Goal: Communication & Community: Share content

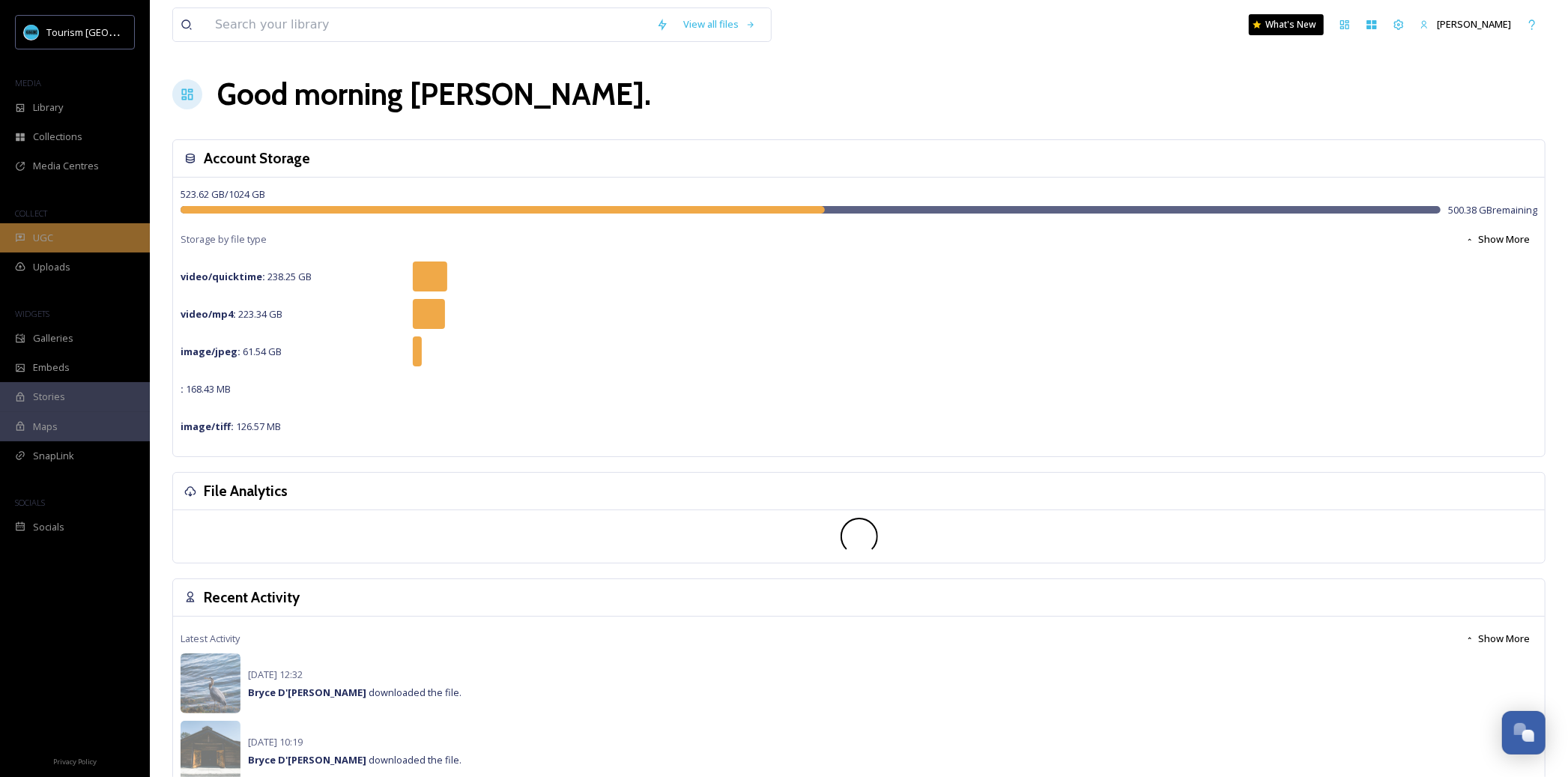
click at [82, 228] on div "UGC" at bounding box center [74, 238] width 150 height 29
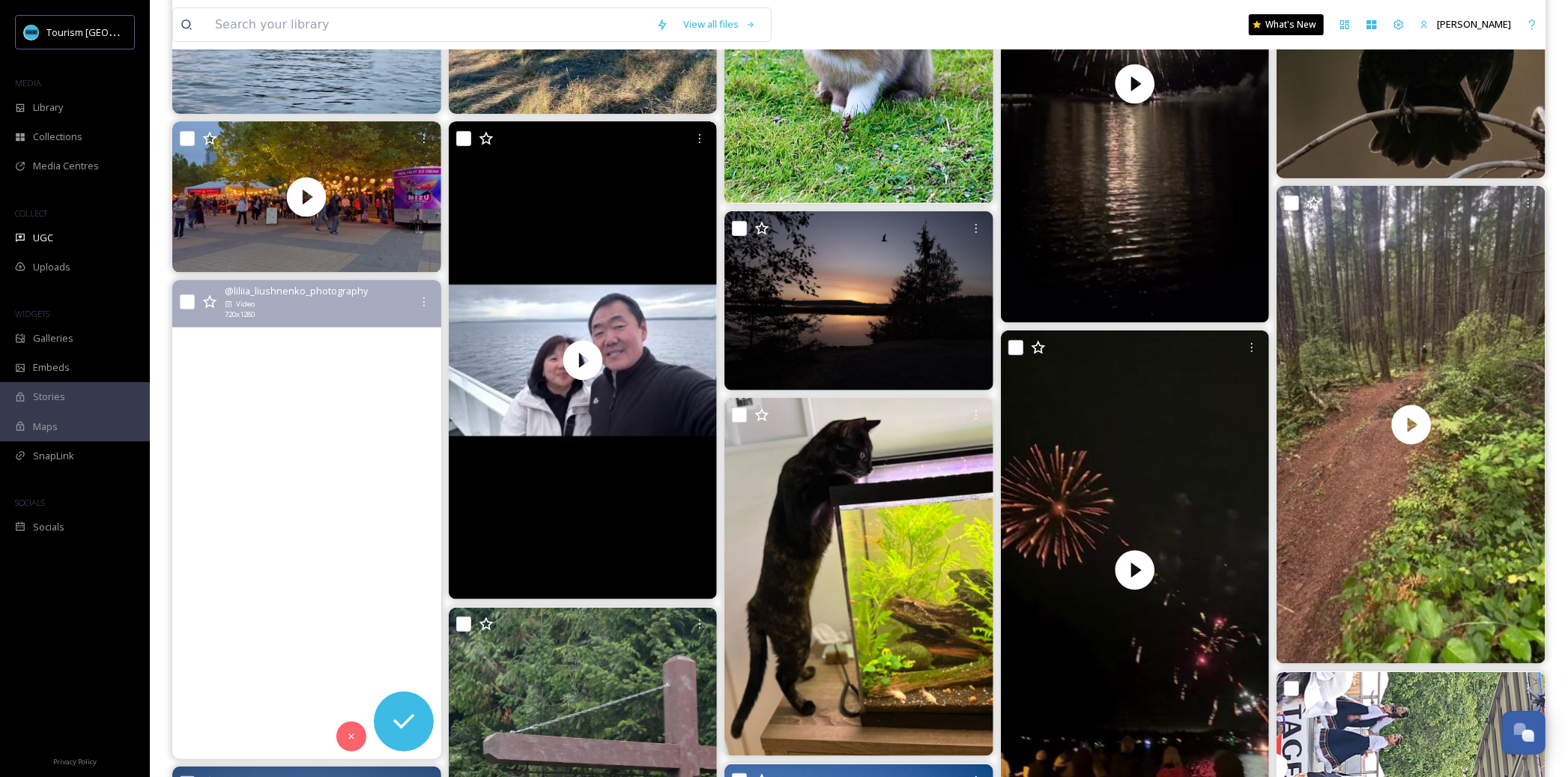
scroll to position [387, 0]
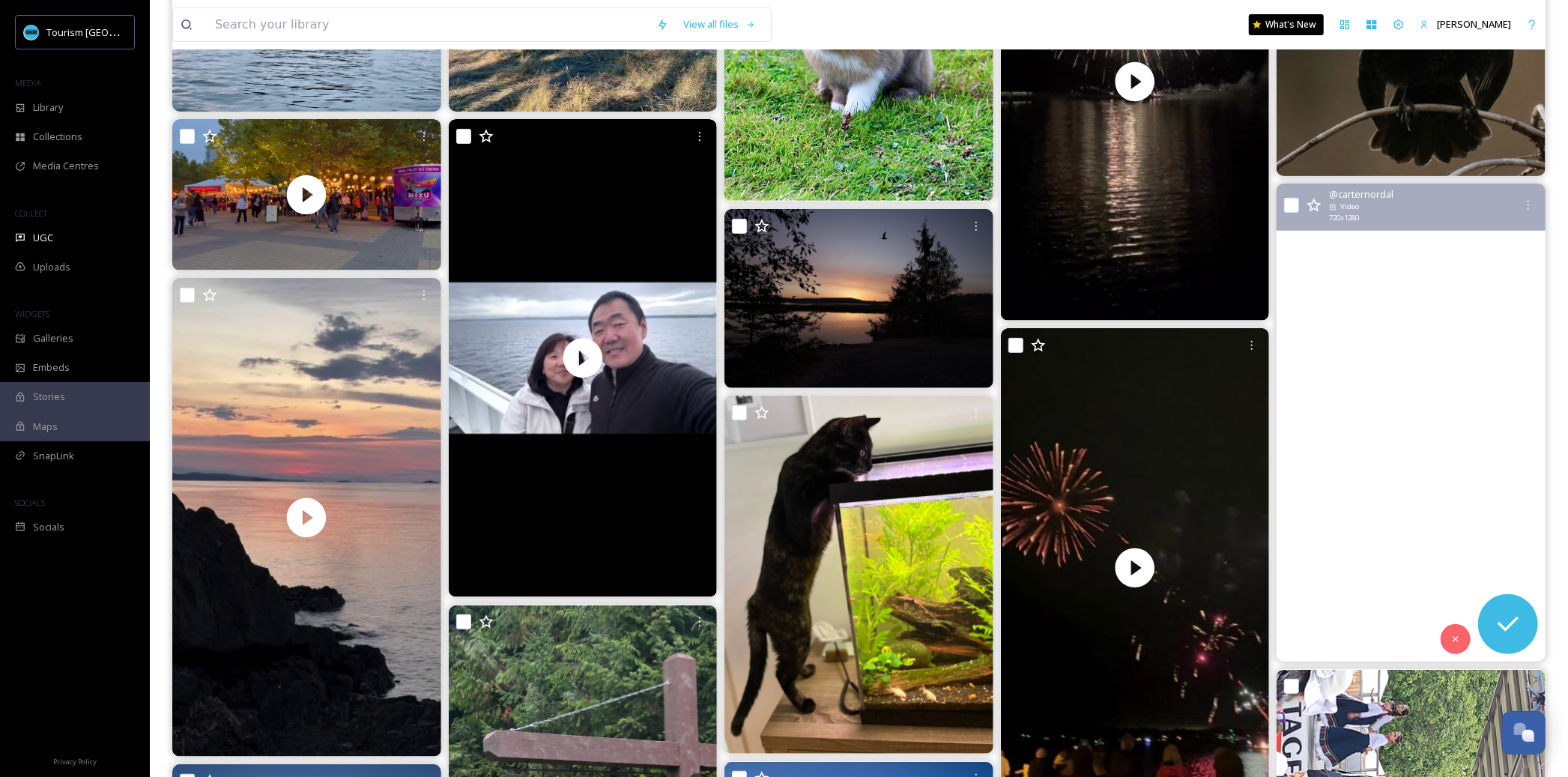
click at [1426, 416] on video "Good time at Dumont #nanaimo dylan_shaw12345 almost dying" at bounding box center [1410, 423] width 269 height 478
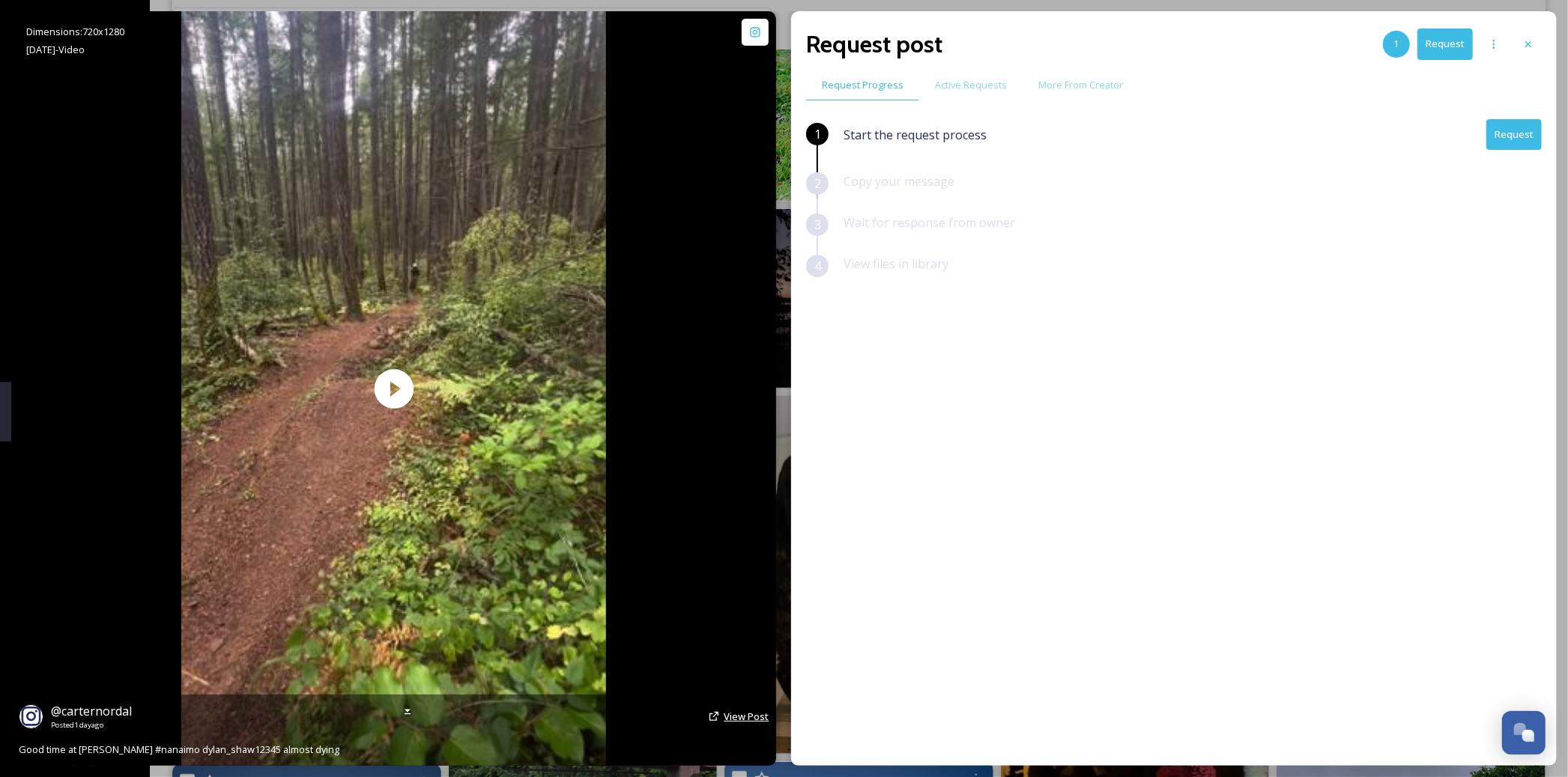
click at [739, 719] on span "View Post" at bounding box center [746, 716] width 45 height 13
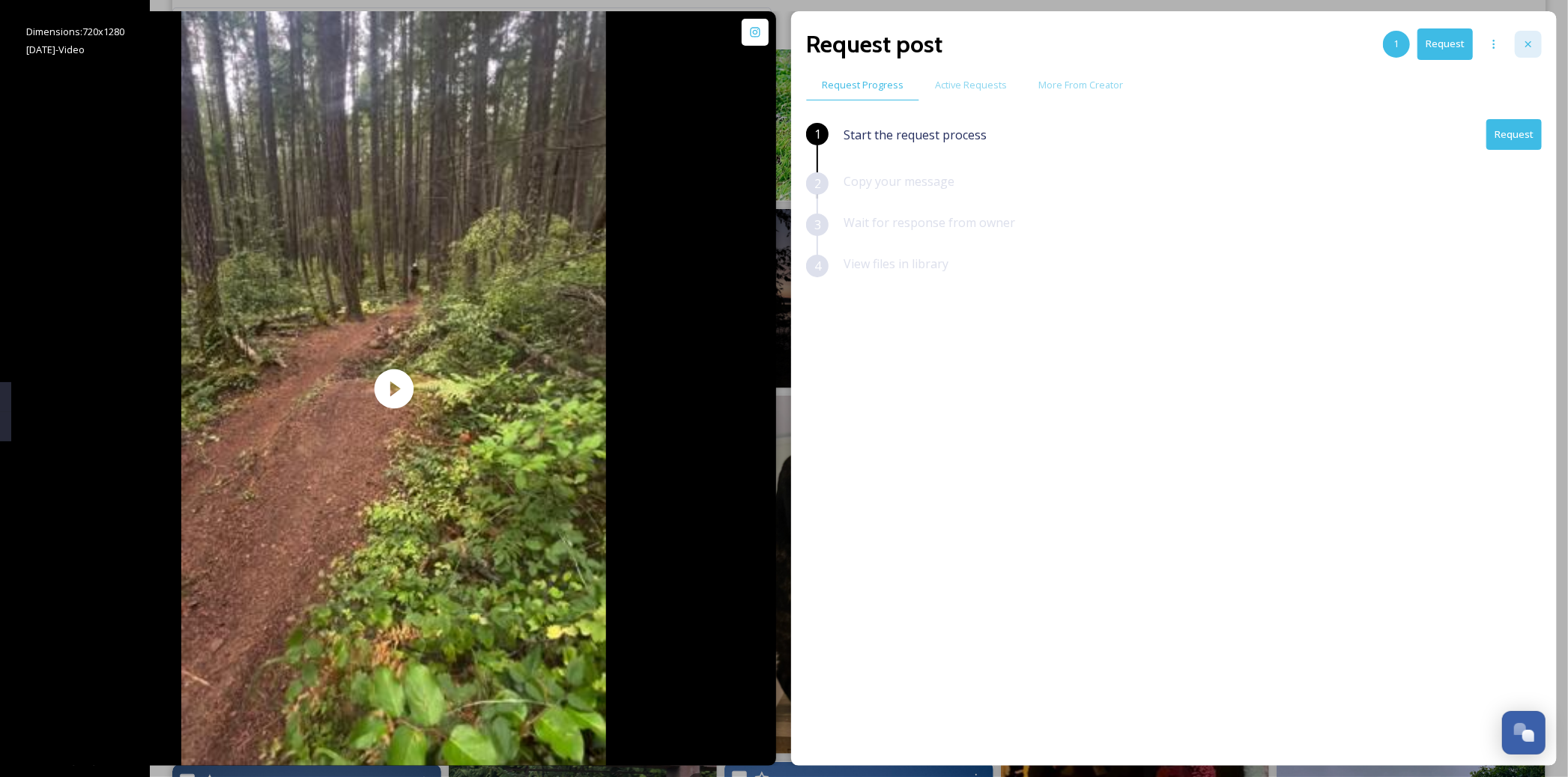
click at [1520, 49] on div at bounding box center [1528, 44] width 27 height 27
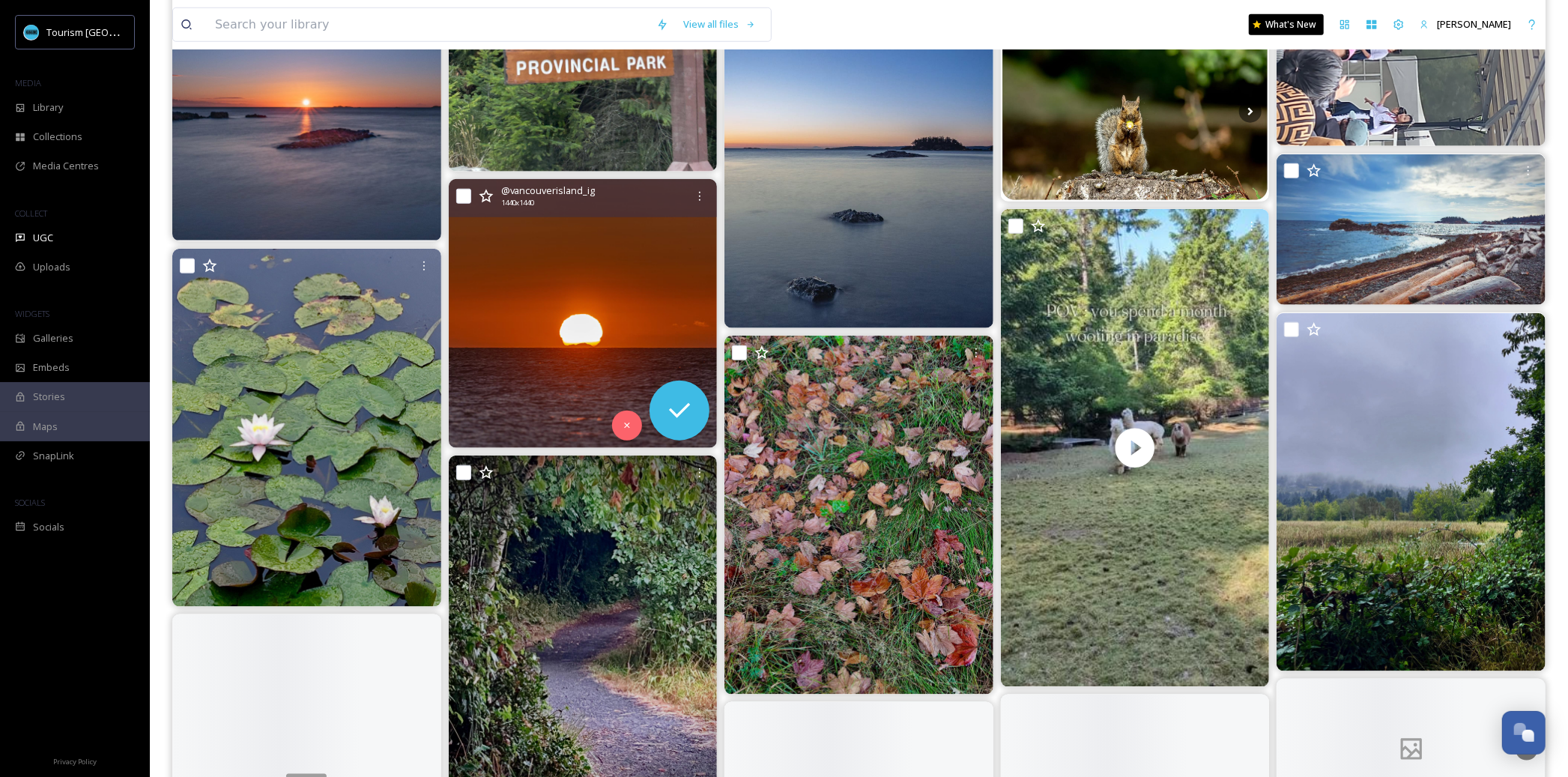
scroll to position [1259, 0]
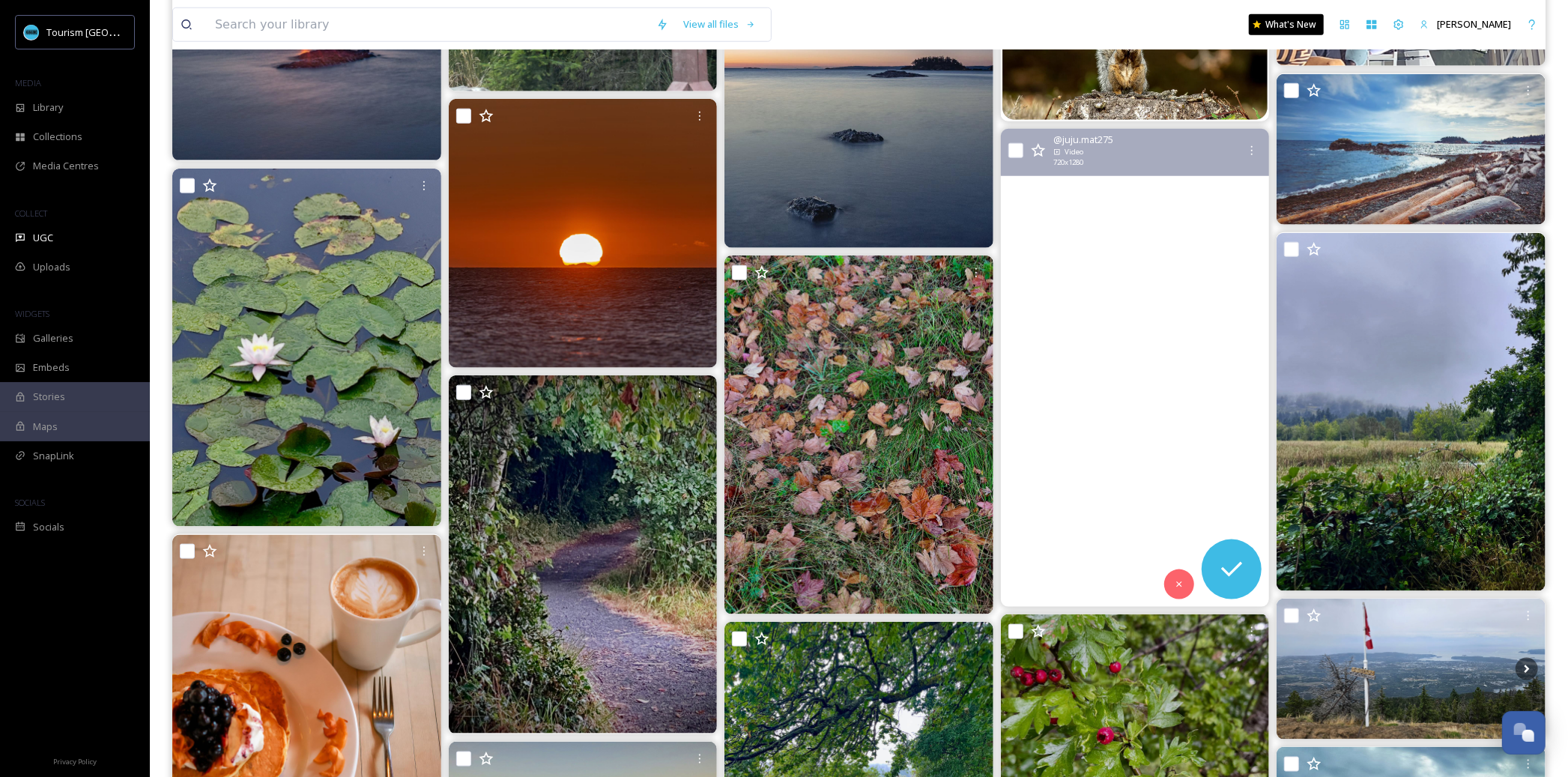
click at [1173, 345] on video "Une petite île, une petite ferme, des alpagas gourmand et un mois de jardinage …" at bounding box center [1134, 368] width 269 height 478
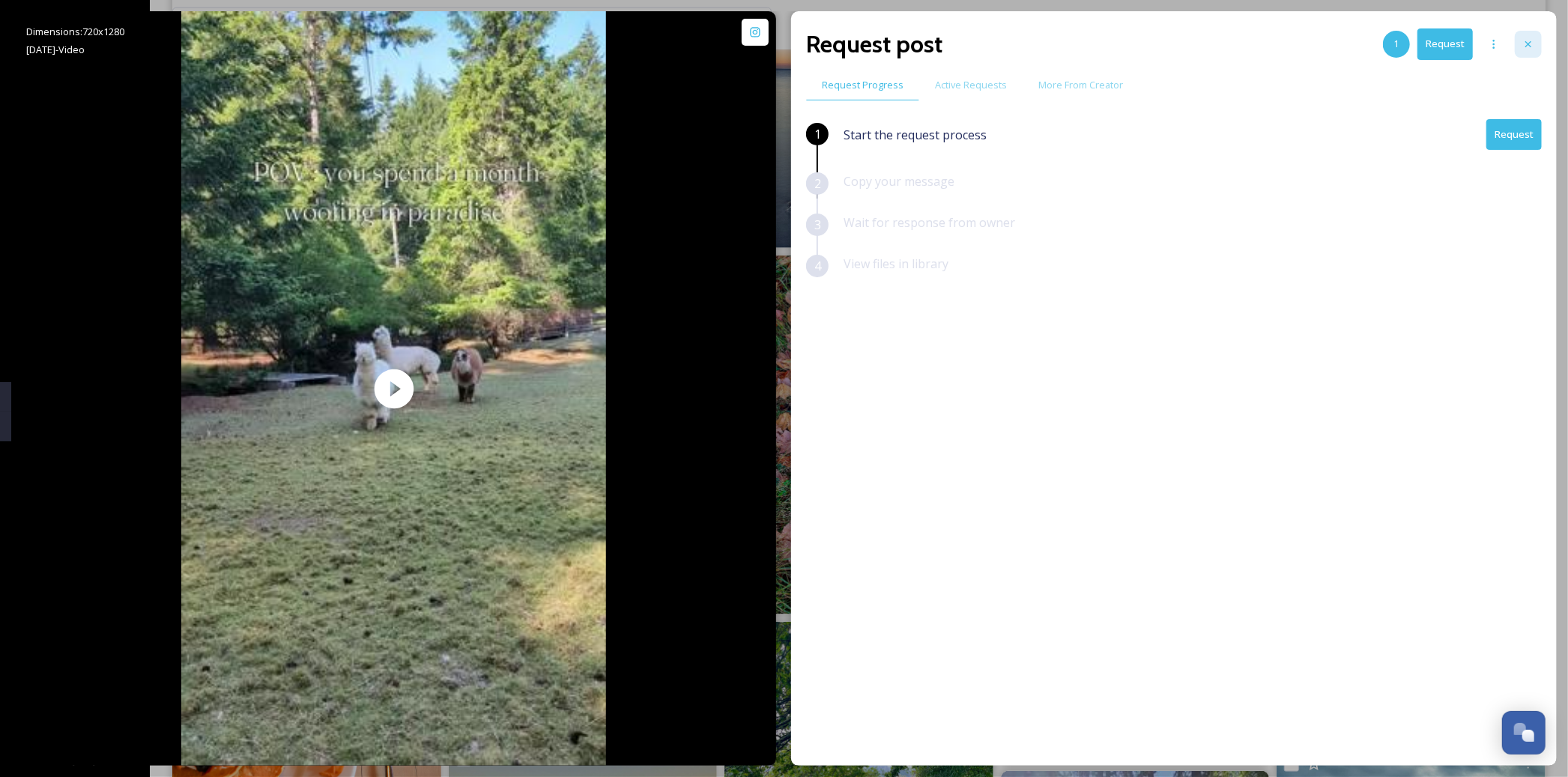
click at [1528, 41] on icon at bounding box center [1527, 44] width 12 height 12
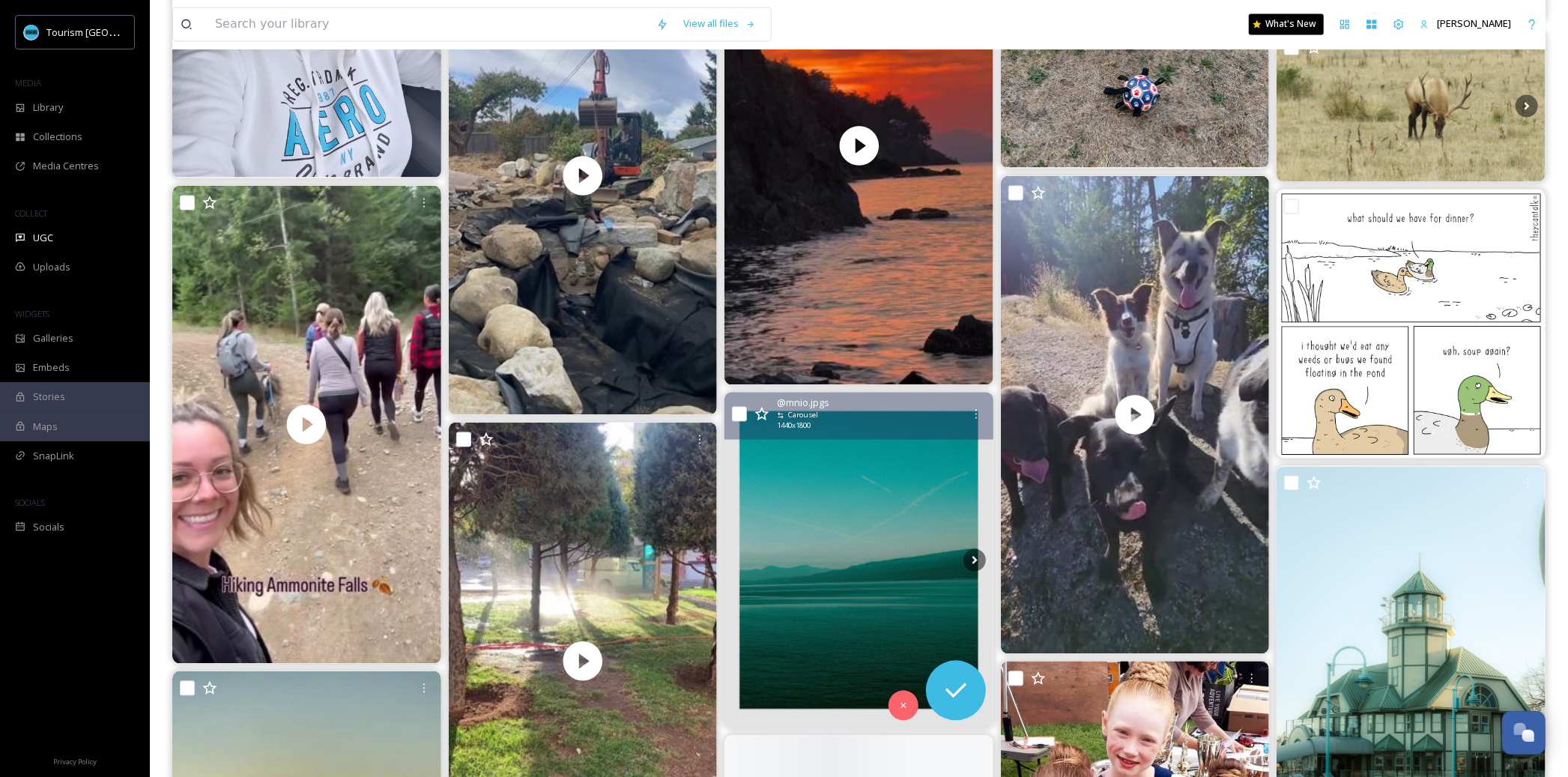
scroll to position [2372, 0]
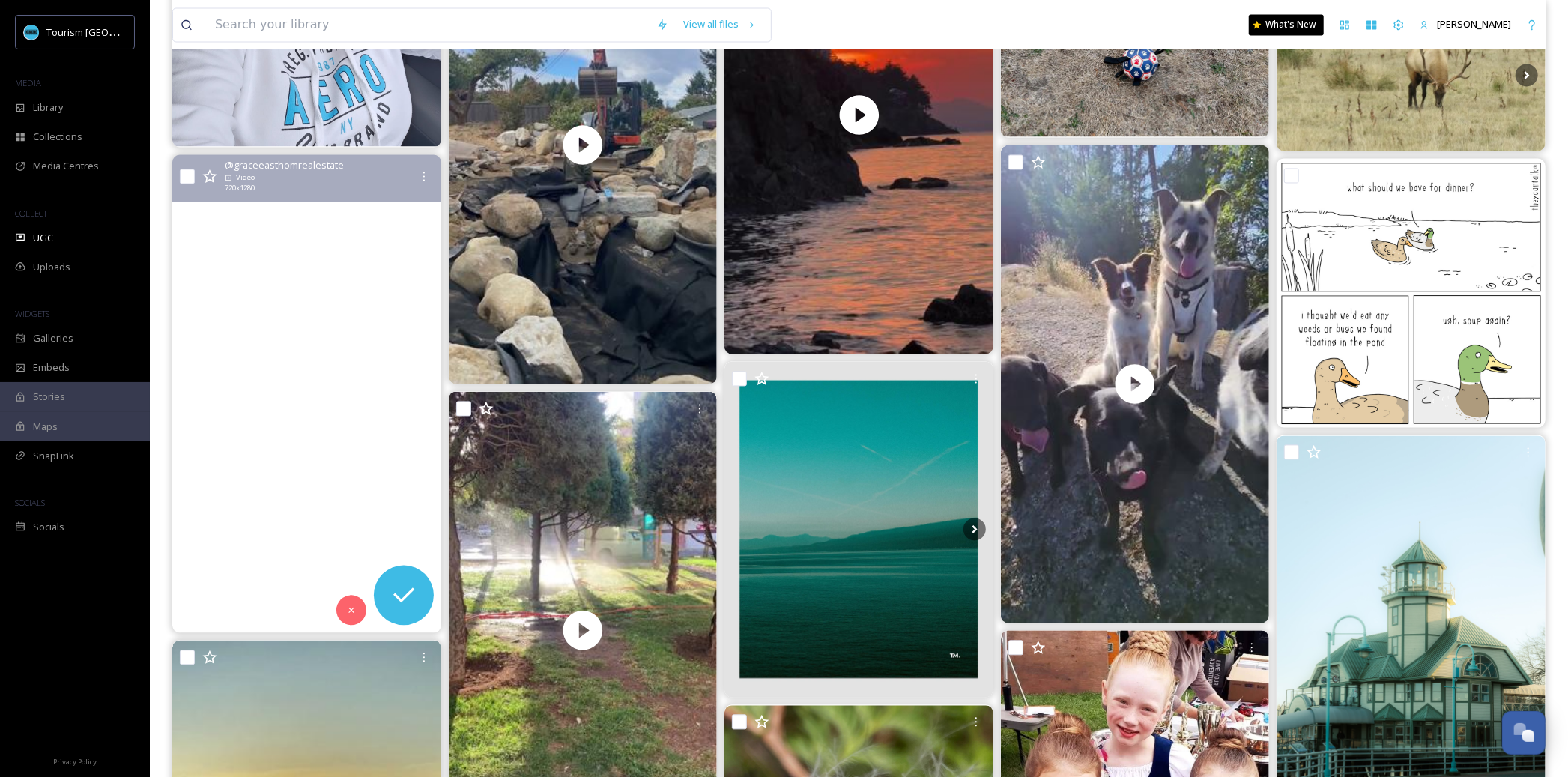
click at [291, 430] on video "Ammonite Falls in Nanaimo is a must see if you’re looking for an easier trail w…" at bounding box center [307, 394] width 269 height 478
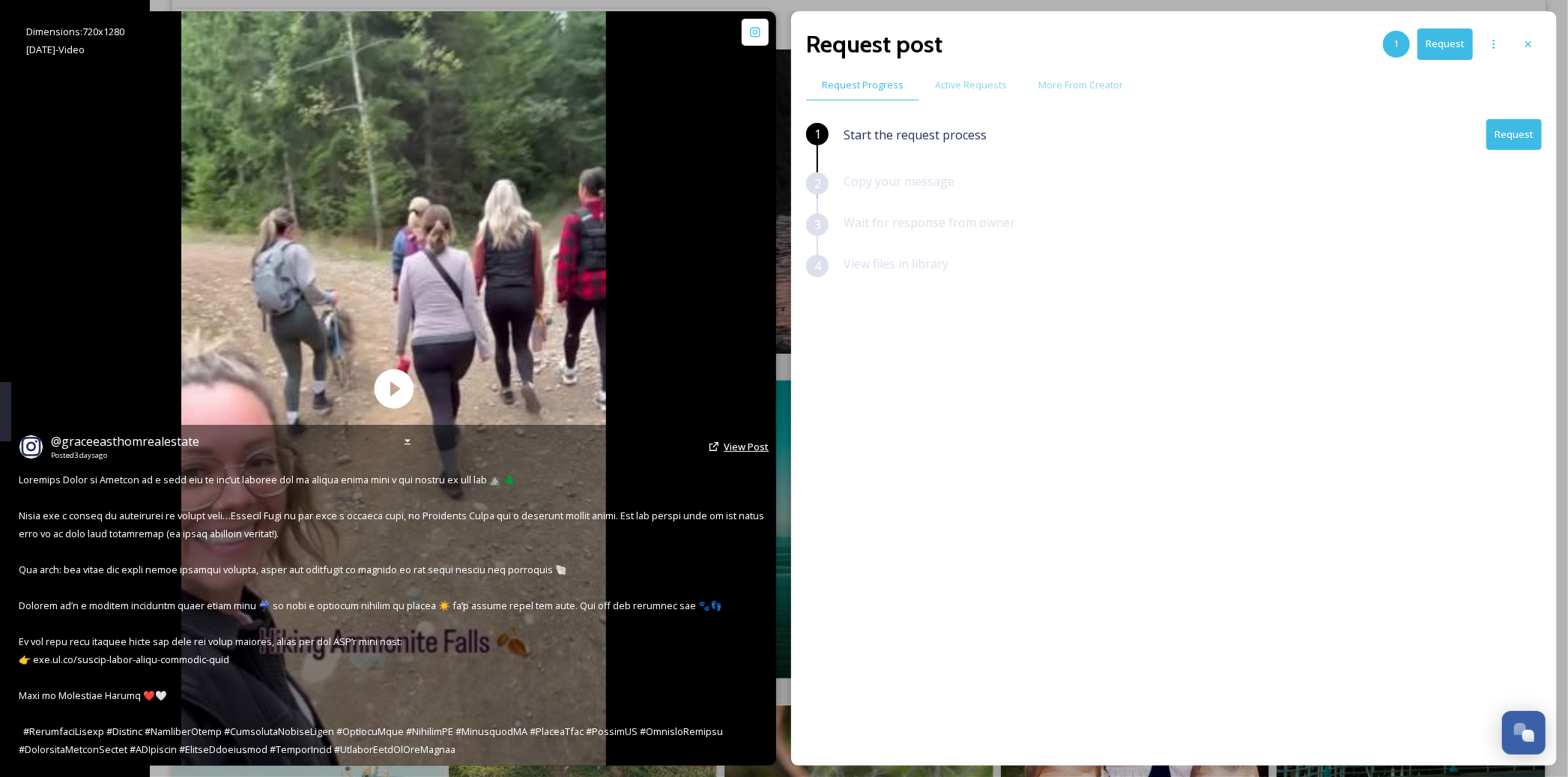
click at [736, 451] on span "View Post" at bounding box center [746, 446] width 45 height 13
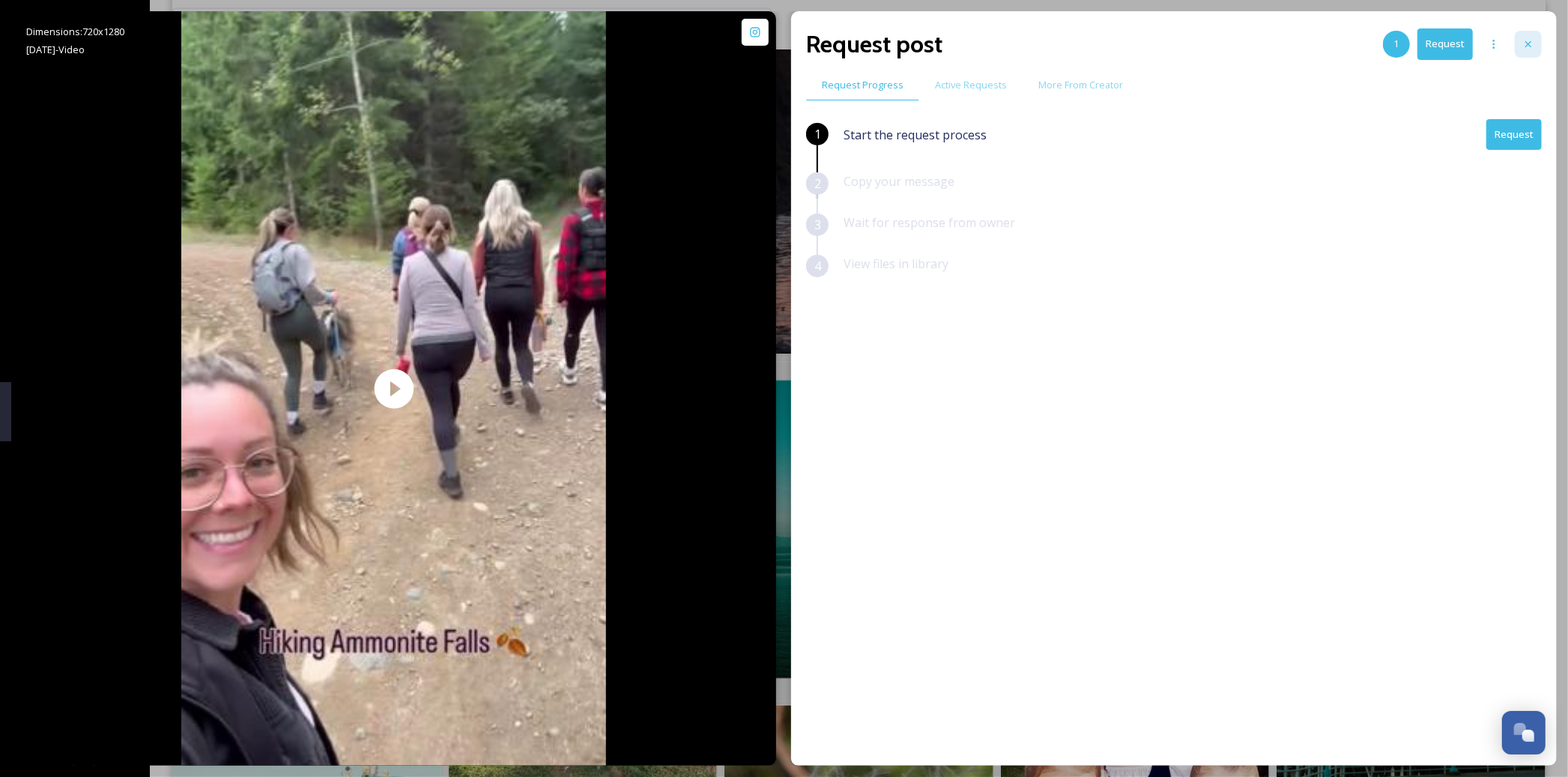
click at [1530, 52] on div at bounding box center [1528, 44] width 27 height 27
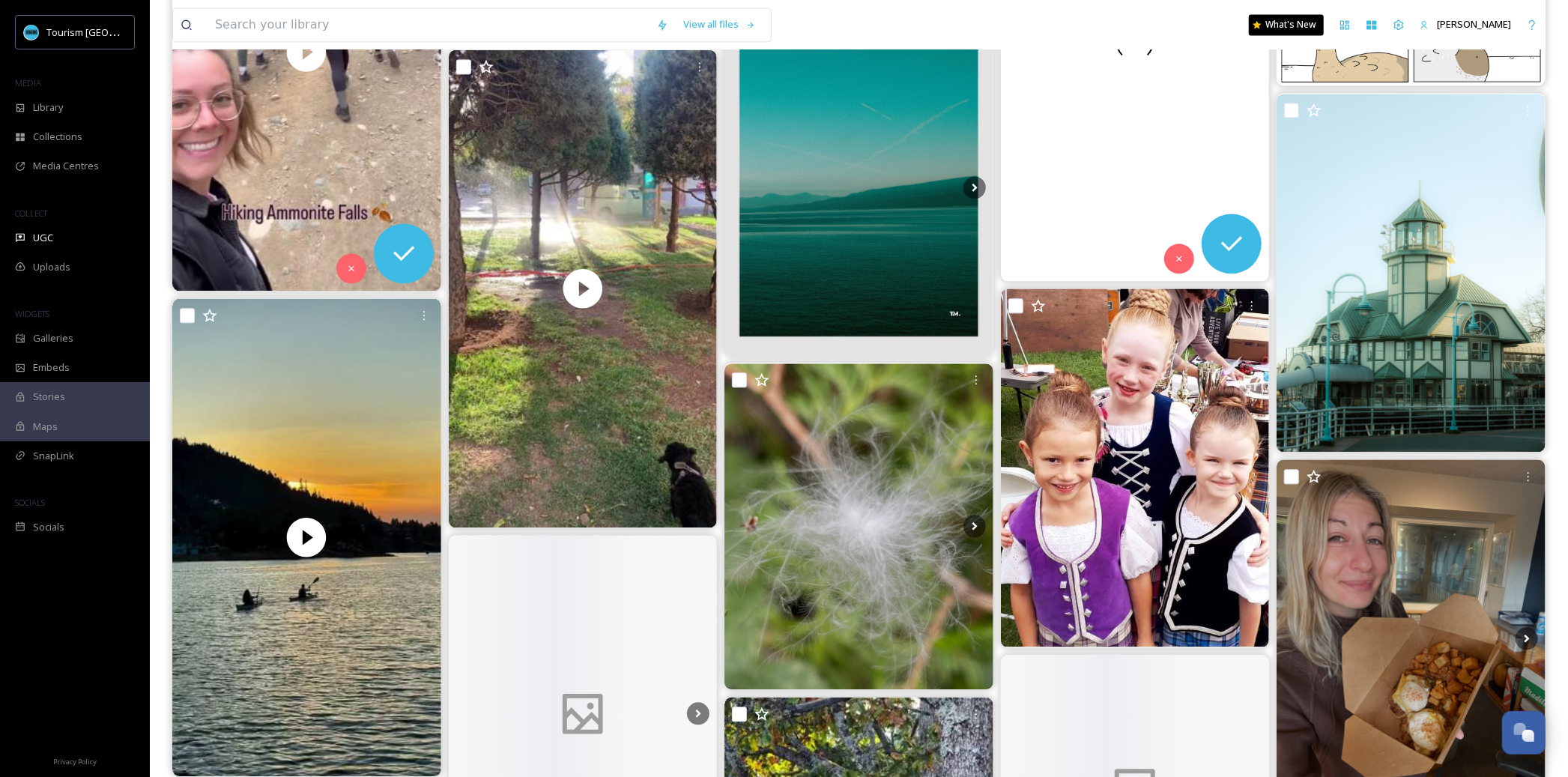
scroll to position [2745, 0]
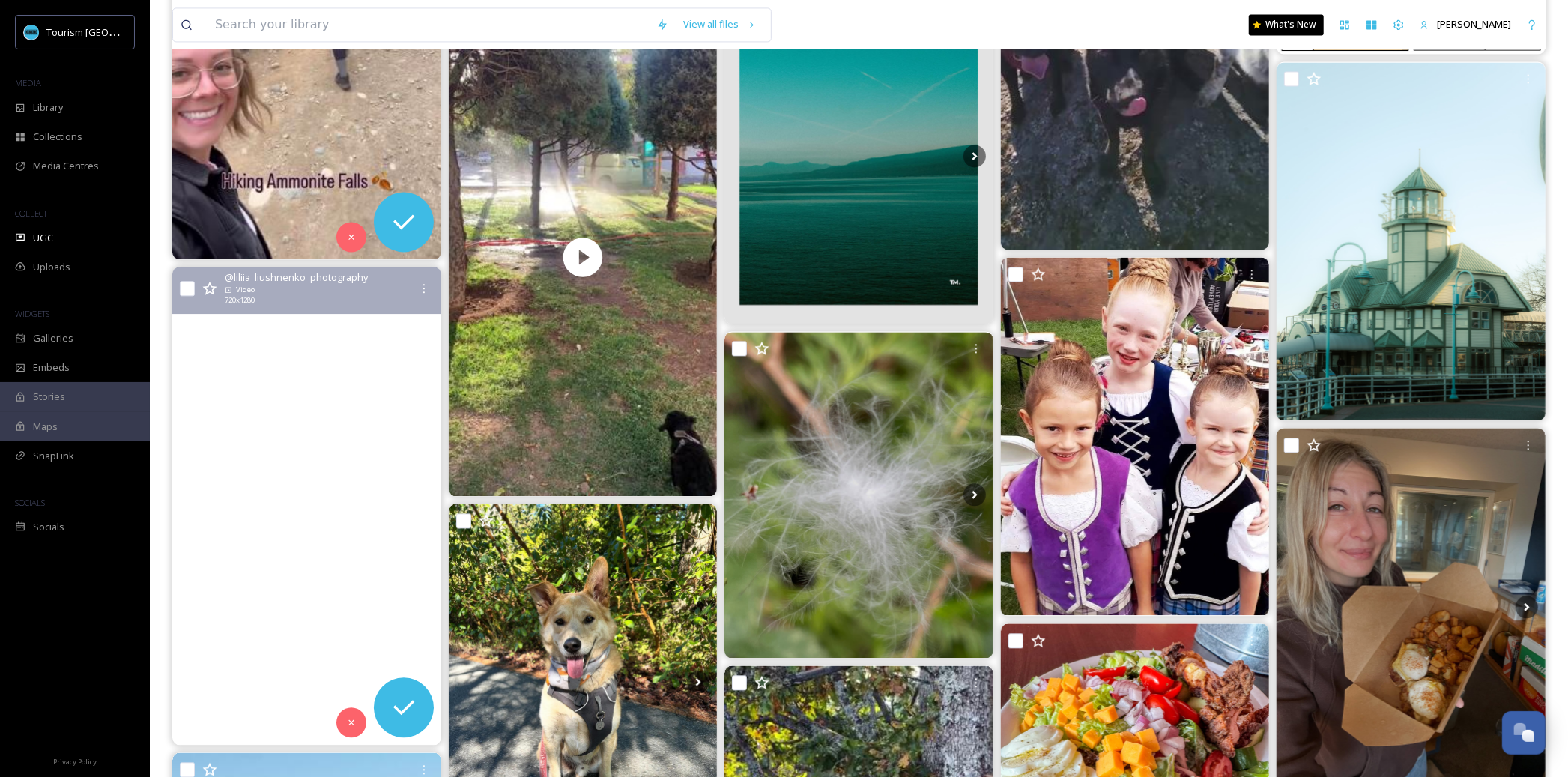
click at [294, 449] on video "Sunset at Pipers Lagoon, Nanaimo, BC\a#vancouverisland #piperslagoon #nanaimo #…" at bounding box center [307, 506] width 269 height 478
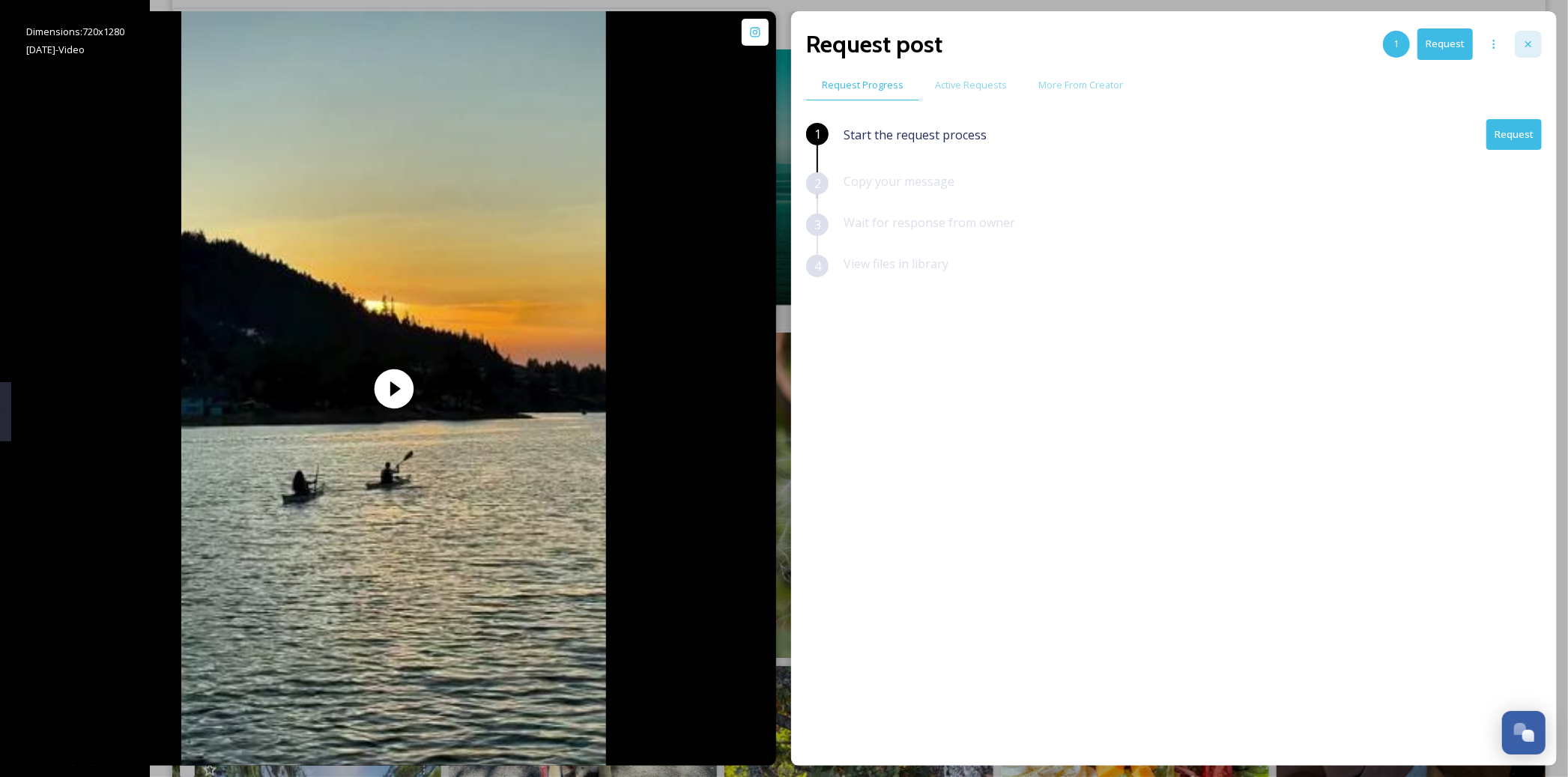
click at [1523, 52] on div at bounding box center [1528, 44] width 27 height 27
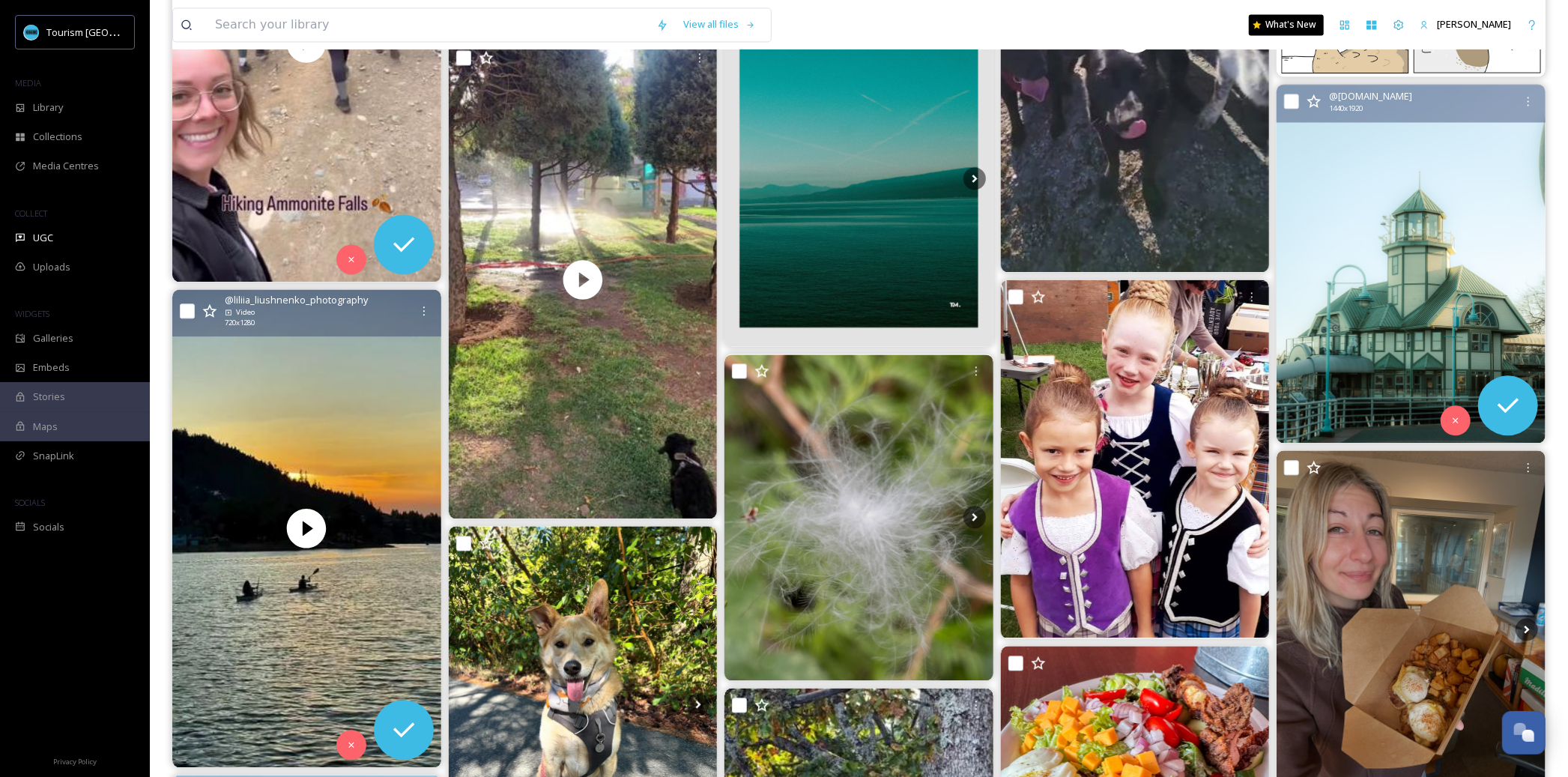
scroll to position [2710, 0]
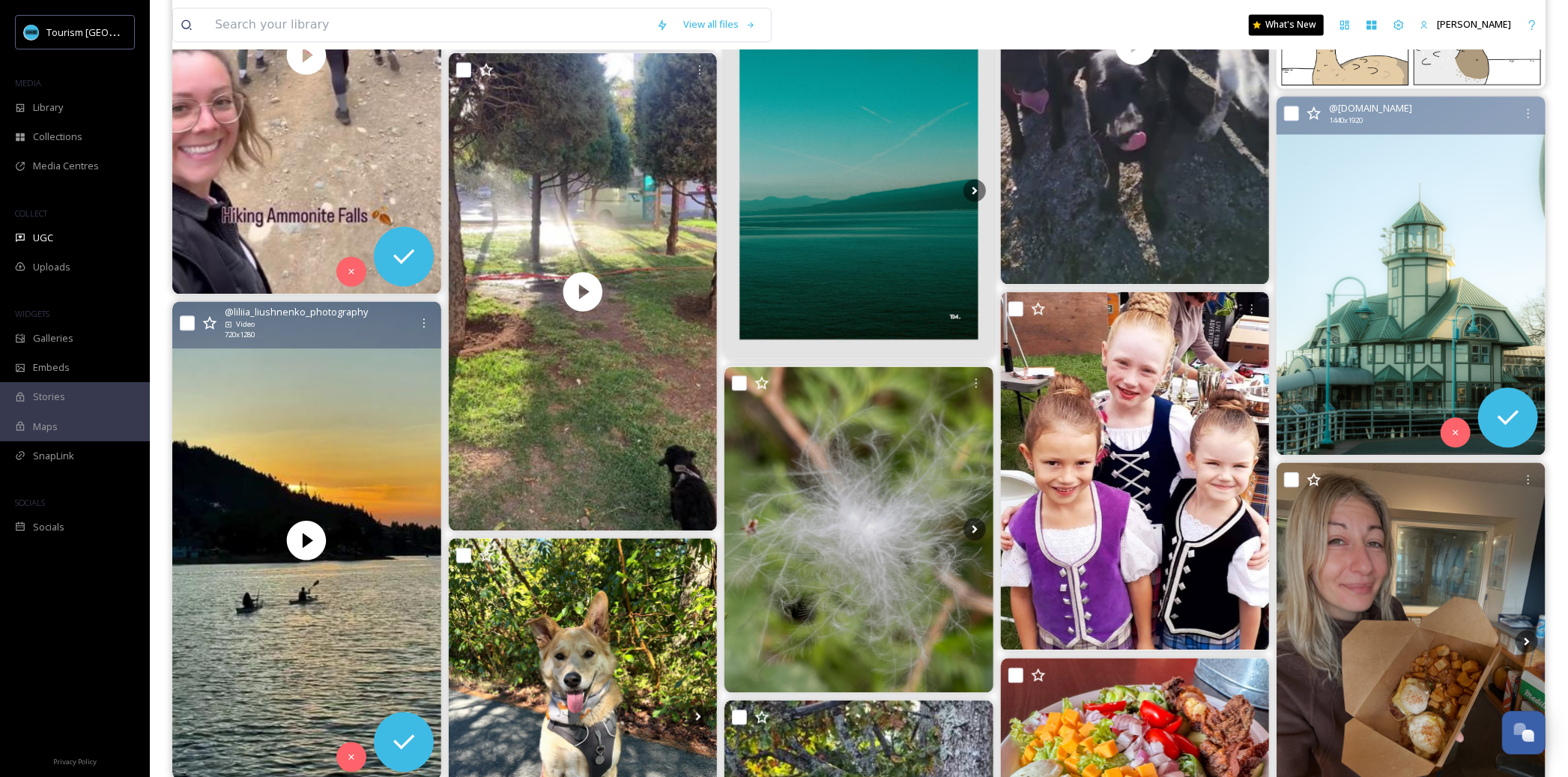
click at [1476, 299] on img at bounding box center [1410, 275] width 269 height 358
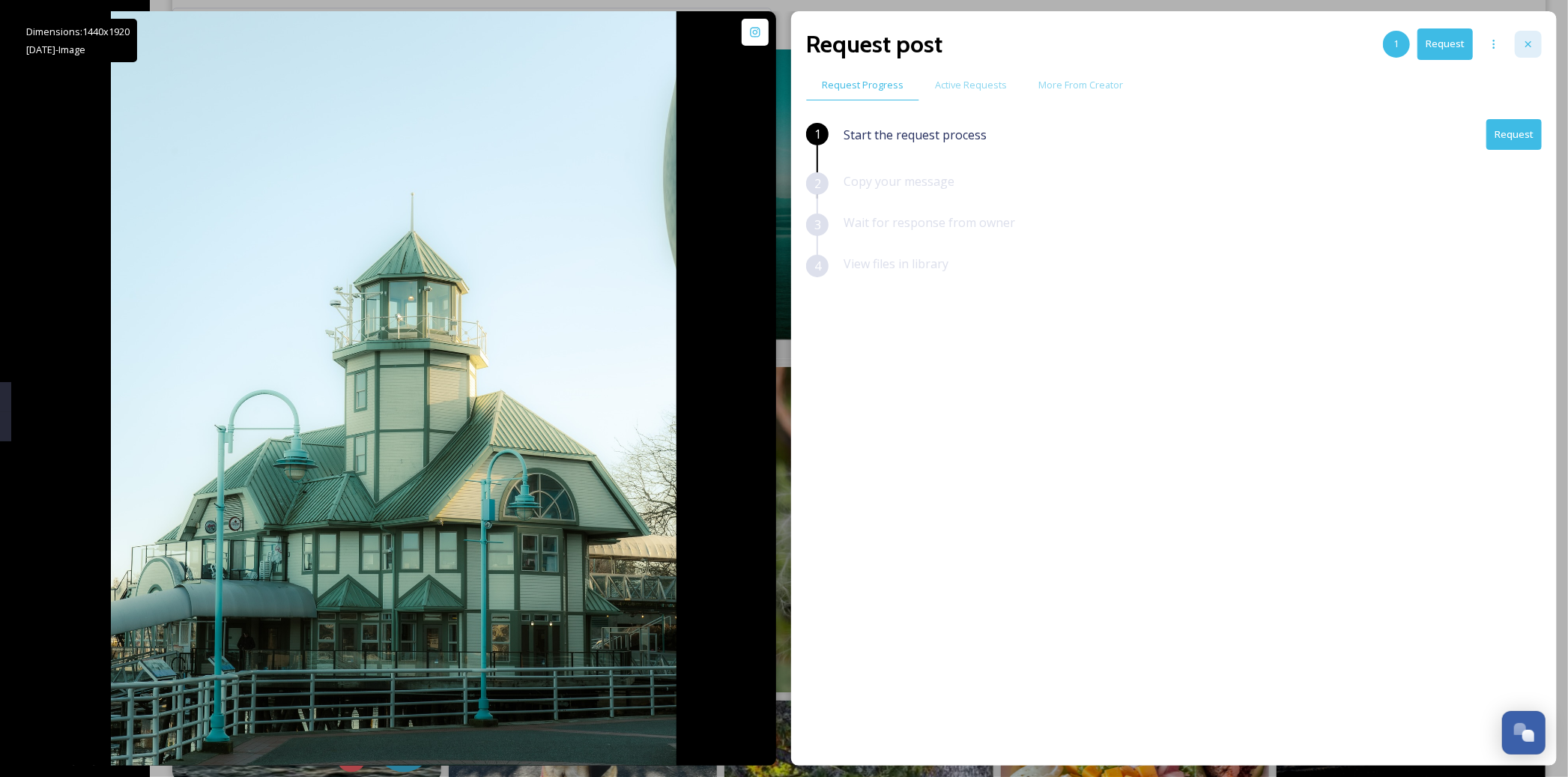
click at [1530, 42] on icon at bounding box center [1527, 44] width 12 height 12
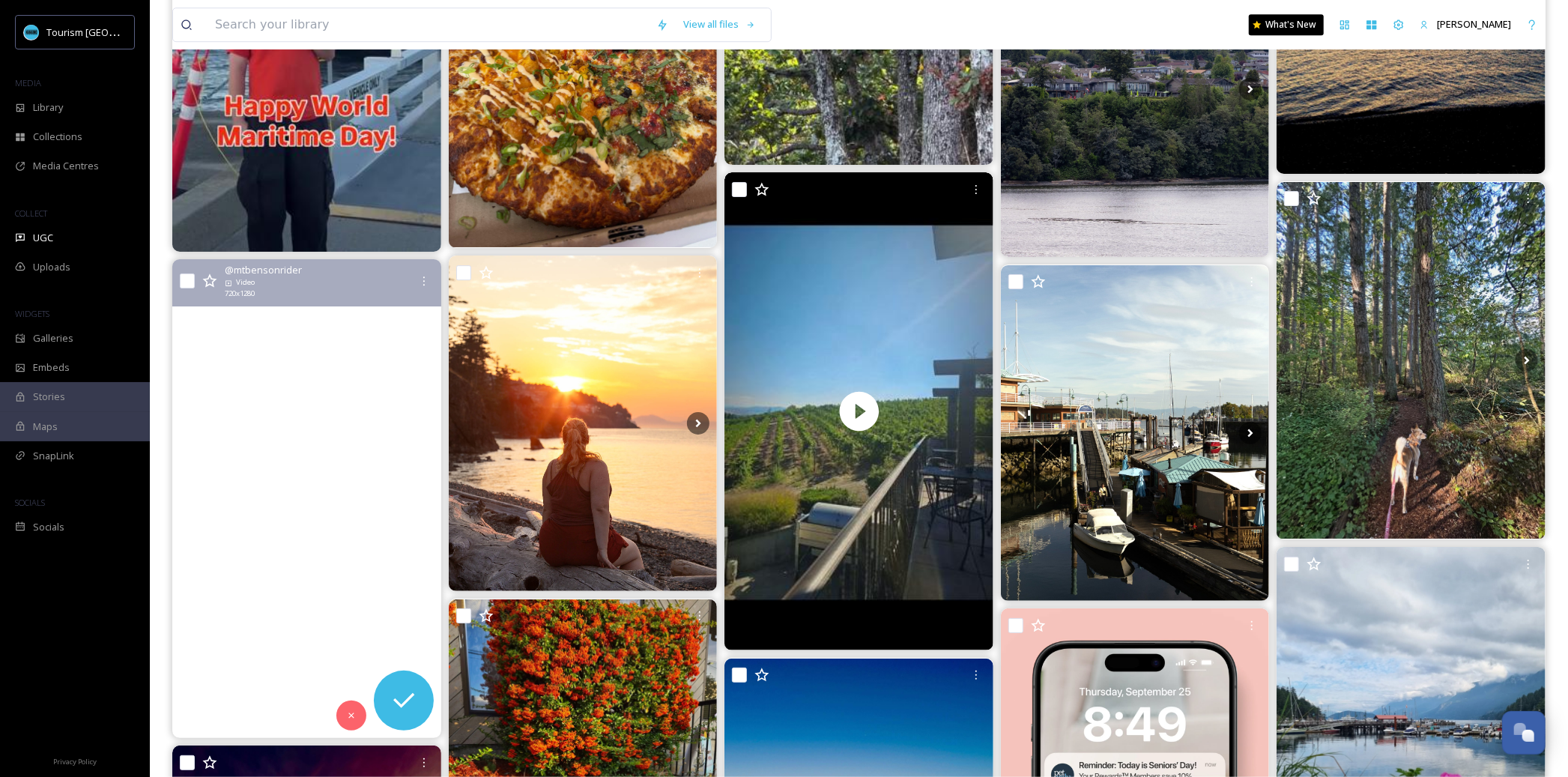
scroll to position [3729, 0]
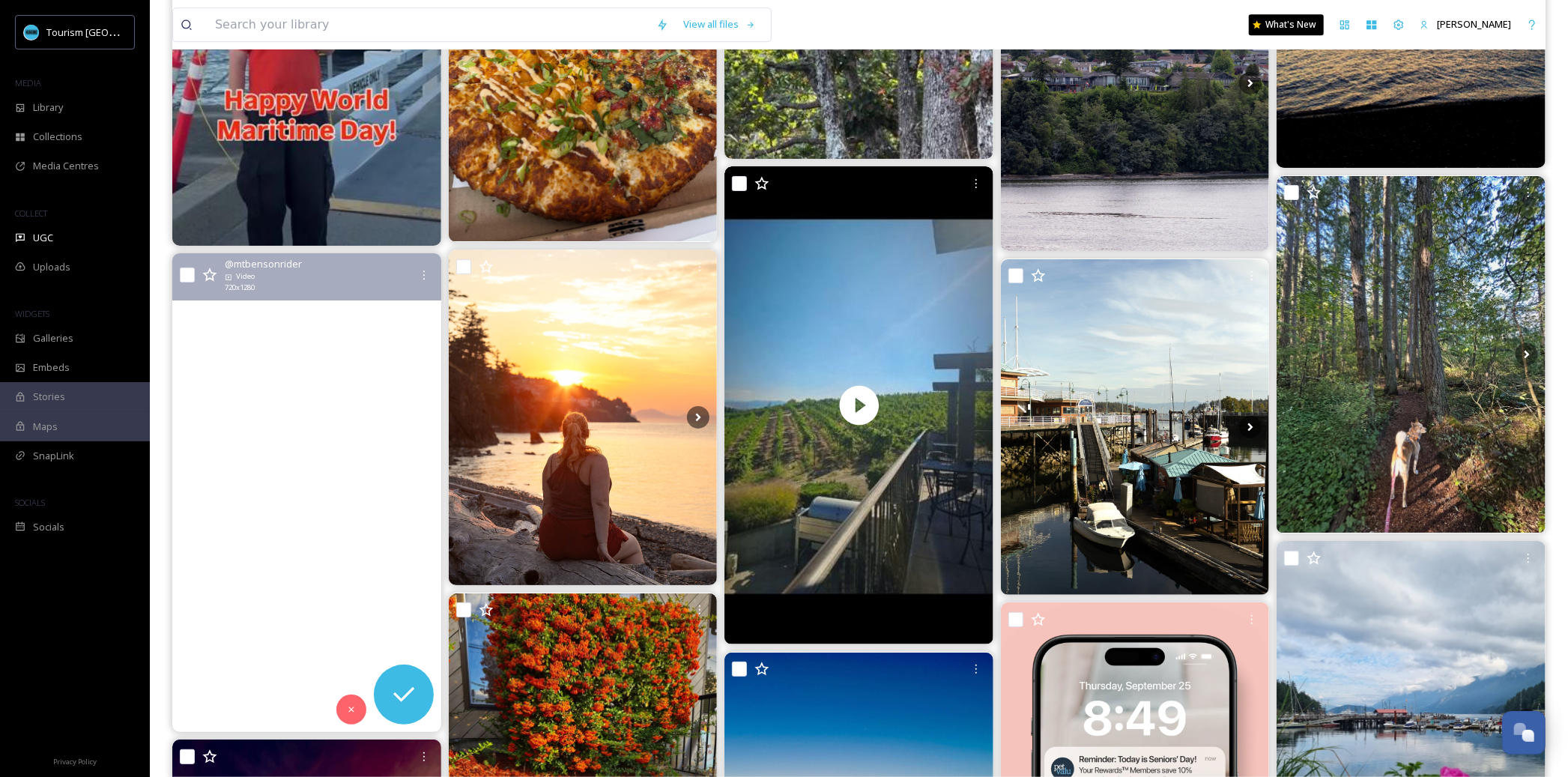
click at [307, 524] on video "Nothing like some fresh rain the night 🌙 before for some killer conditions up h…" at bounding box center [307, 492] width 269 height 478
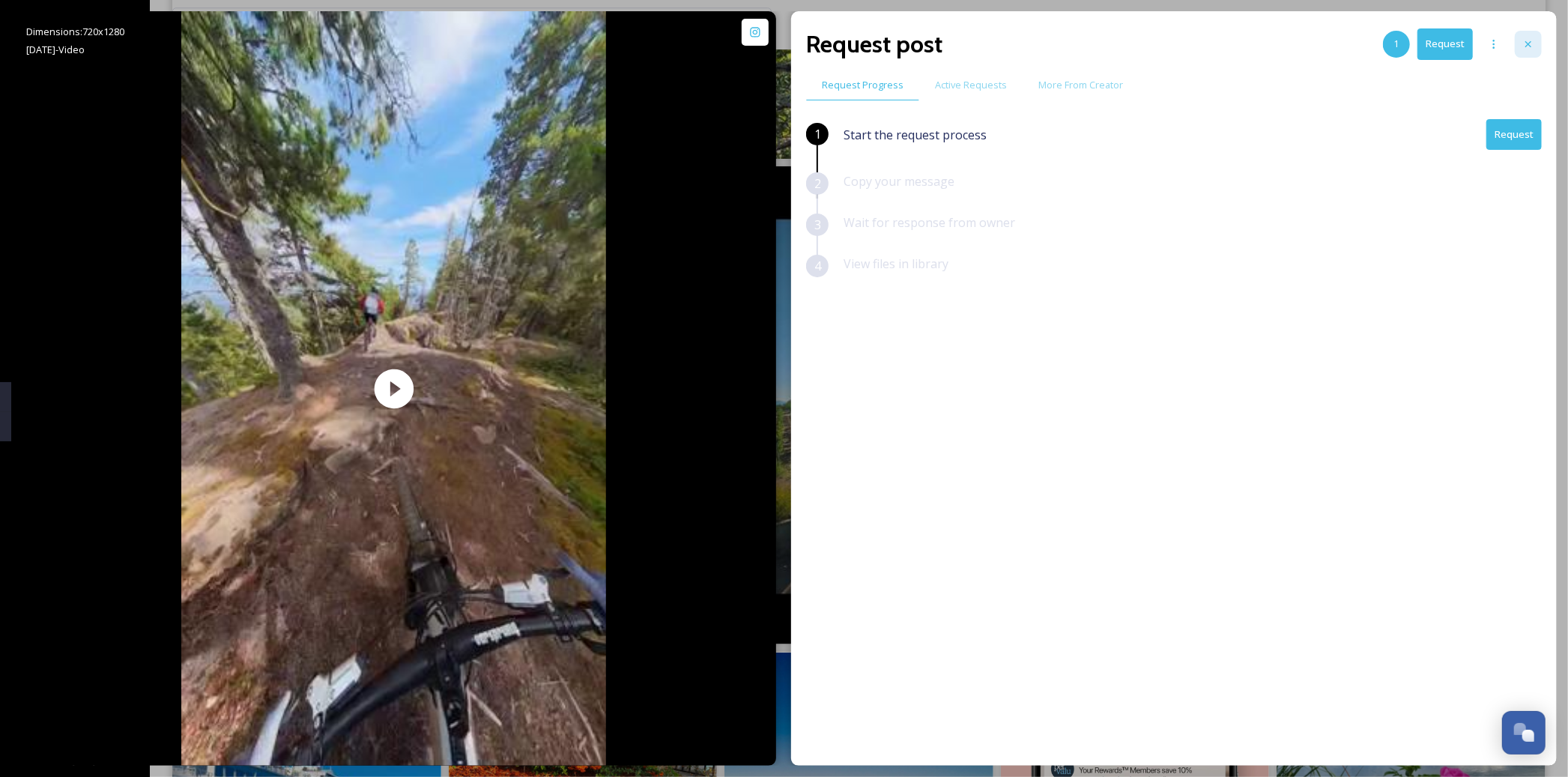
click at [1535, 46] on div at bounding box center [1528, 44] width 27 height 27
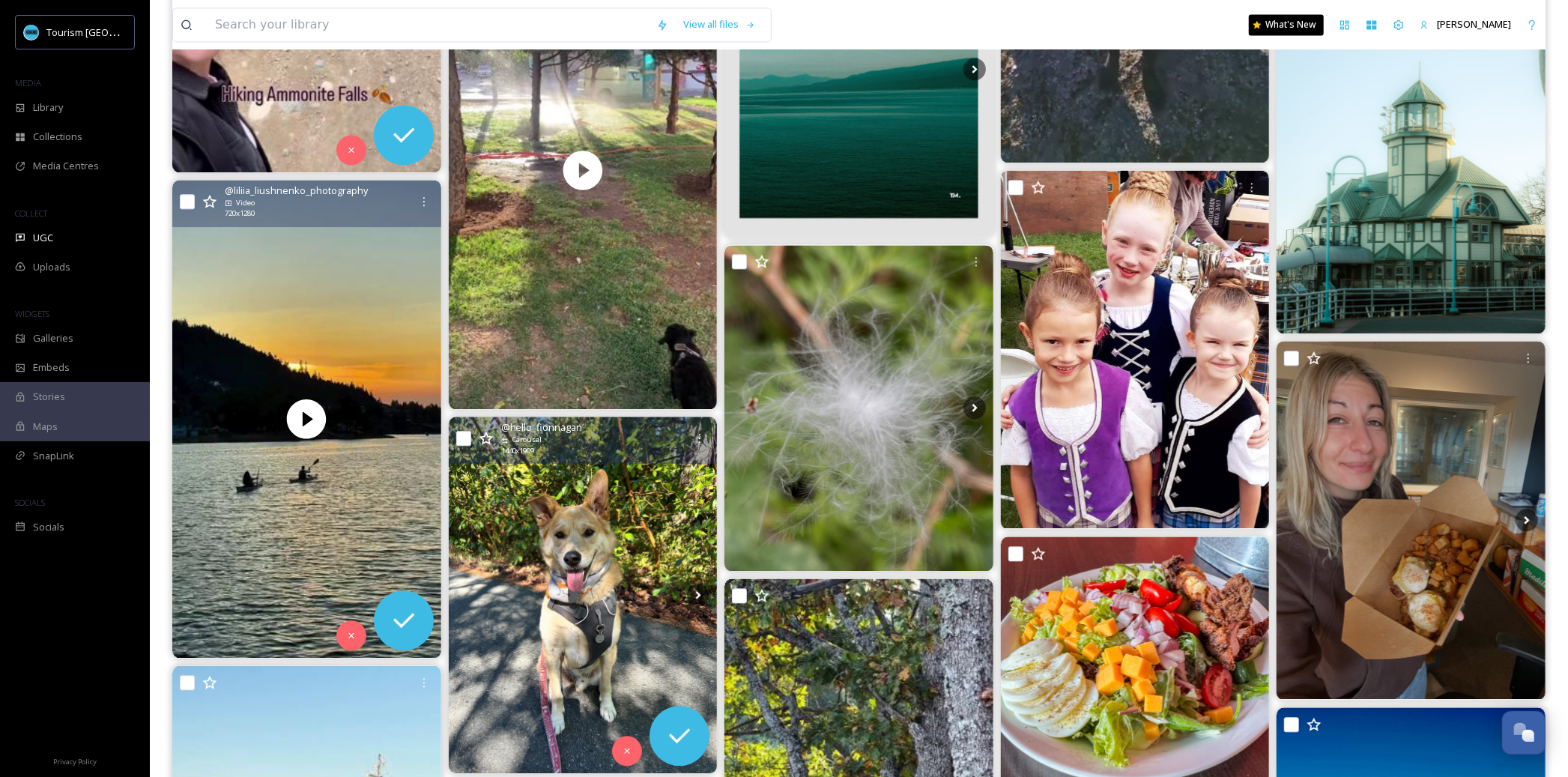
scroll to position [2830, 0]
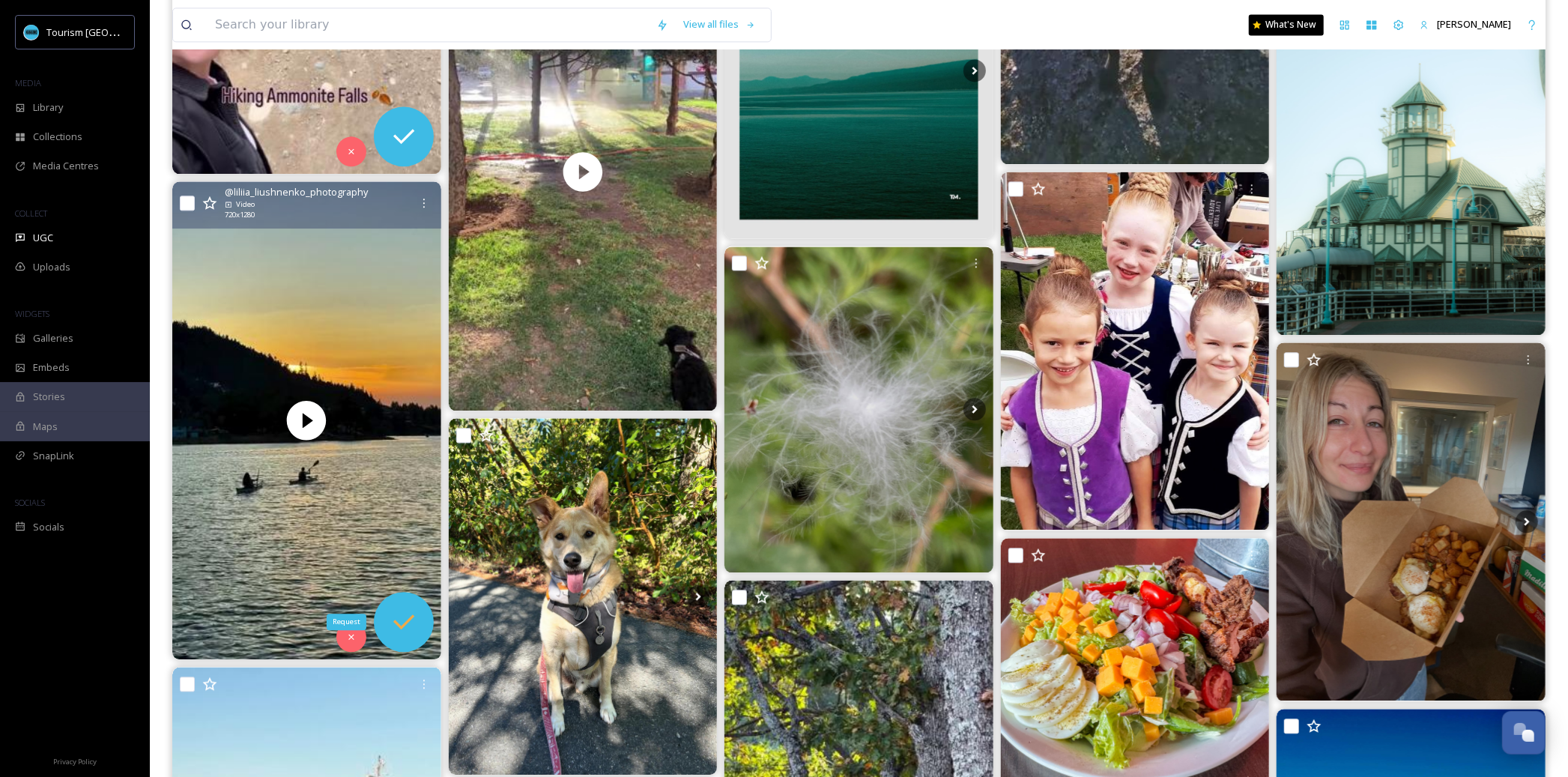
click at [418, 624] on icon at bounding box center [404, 622] width 30 height 30
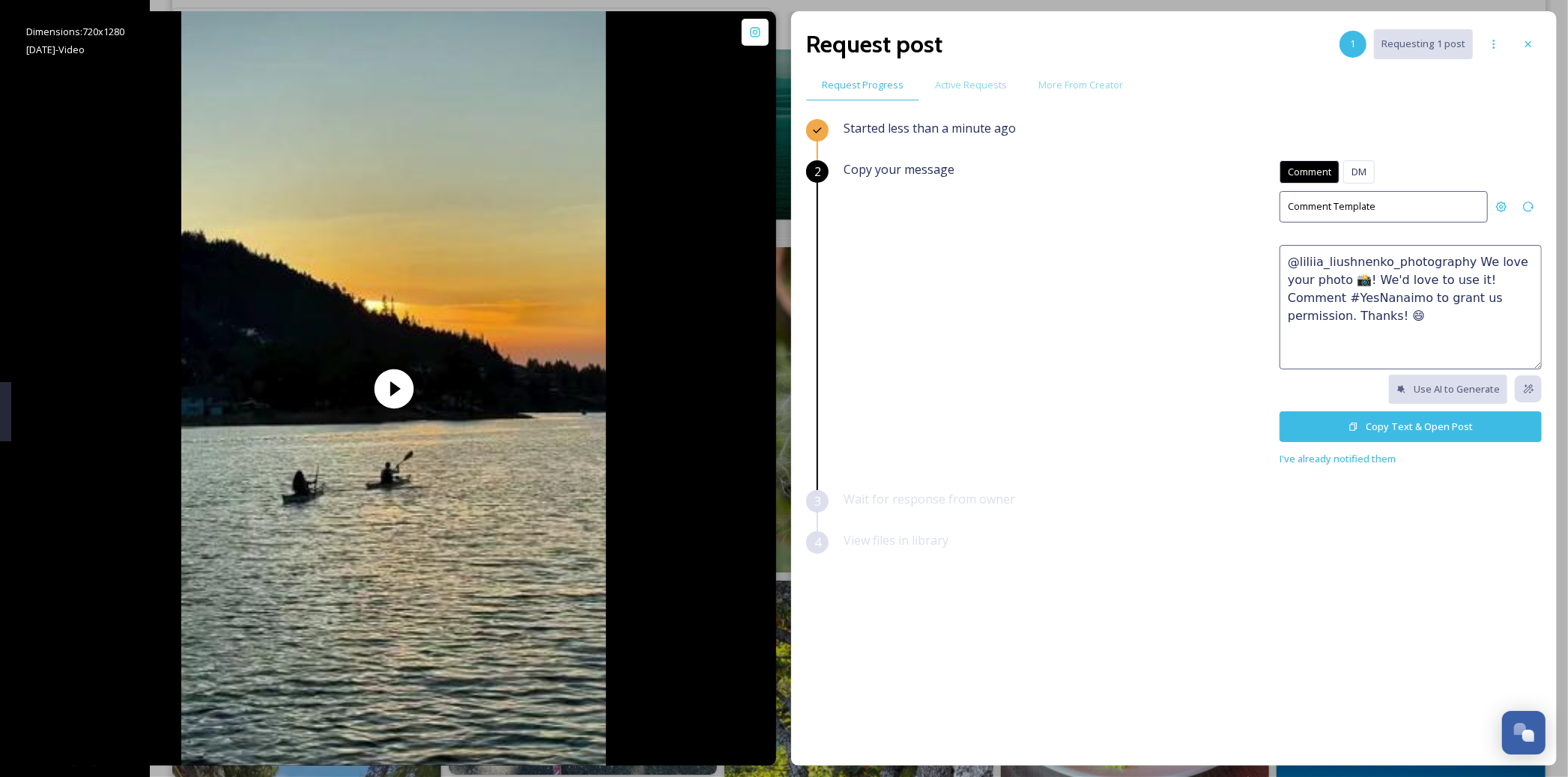
click at [1331, 304] on textarea "@liliia_liushnenko_photography We love your photo 📸! We'd love to use it! Comme…" at bounding box center [1410, 307] width 262 height 125
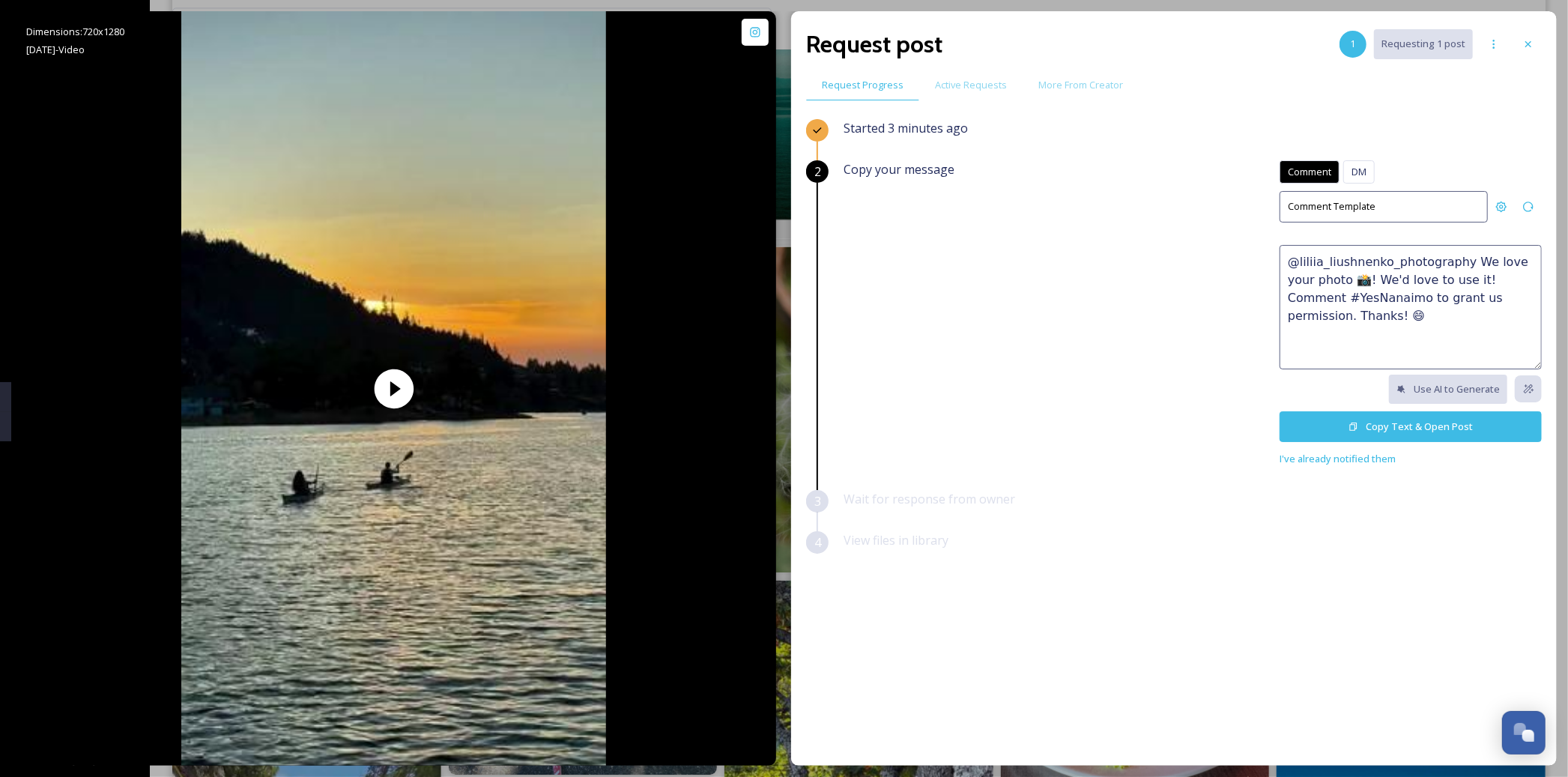
paste textarea "How stunning 🤩 This would make a great feature on our social channels or websit…"
drag, startPoint x: 1314, startPoint y: 260, endPoint x: 1272, endPoint y: 259, distance: 42.0
click at [1272, 259] on div "Copy your message Comment DM Comment DM Comment Template How stunning 🤩 This wo…" at bounding box center [1192, 314] width 698 height 307
click at [1498, 270] on textarea "Absolutely stunning 🤩 This would make a great feature on our social channels or…" at bounding box center [1410, 307] width 262 height 125
click at [1443, 298] on textarea "Absolutely stunning 🤩 This would make a great feature on our social channels or…" at bounding box center [1410, 307] width 262 height 125
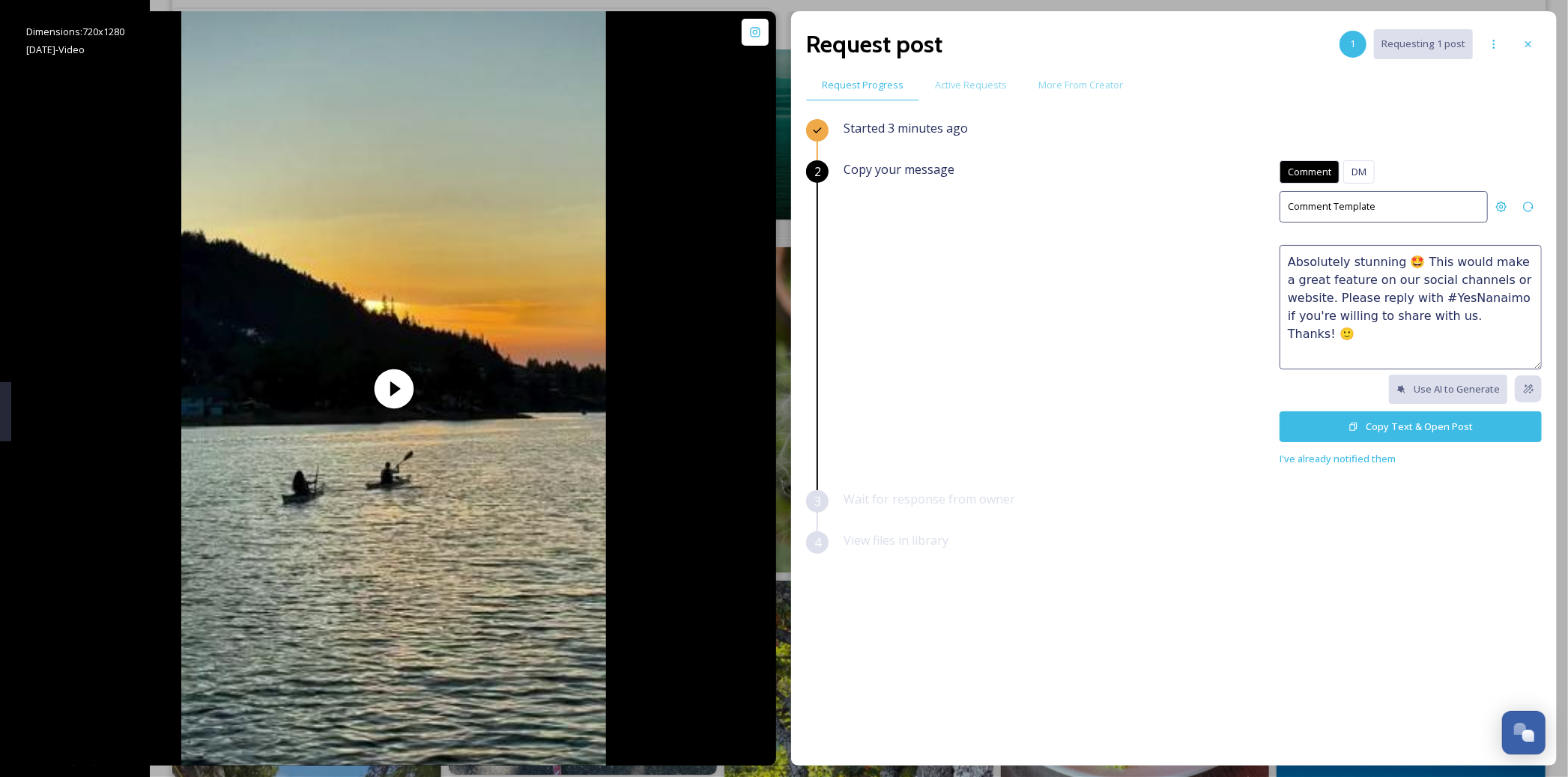
click at [1468, 328] on textarea "Absolutely stunning 🤩 This would make a great feature on our social channels or…" at bounding box center [1410, 307] width 262 height 125
click at [1516, 319] on textarea "Absolutely stunning 🤩 This would make a great feature on our social channels or…" at bounding box center [1410, 307] width 262 height 125
type textarea "Absolutely stunning 🤩 This would make a great feature on our social channels or…"
click at [1442, 427] on button "Copy Text & Open Post" at bounding box center [1410, 427] width 262 height 31
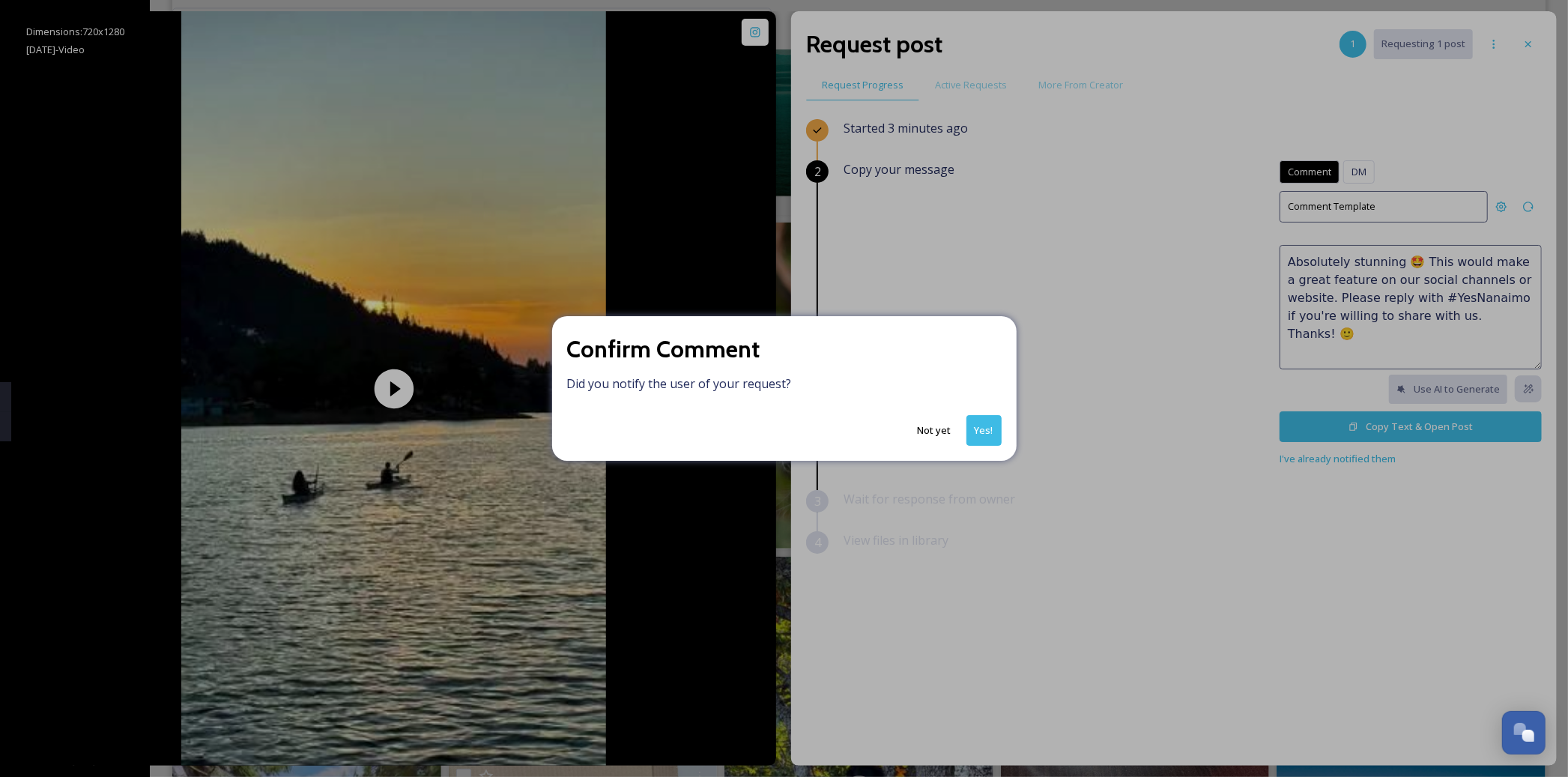
scroll to position [2807, 0]
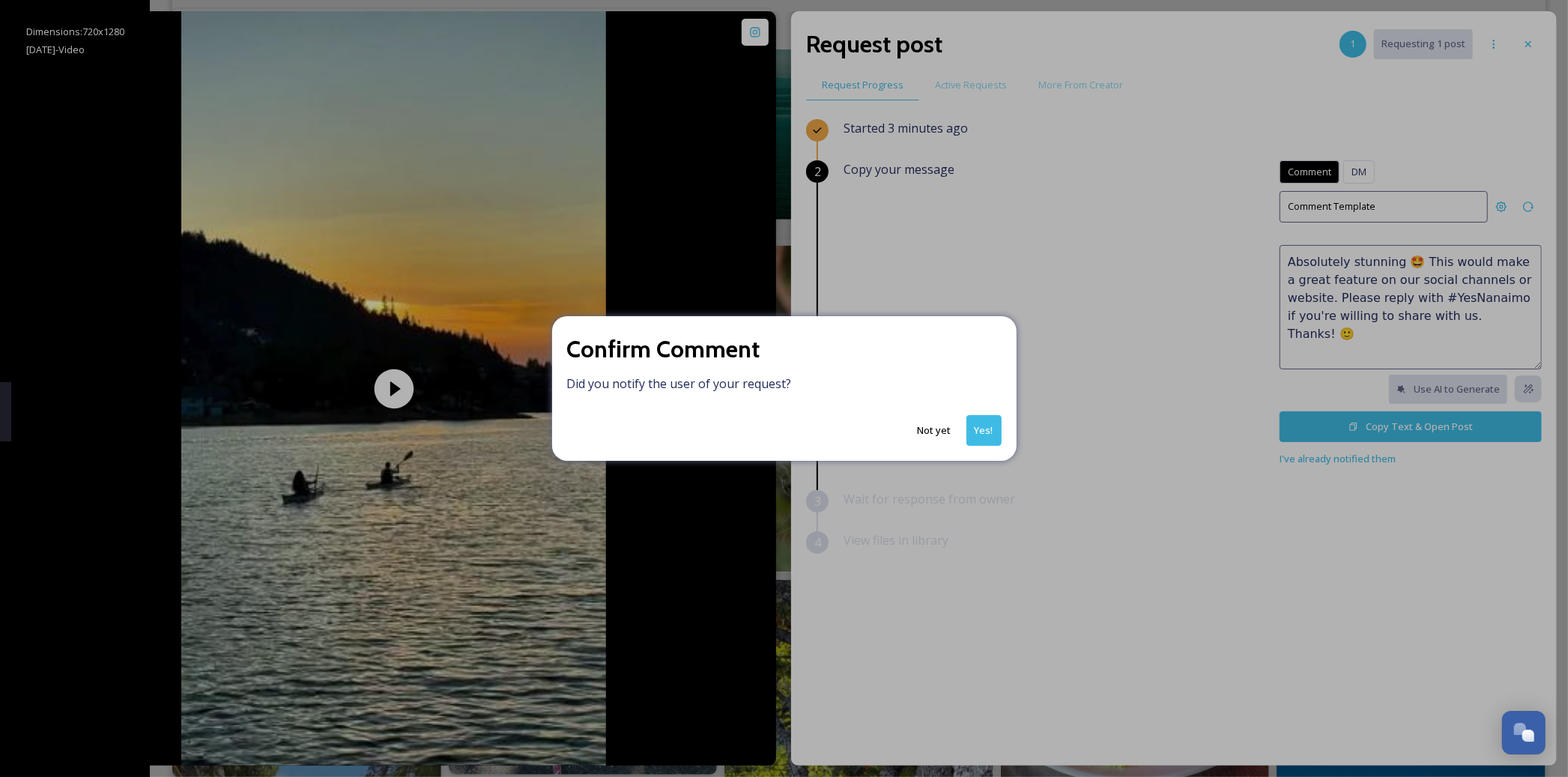
click at [992, 445] on button "Yes!" at bounding box center [983, 430] width 35 height 31
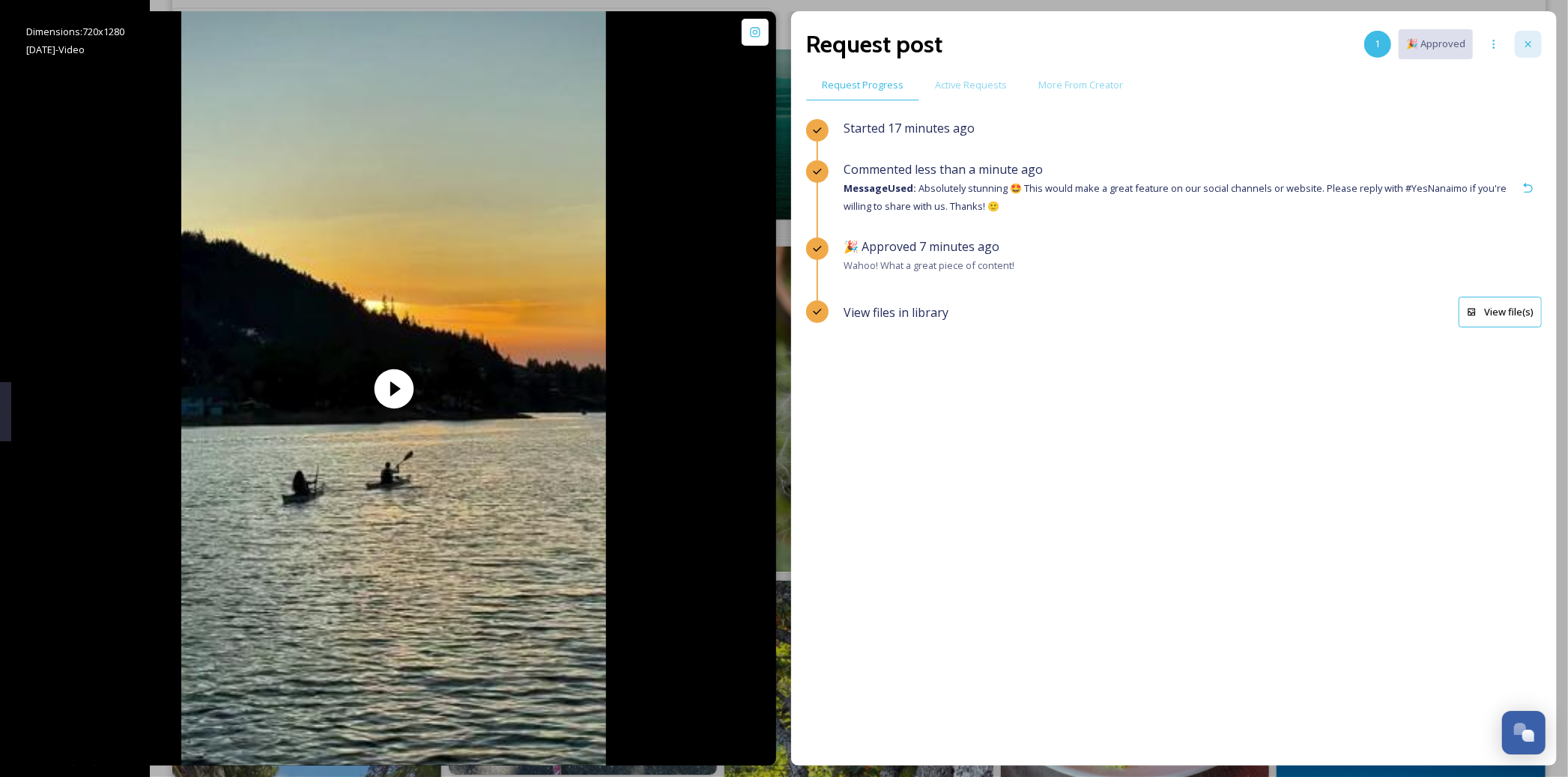
click at [1526, 47] on icon at bounding box center [1527, 44] width 12 height 12
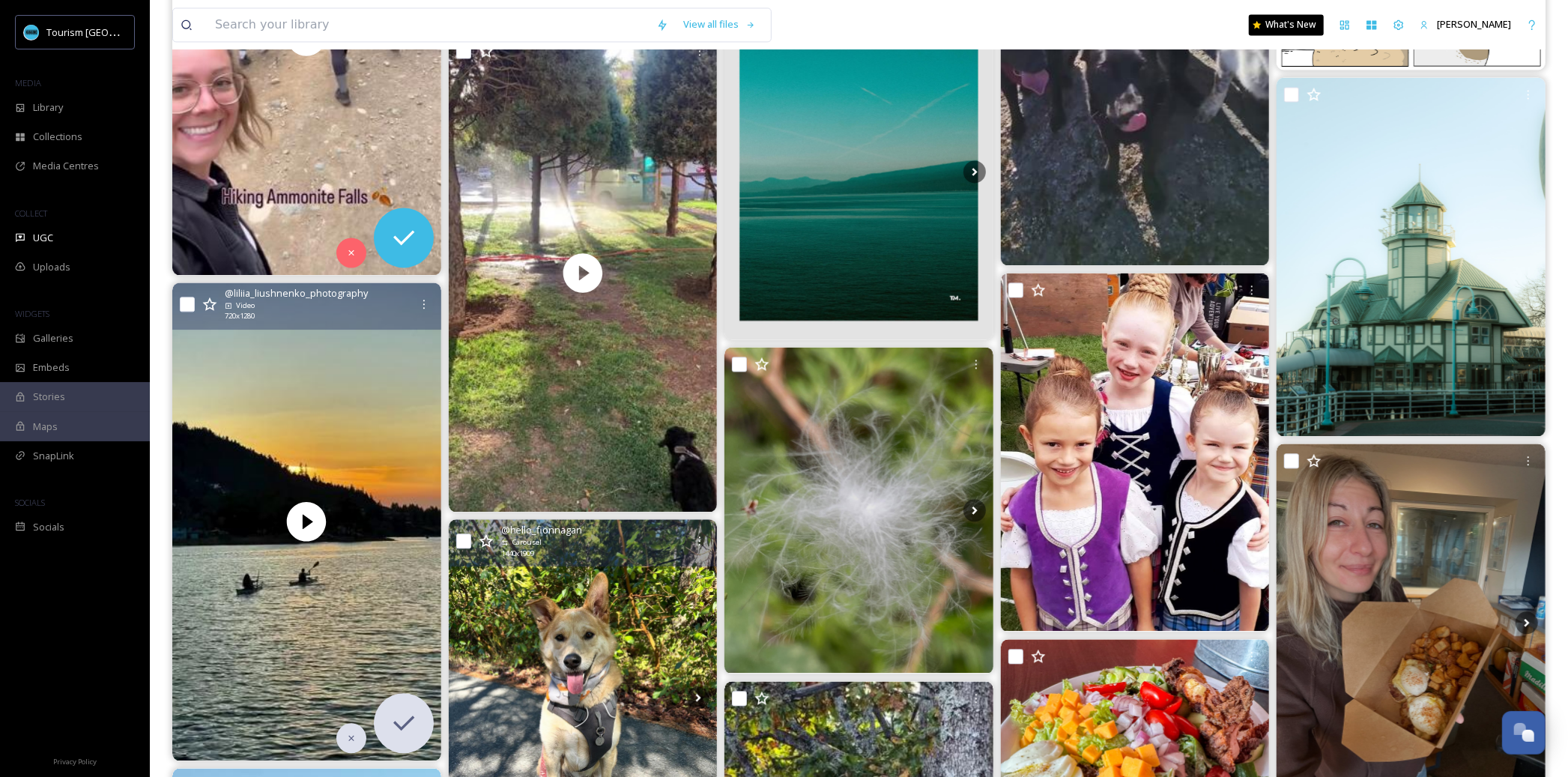
scroll to position [2656, 0]
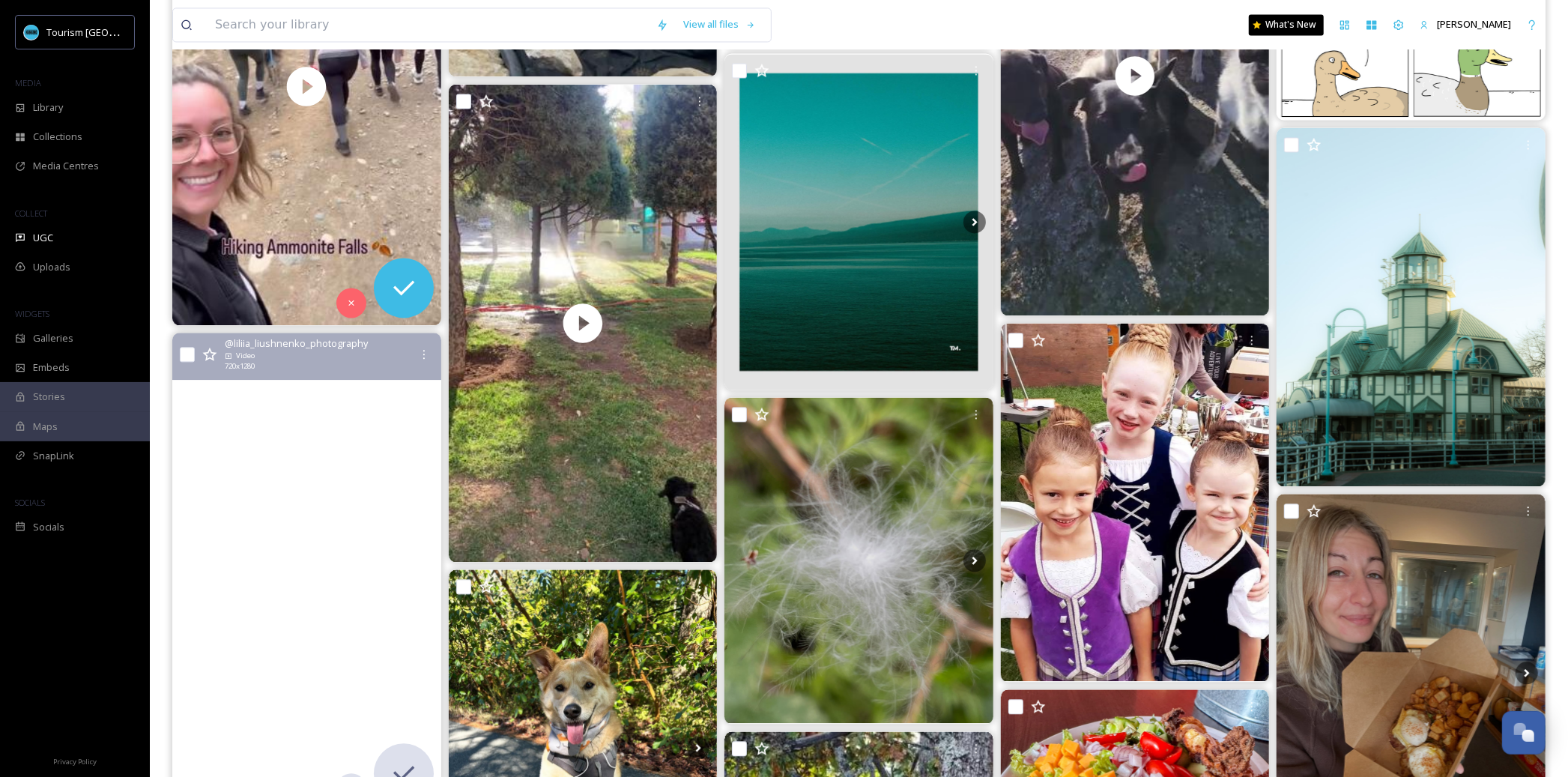
click at [272, 594] on video "Sunset at Pipers Lagoon, Nanaimo, BC\a#vancouverisland #piperslagoon #nanaimo #…" at bounding box center [307, 572] width 269 height 478
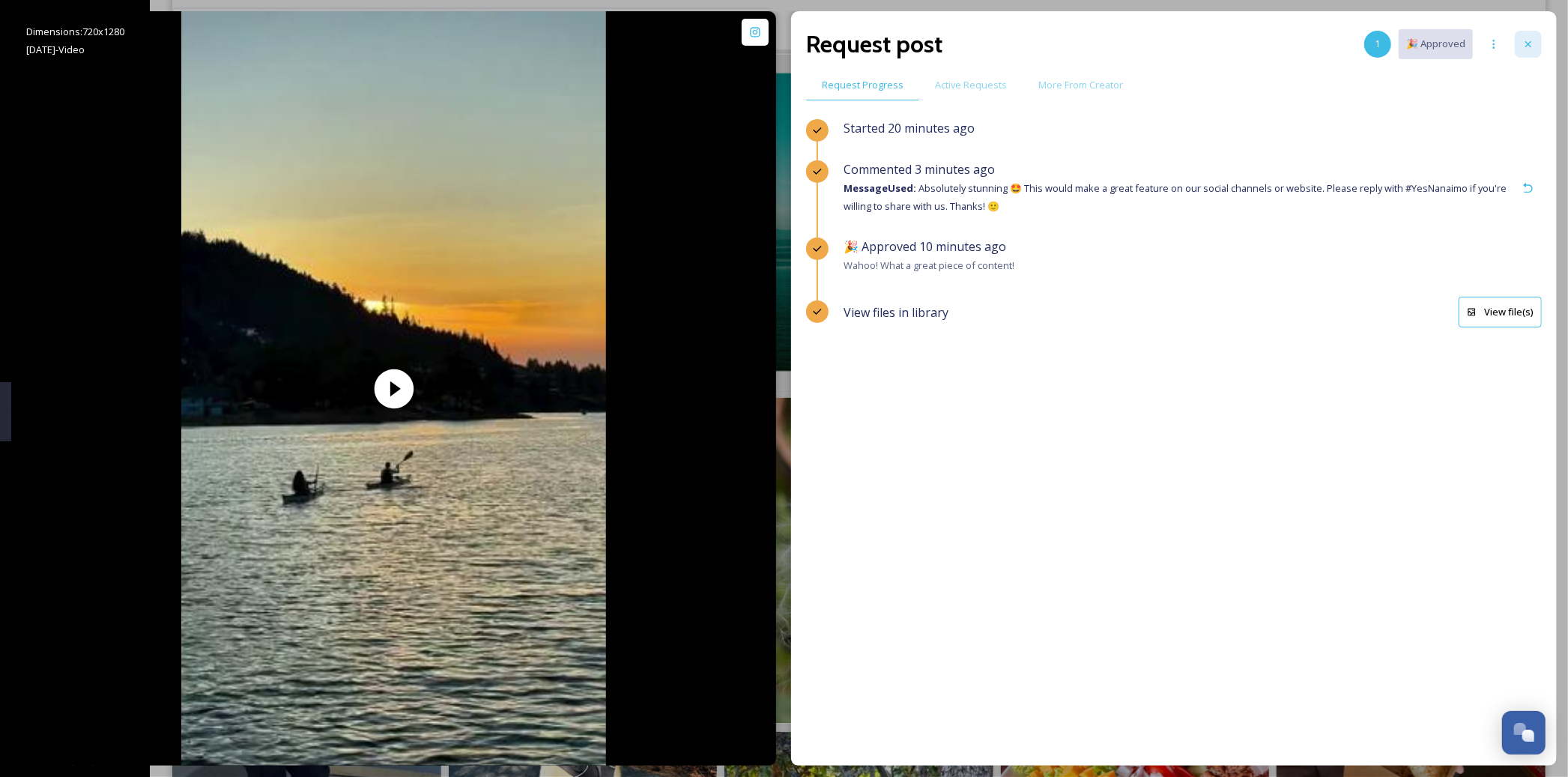
click at [1533, 48] on icon at bounding box center [1527, 44] width 12 height 12
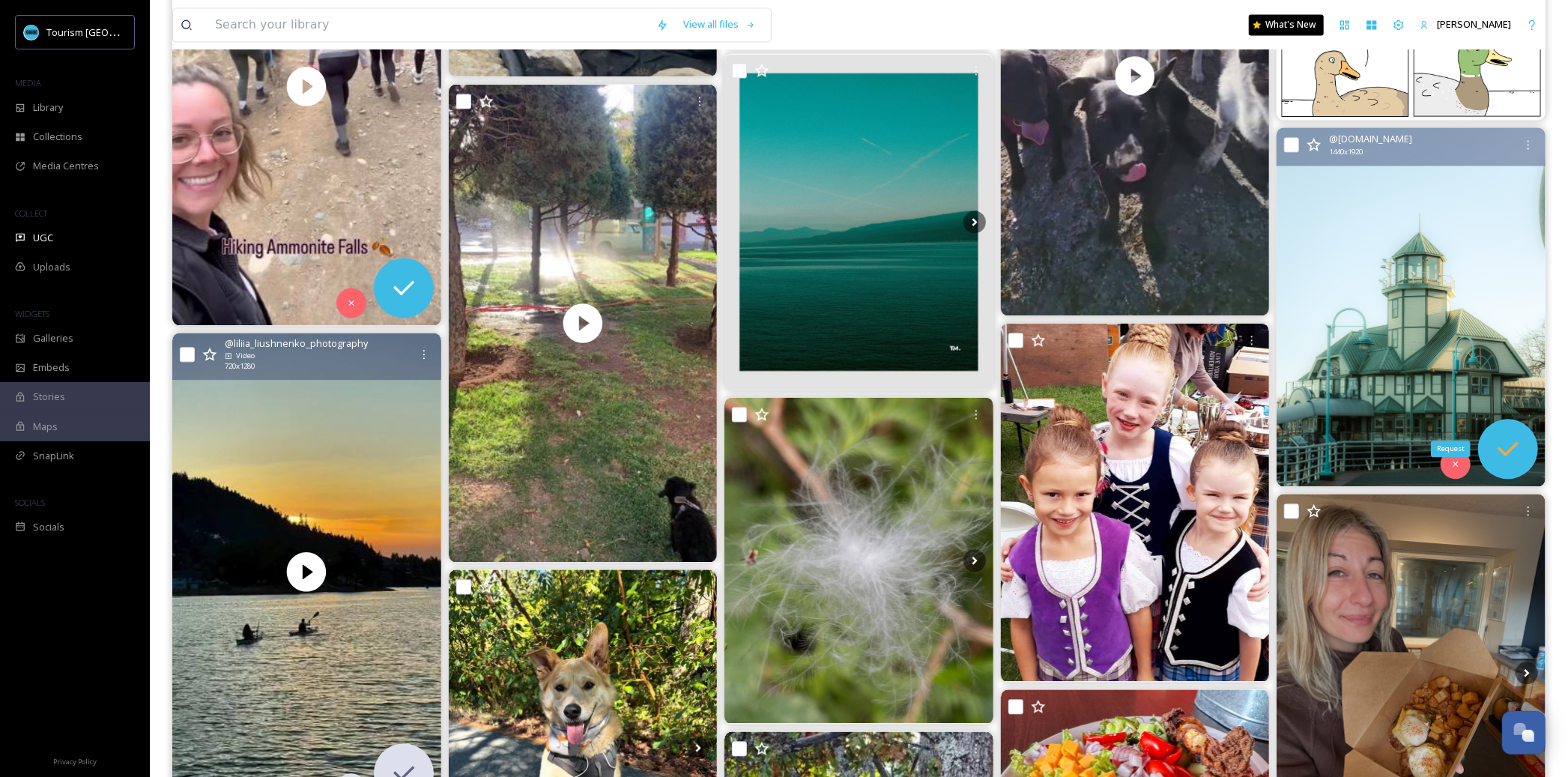
click at [1507, 447] on icon at bounding box center [1508, 448] width 30 height 30
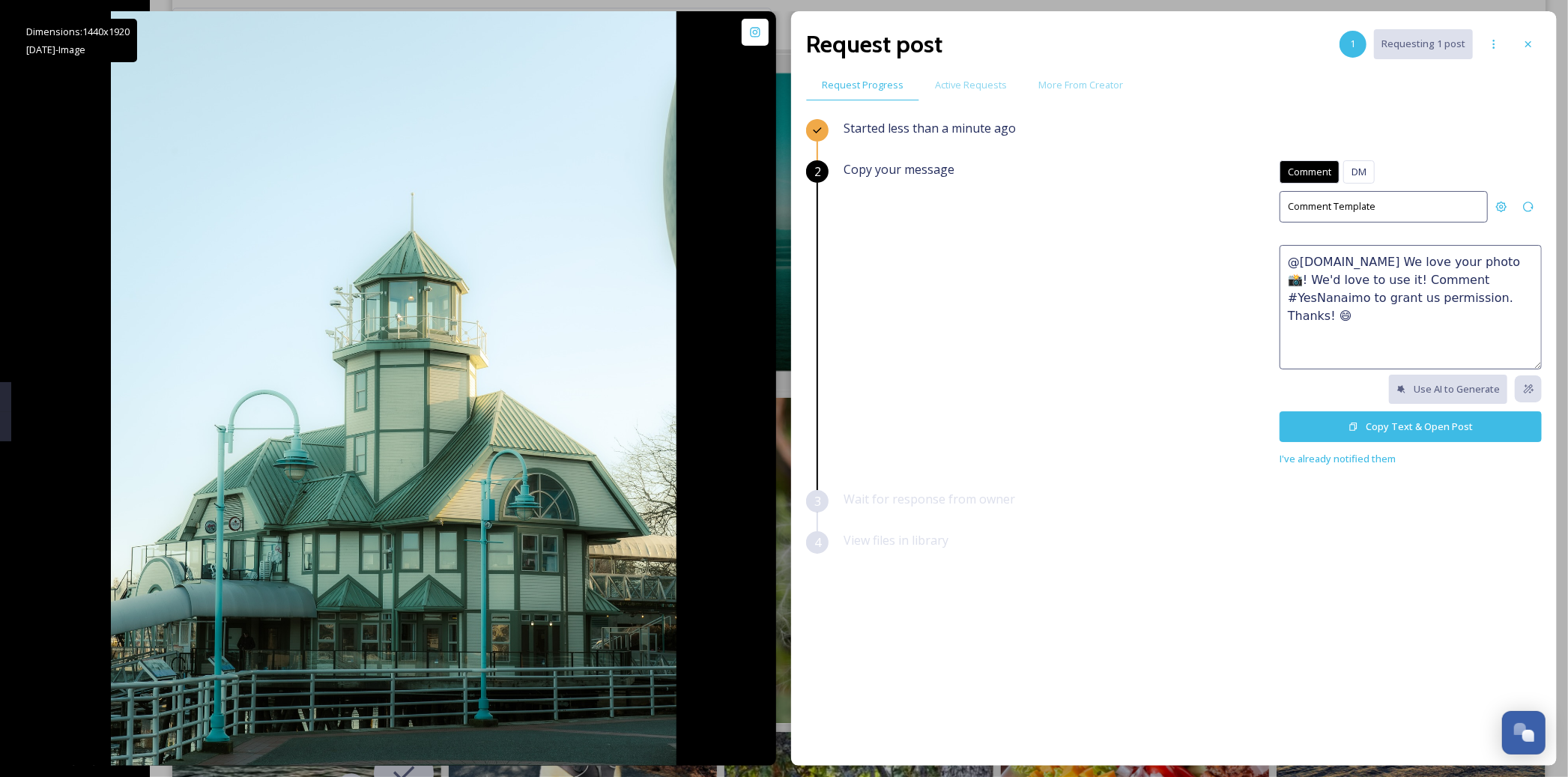
click at [1301, 275] on textarea "@[DOMAIN_NAME] We love your photo 📸! We'd love to use it! Comment #YesNanaimo t…" at bounding box center [1410, 307] width 262 height 125
paste textarea "😍 We'd love to feature this on our website or social networks to share the beau…"
click at [1502, 316] on textarea "This is such a gorgeous shot! 😍 We'd love to feature this on our website or soc…" at bounding box center [1410, 307] width 262 height 125
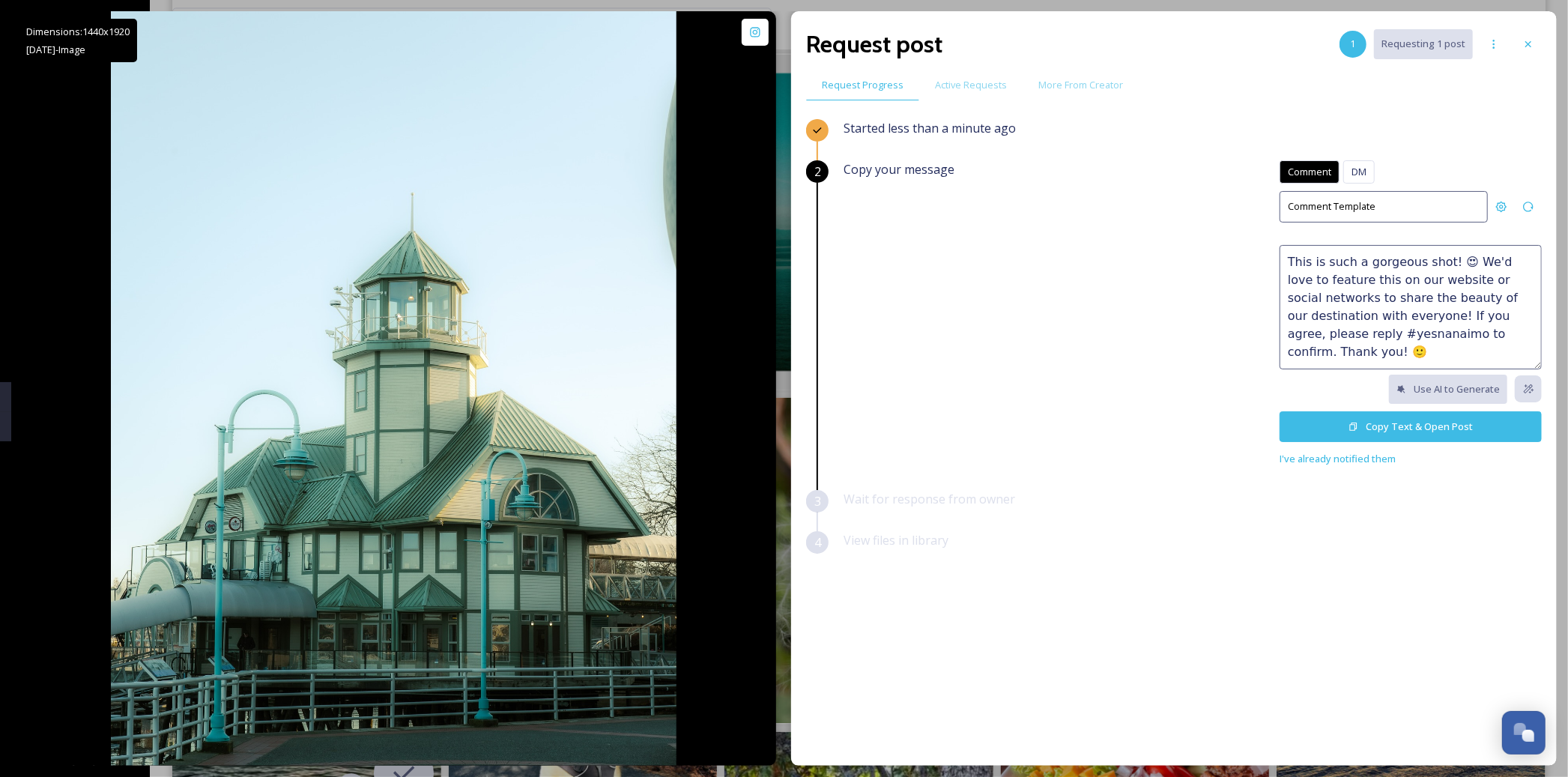
click at [1357, 336] on textarea "This is such a gorgeous shot! 😍 We'd love to feature this on our website or soc…" at bounding box center [1410, 307] width 262 height 125
click at [1373, 358] on textarea "This is such a gorgeous shot! 😍 We'd love to feature this on our website or soc…" at bounding box center [1410, 307] width 262 height 125
drag, startPoint x: 1389, startPoint y: 350, endPoint x: 1452, endPoint y: 347, distance: 63.1
click at [1450, 347] on textarea "This is such a gorgeous shot! 😍 We'd love to feature this on our website or soc…" at bounding box center [1410, 307] width 262 height 125
click at [1454, 324] on textarea "This is such a gorgeous shot! 😍 We'd love to feature this on our website or soc…" at bounding box center [1410, 307] width 262 height 125
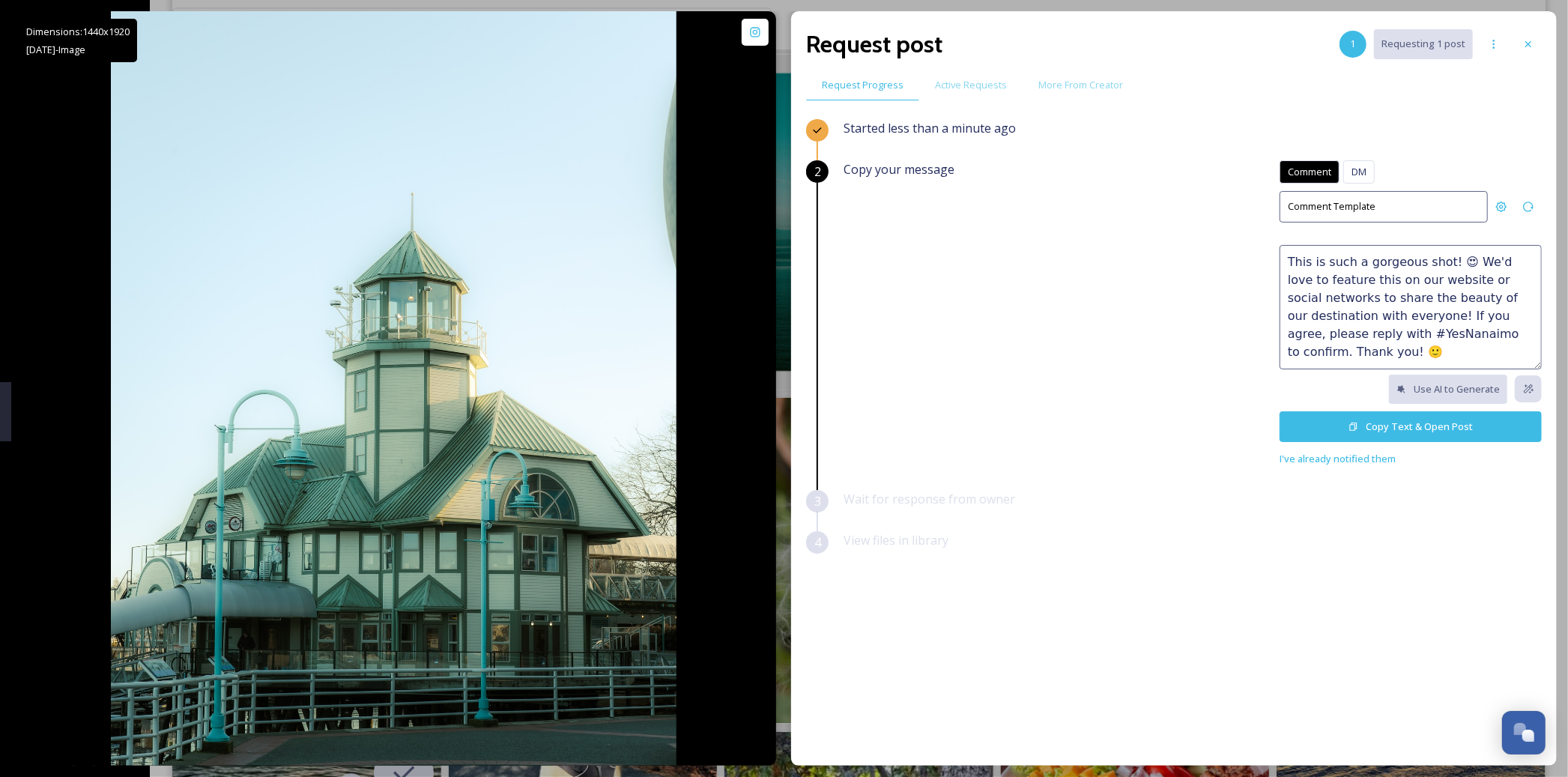
click at [1457, 352] on textarea "This is such a gorgeous shot! 😍 We'd love to feature this on our website or soc…" at bounding box center [1410, 307] width 262 height 125
click at [1403, 352] on textarea "This is such a gorgeous shot! 😍 We'd love to feature this on our website or soc…" at bounding box center [1410, 307] width 262 height 125
click at [1416, 352] on textarea "This is such a gorgeous shot! 😍 We'd love to feature this on our website or soc…" at bounding box center [1410, 307] width 262 height 125
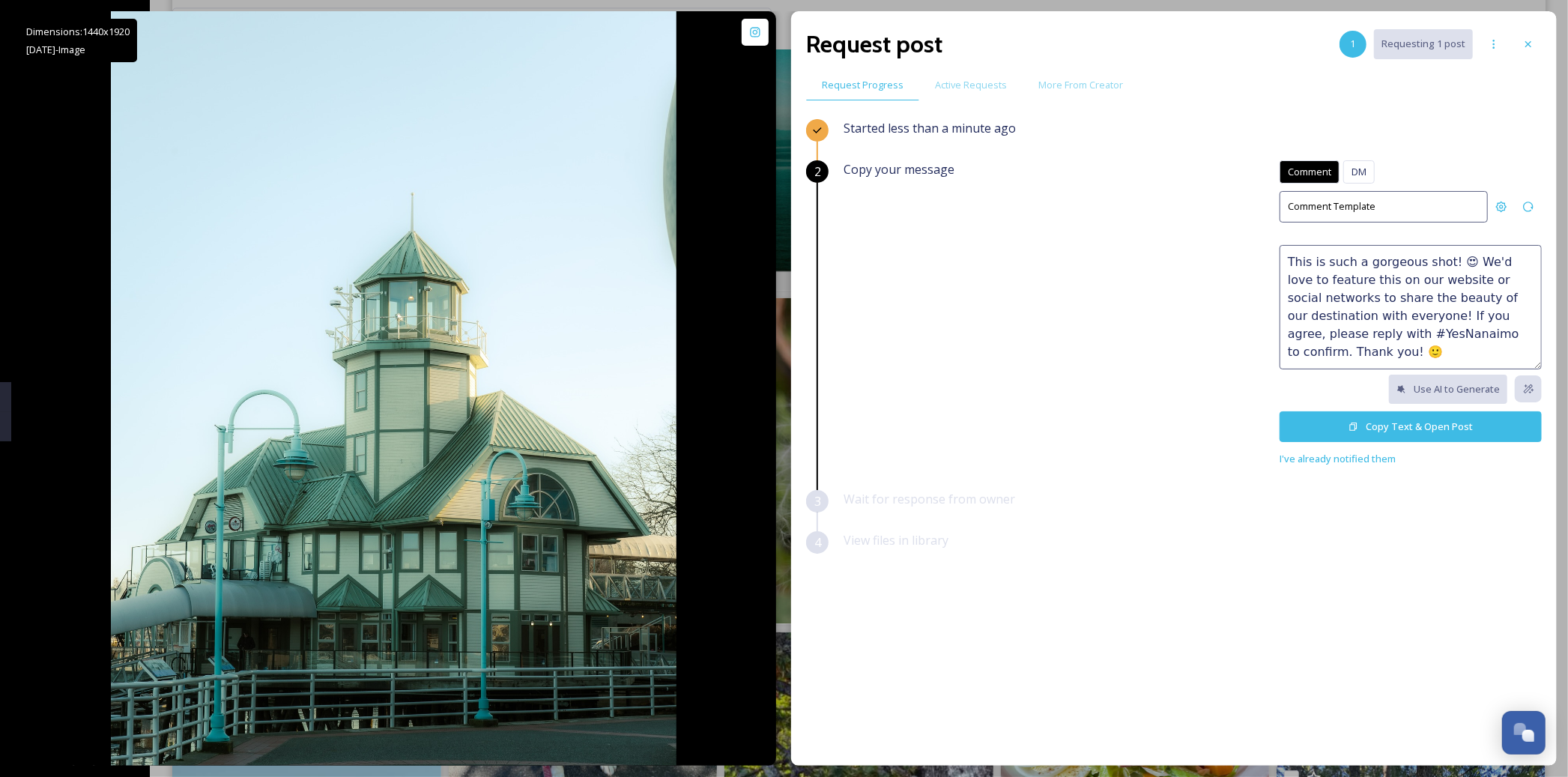
scroll to position [2765, 0]
type textarea "This is such a gorgeous shot! 😍 We'd love to feature this on our website or soc…"
click at [1387, 427] on button "Copy Text & Open Post" at bounding box center [1410, 427] width 262 height 31
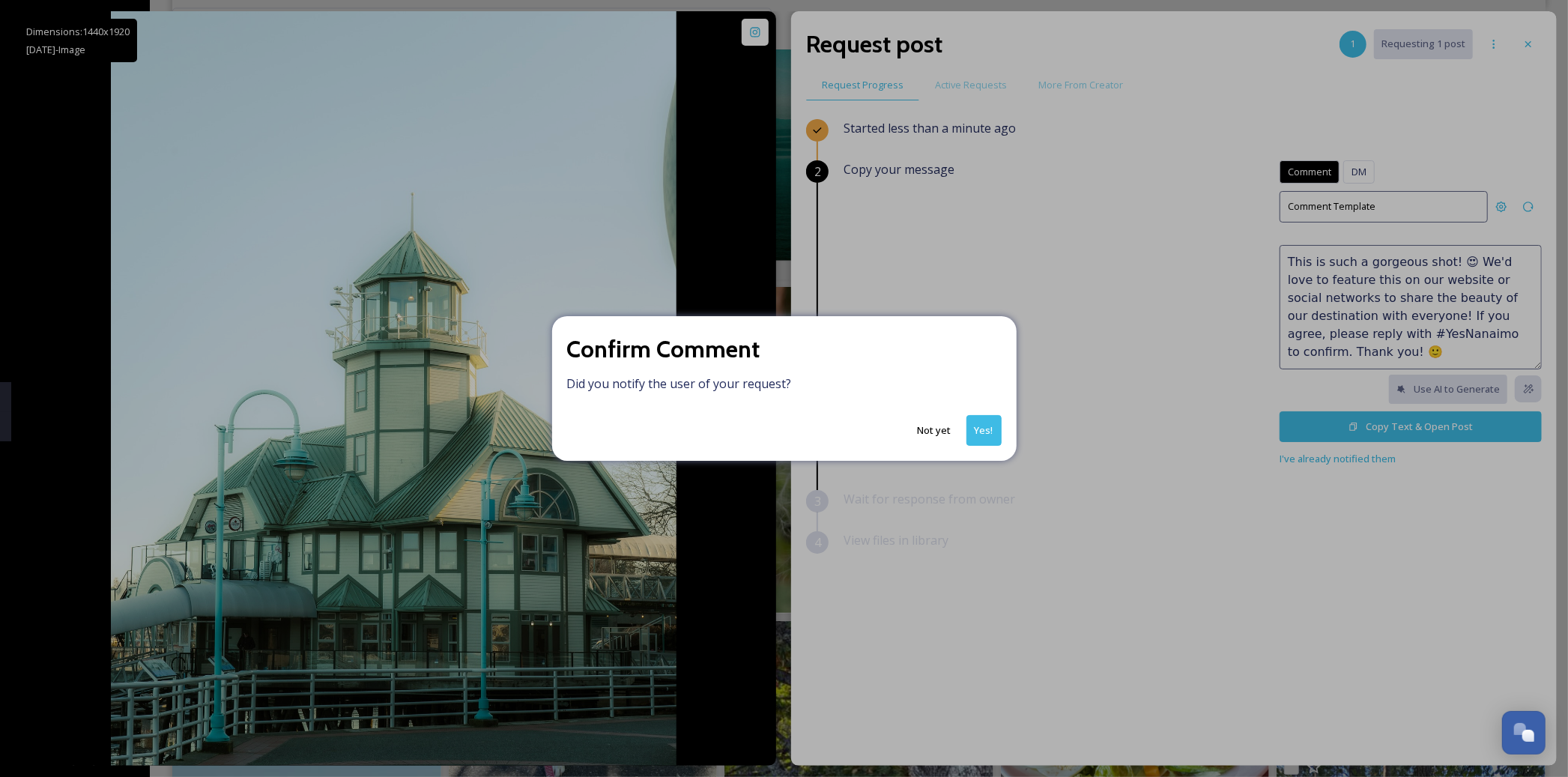
click at [984, 423] on button "Yes!" at bounding box center [983, 430] width 35 height 31
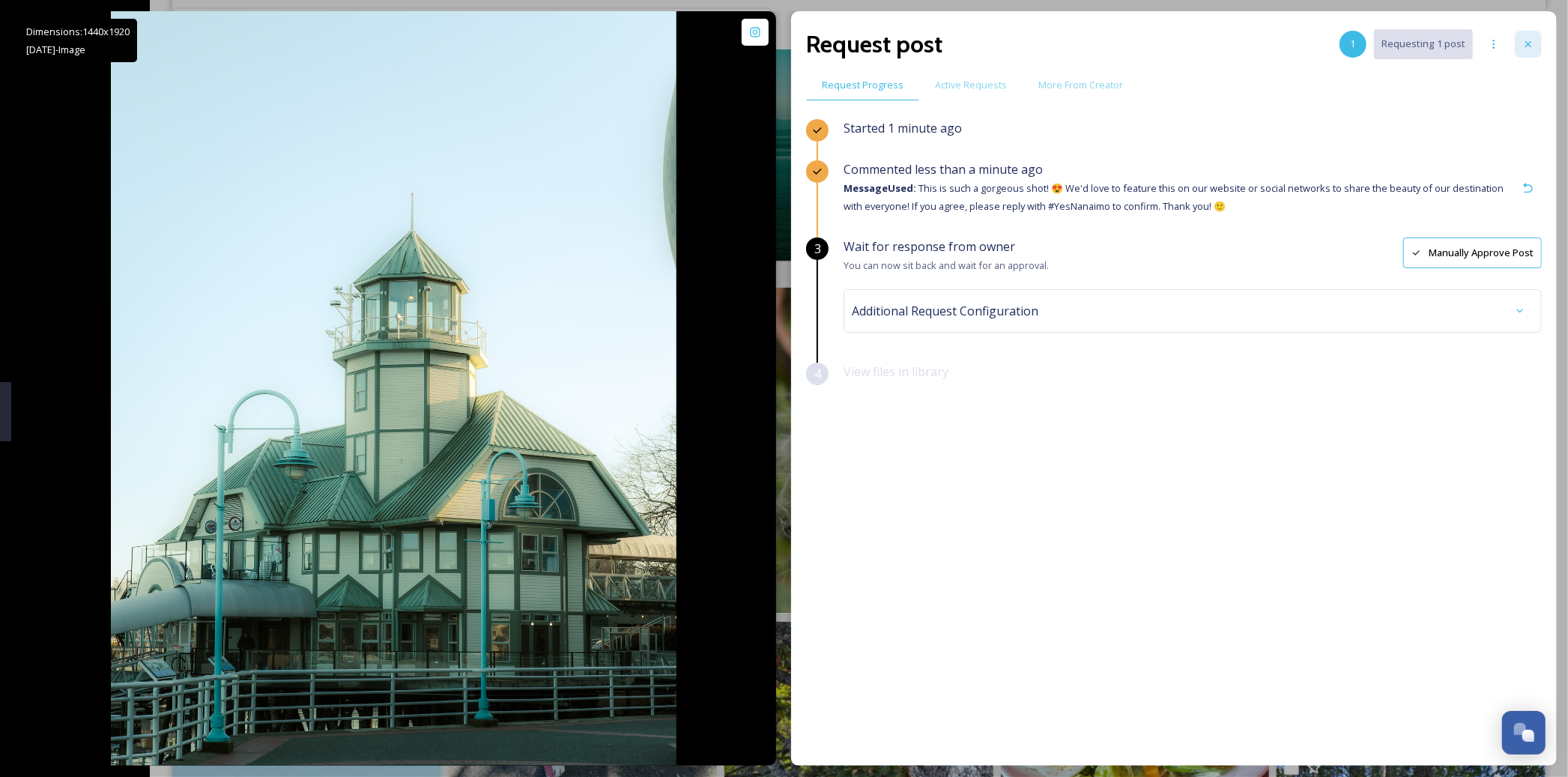
click at [1515, 53] on div at bounding box center [1528, 44] width 27 height 27
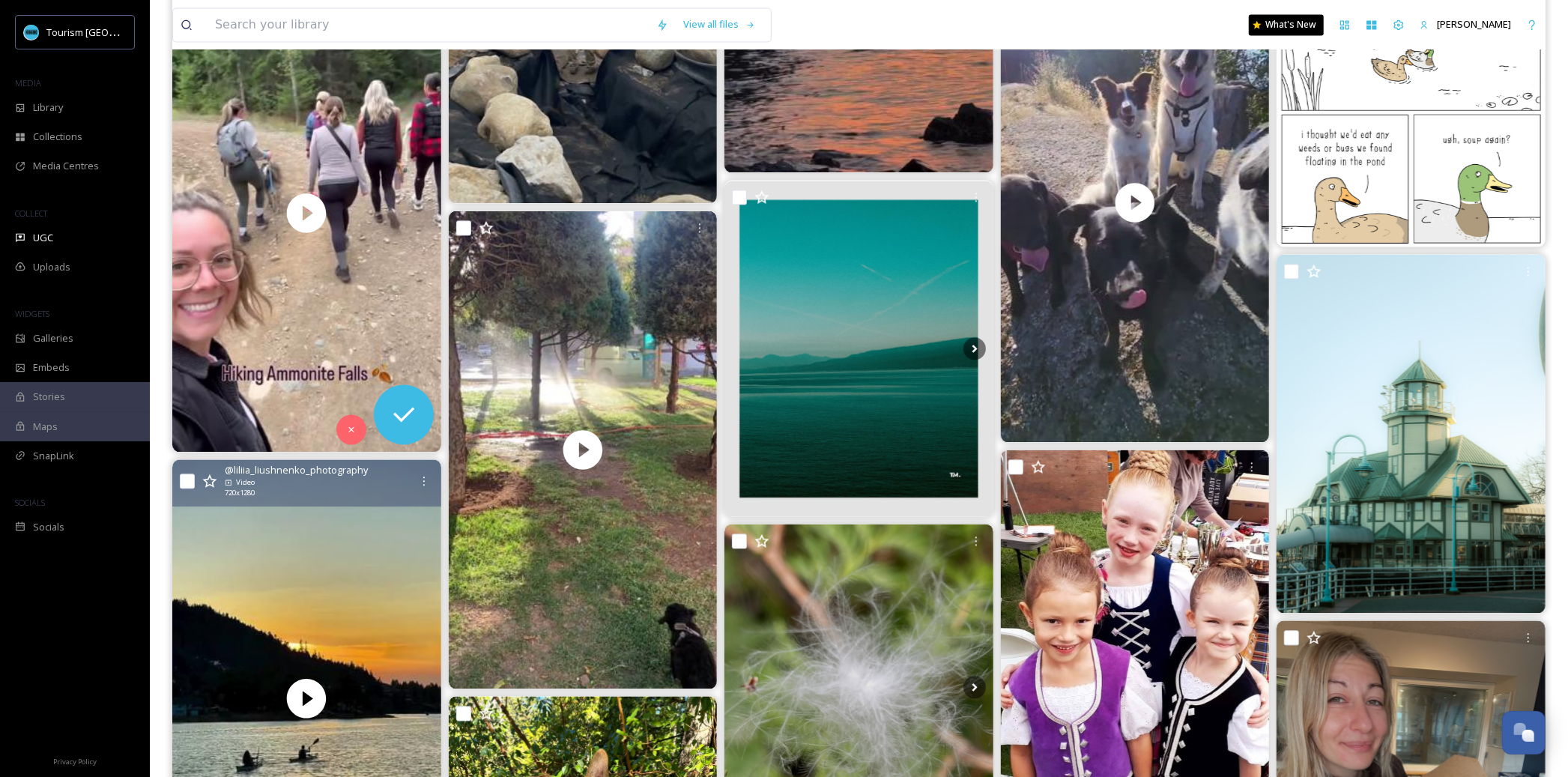
scroll to position [2507, 0]
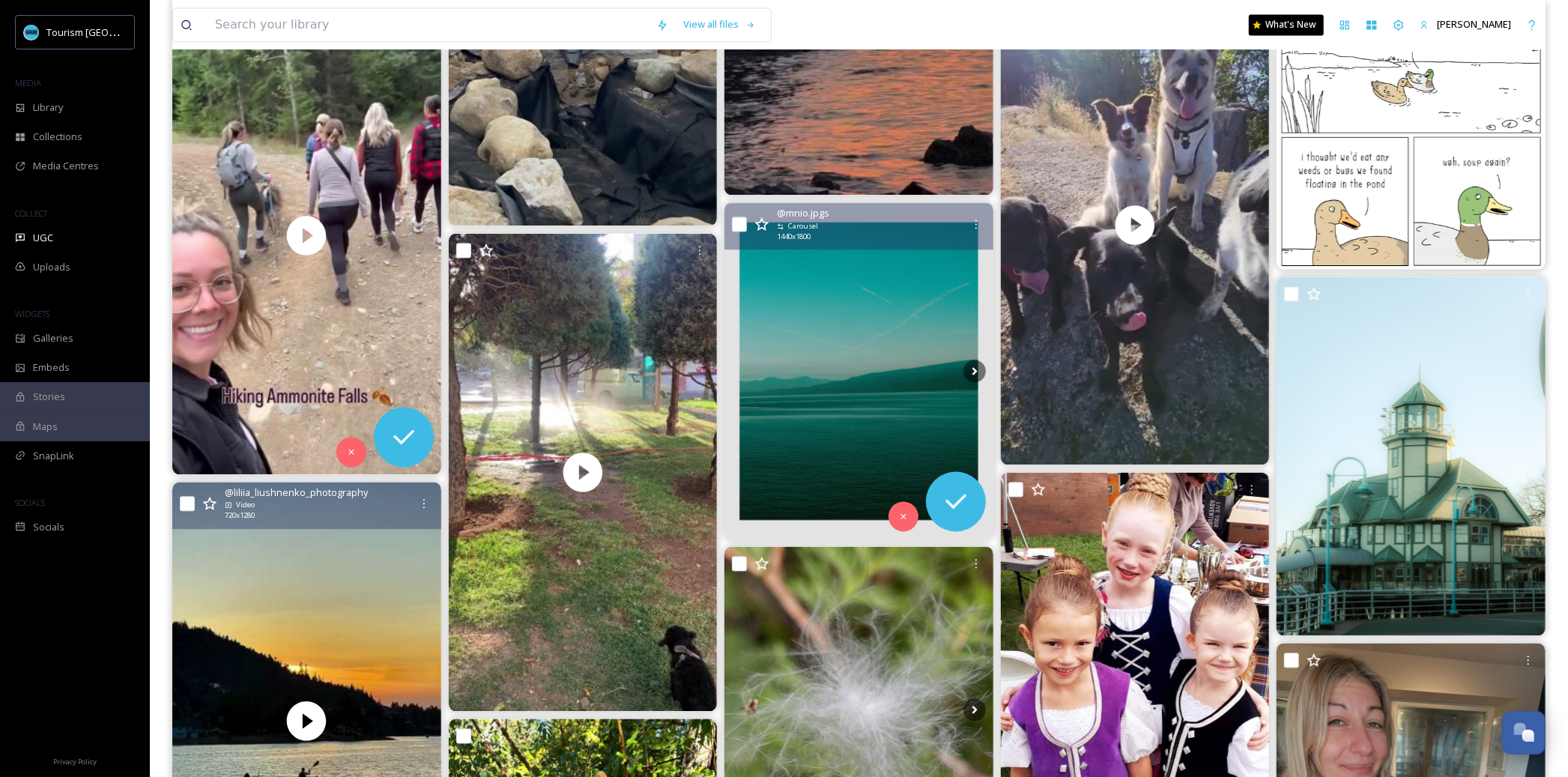
click at [927, 404] on img at bounding box center [858, 371] width 269 height 336
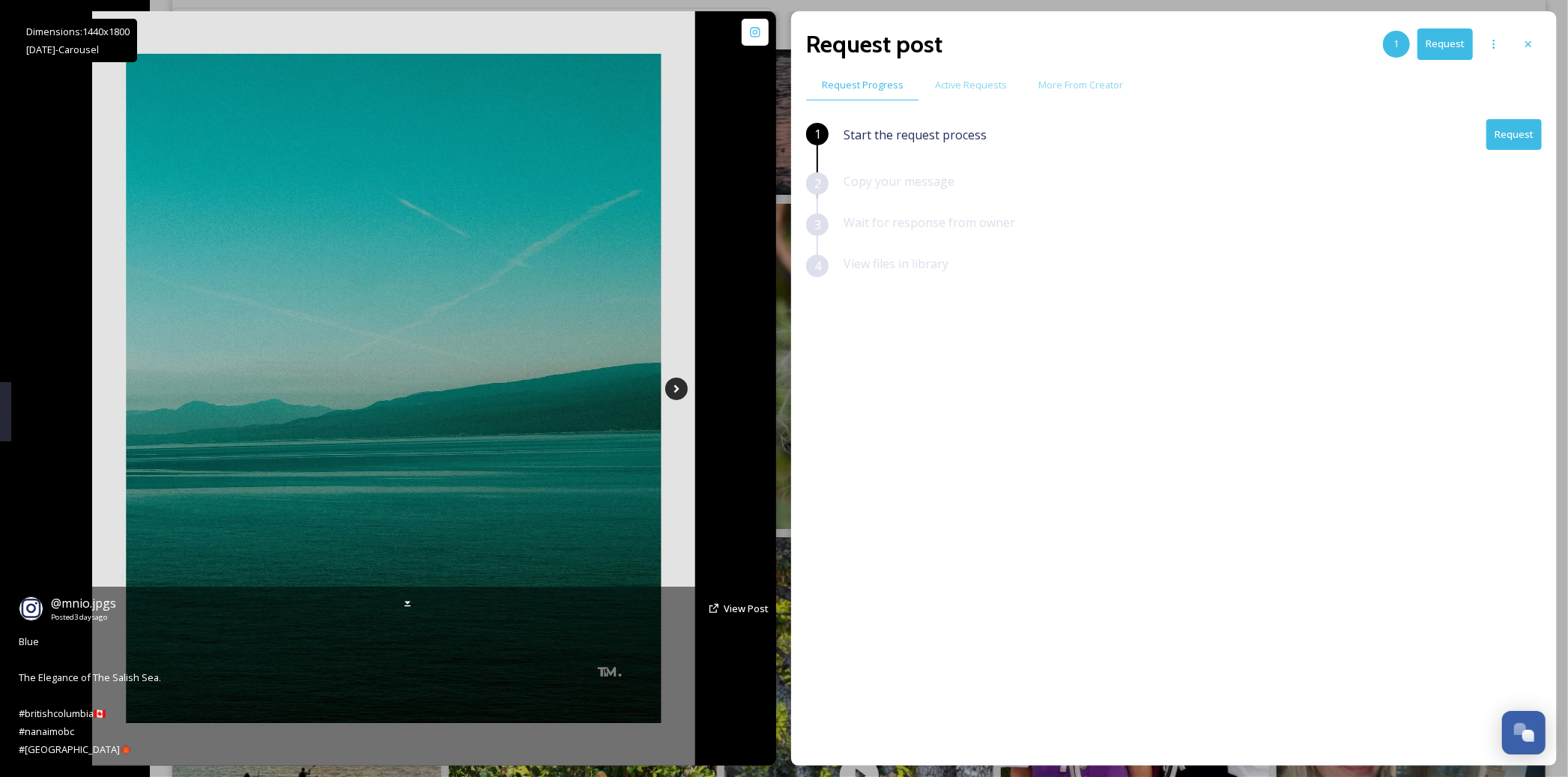
click at [675, 387] on icon at bounding box center [676, 389] width 23 height 23
click at [673, 392] on icon at bounding box center [676, 389] width 23 height 23
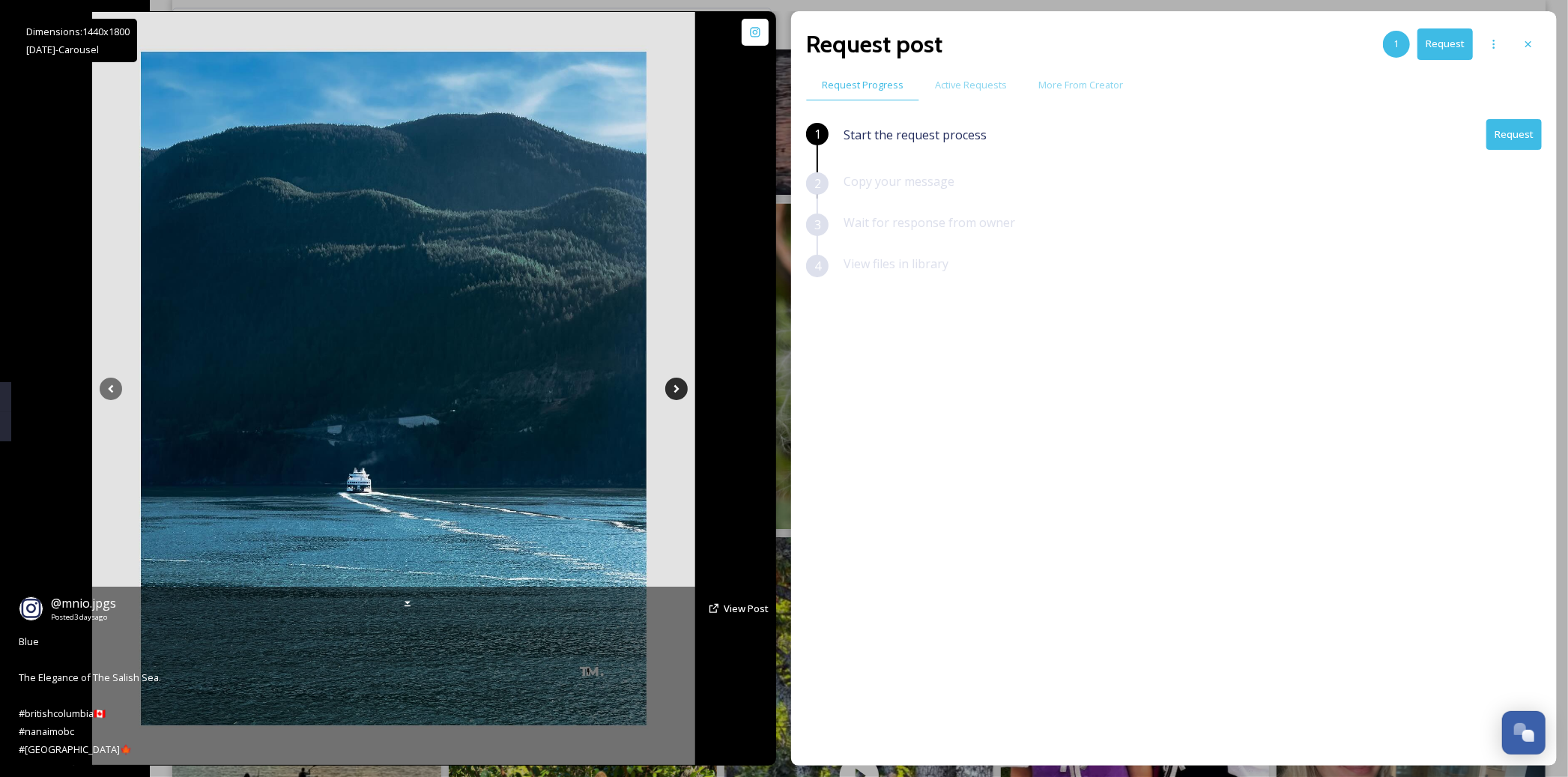
click at [673, 392] on icon at bounding box center [676, 389] width 23 height 23
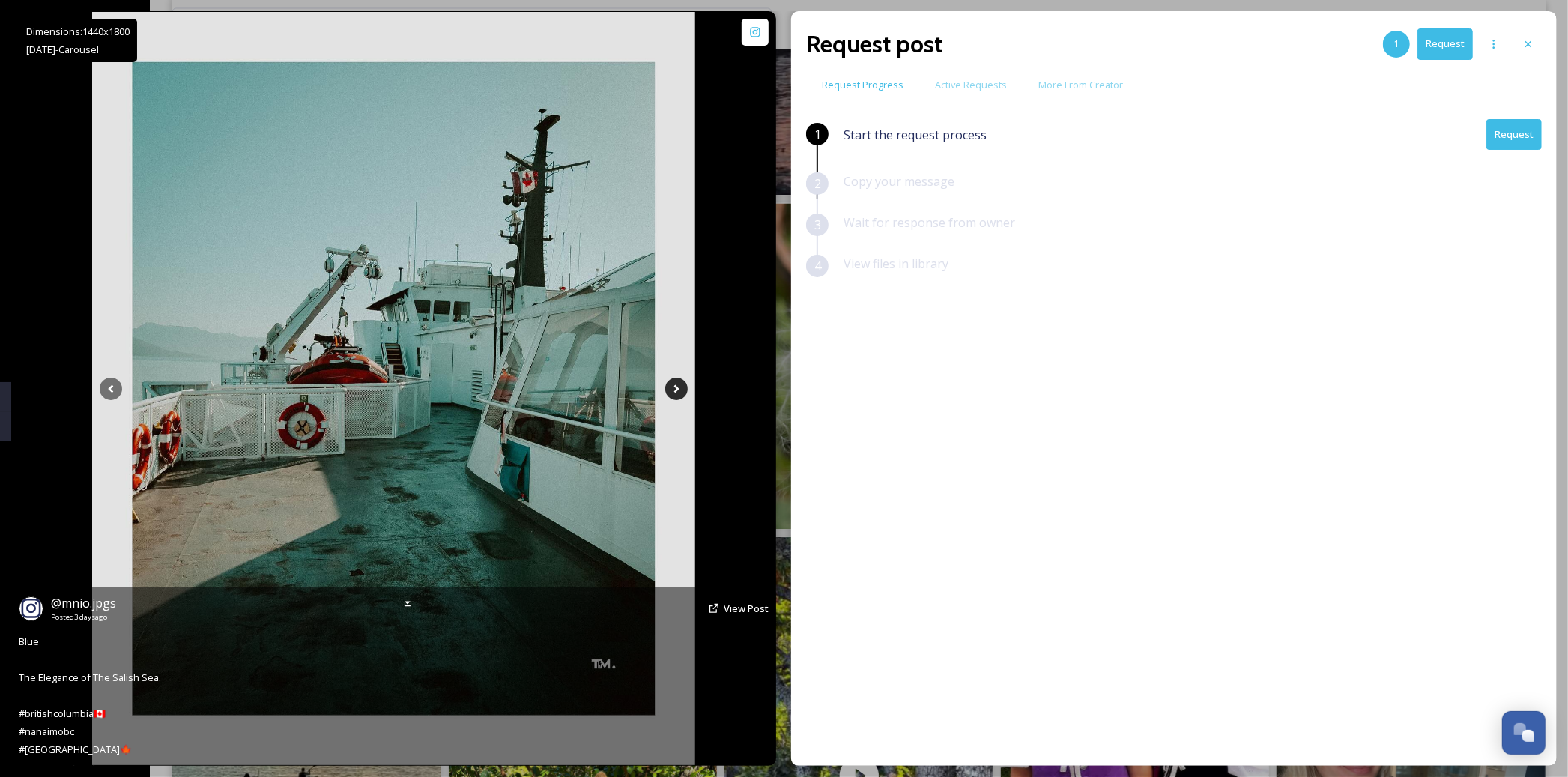
click at [673, 392] on icon at bounding box center [676, 389] width 23 height 23
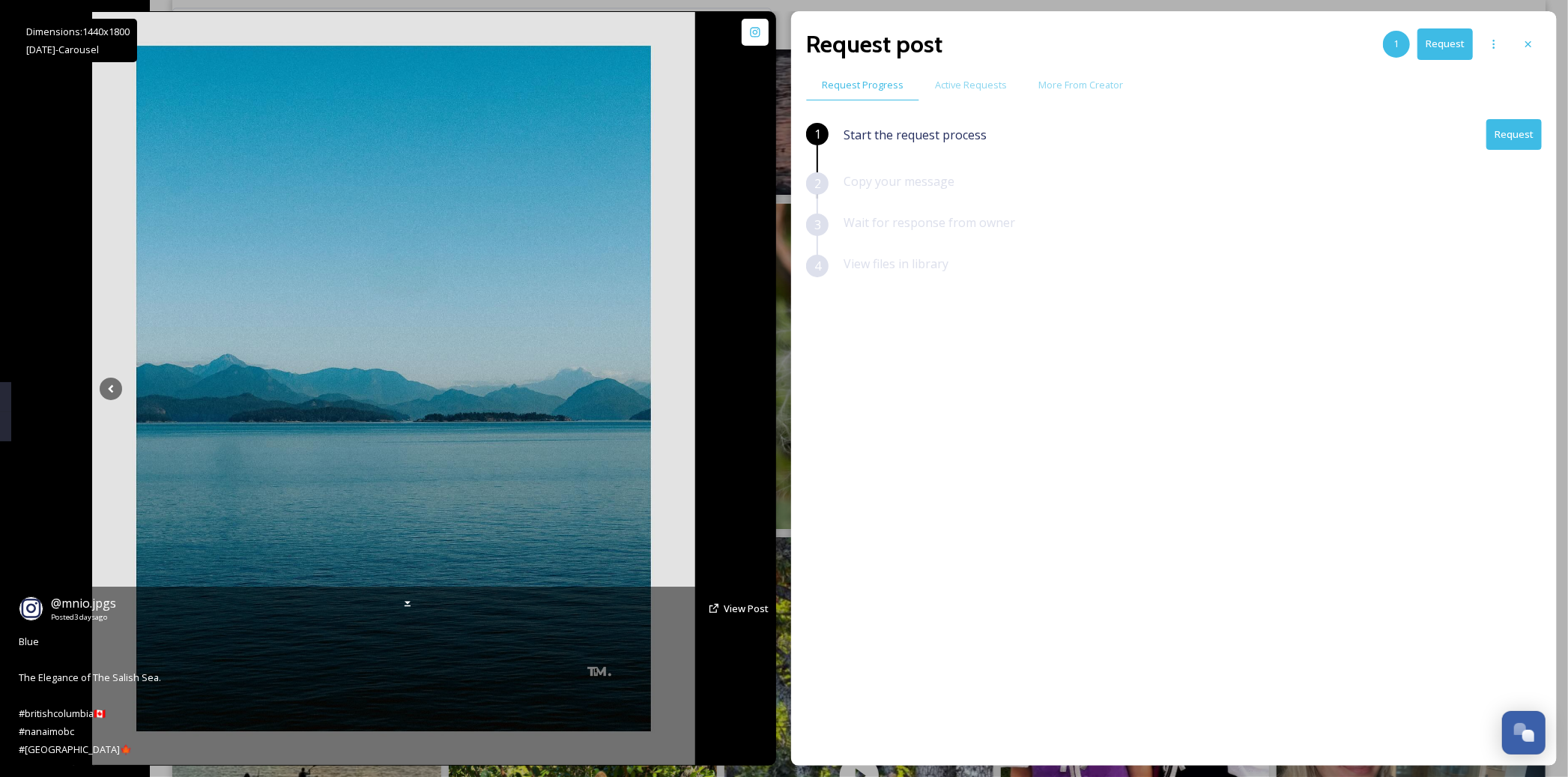
click at [673, 392] on icon at bounding box center [676, 389] width 23 height 23
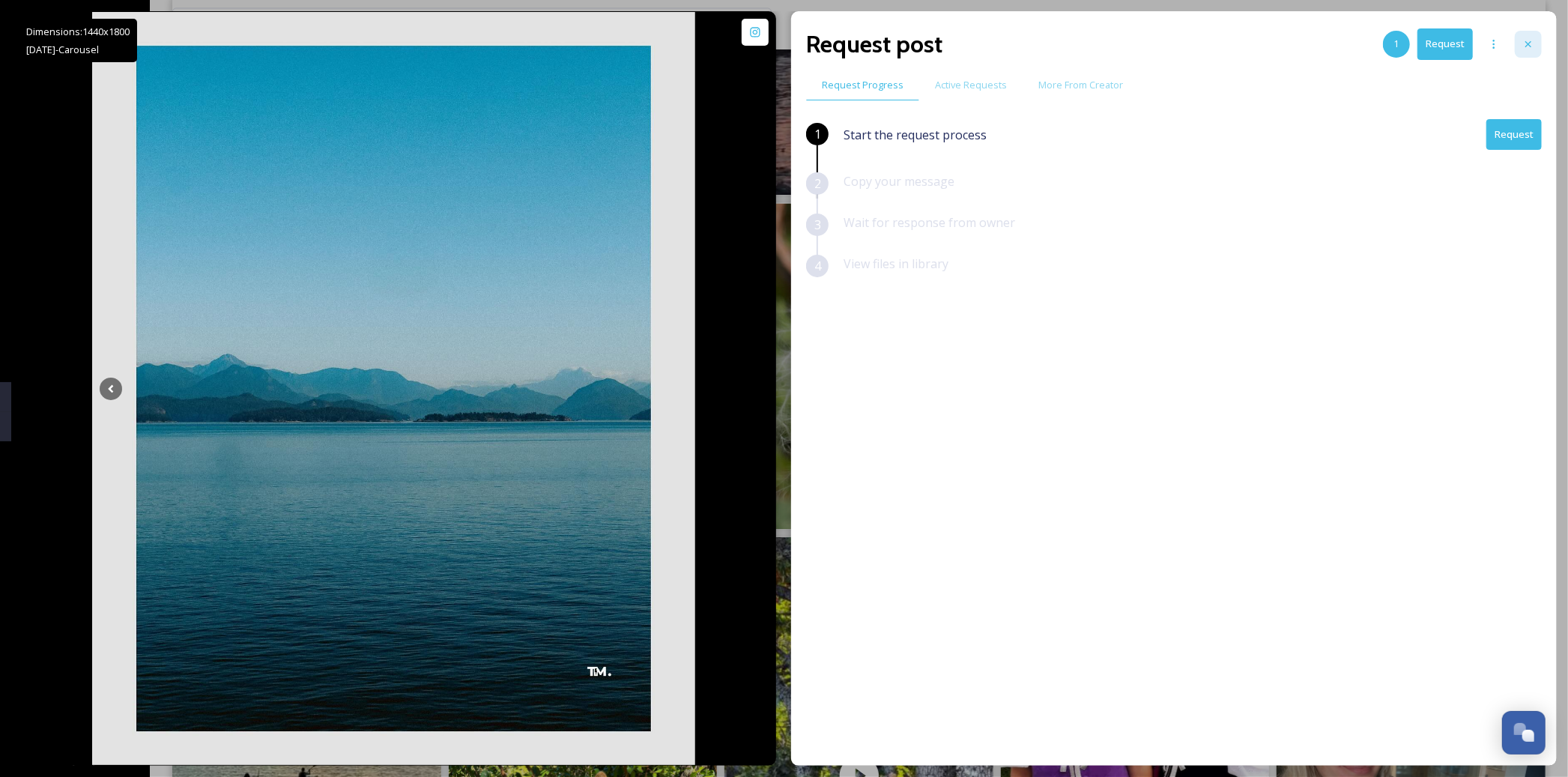
click at [1532, 40] on icon at bounding box center [1527, 44] width 12 height 12
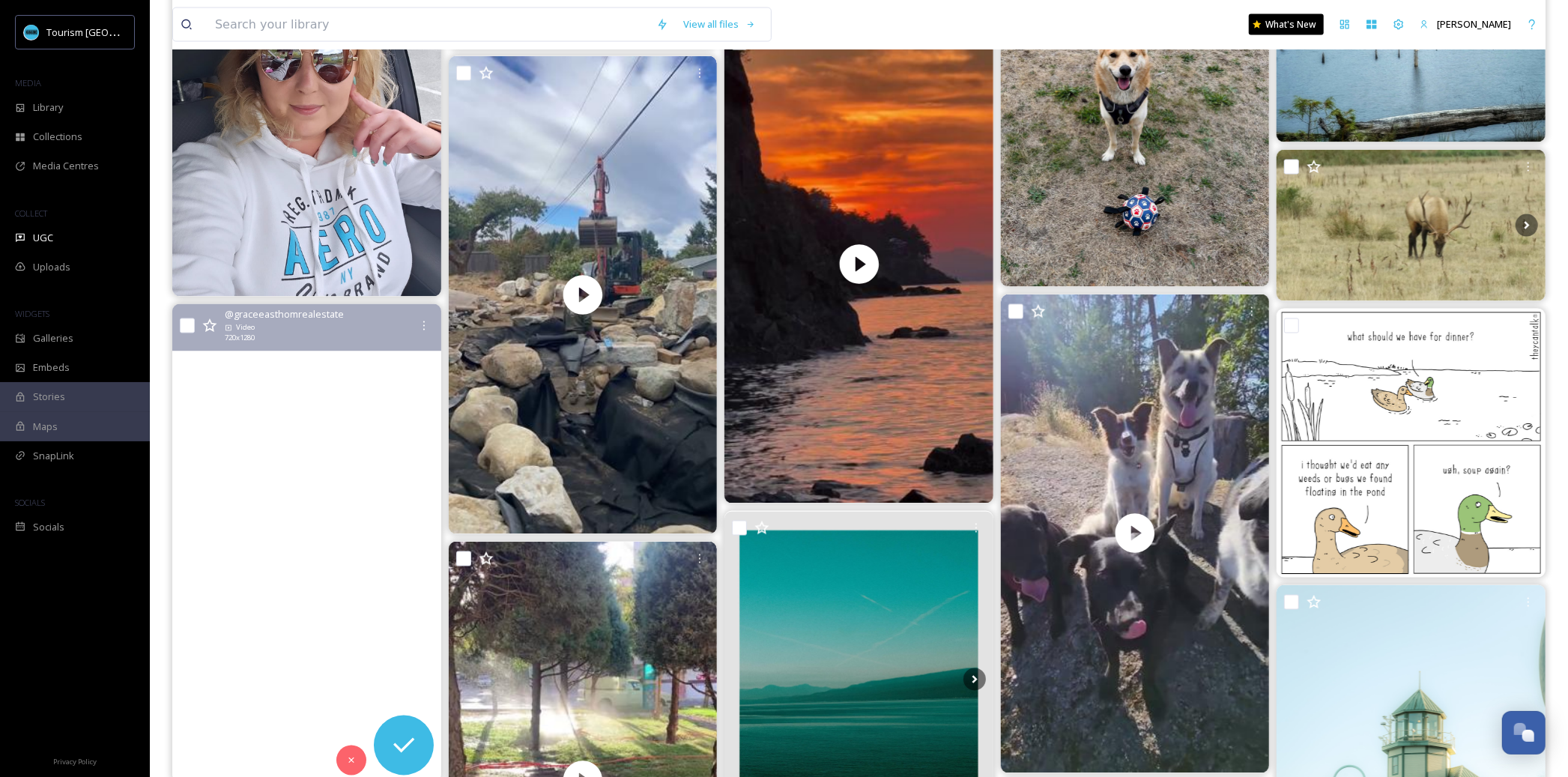
scroll to position [2266, 0]
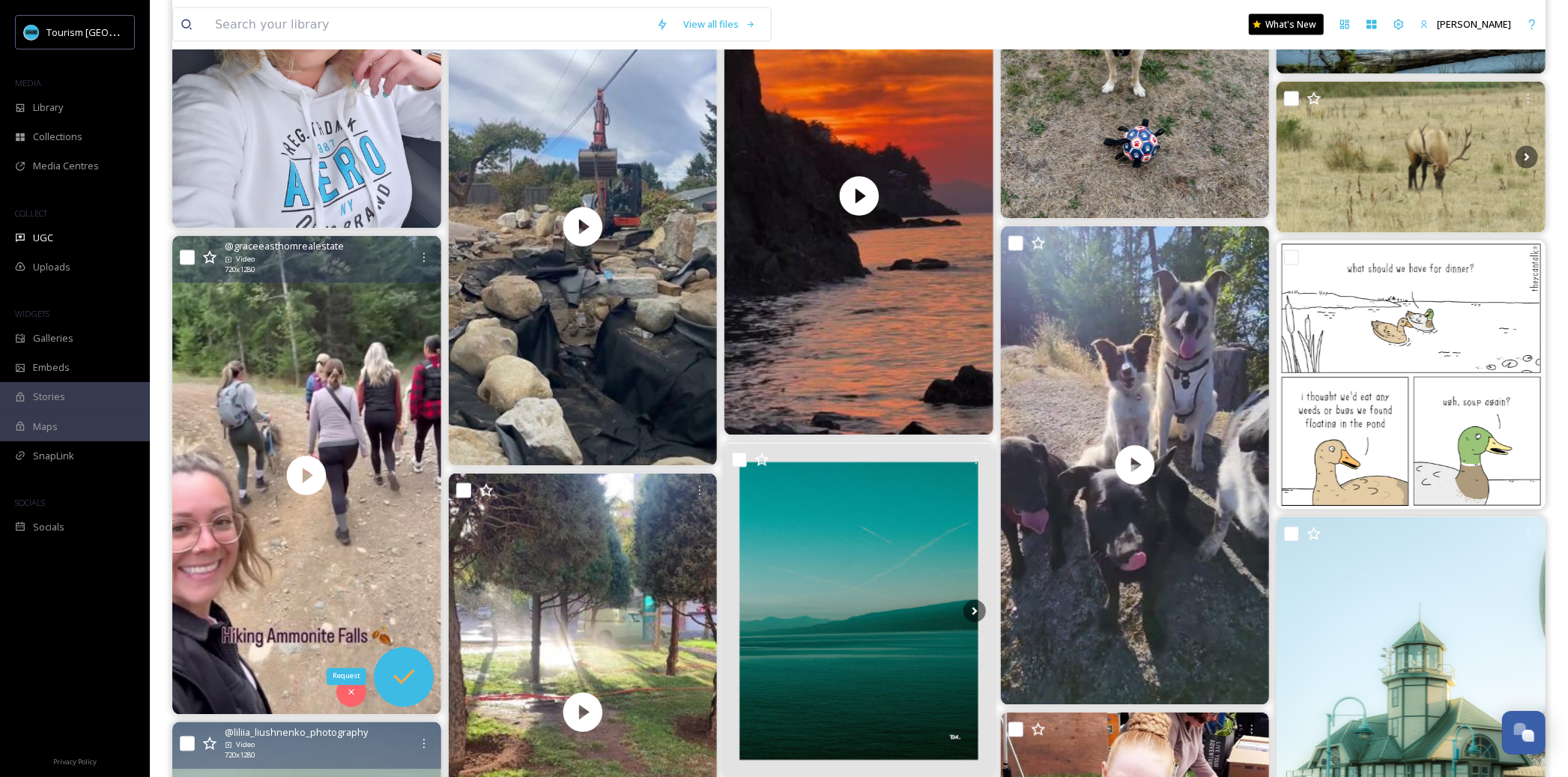
click at [410, 682] on icon at bounding box center [404, 677] width 30 height 30
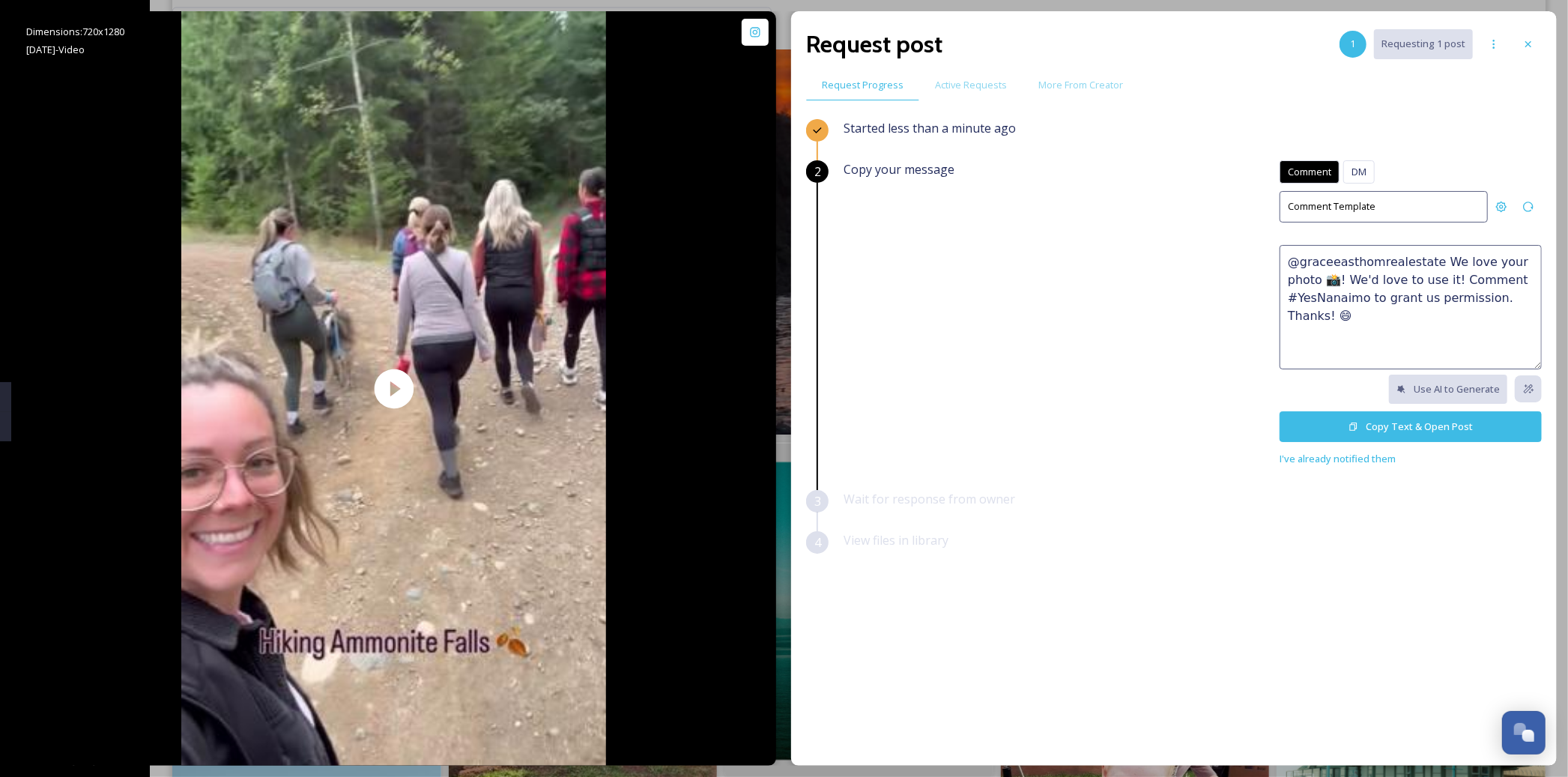
click at [1388, 298] on textarea "@graceeasthomrealestate We love your photo 📸! We'd love to use it! Comment #Yes…" at bounding box center [1410, 307] width 262 height 125
paste textarea "This is such a gorgeous shot! 😍 We'd love to feature this on our website or soc…"
click at [1330, 314] on textarea "This is such a gorgeous shot! 😍 We'd love to feature this on our website or soc…" at bounding box center [1410, 307] width 262 height 125
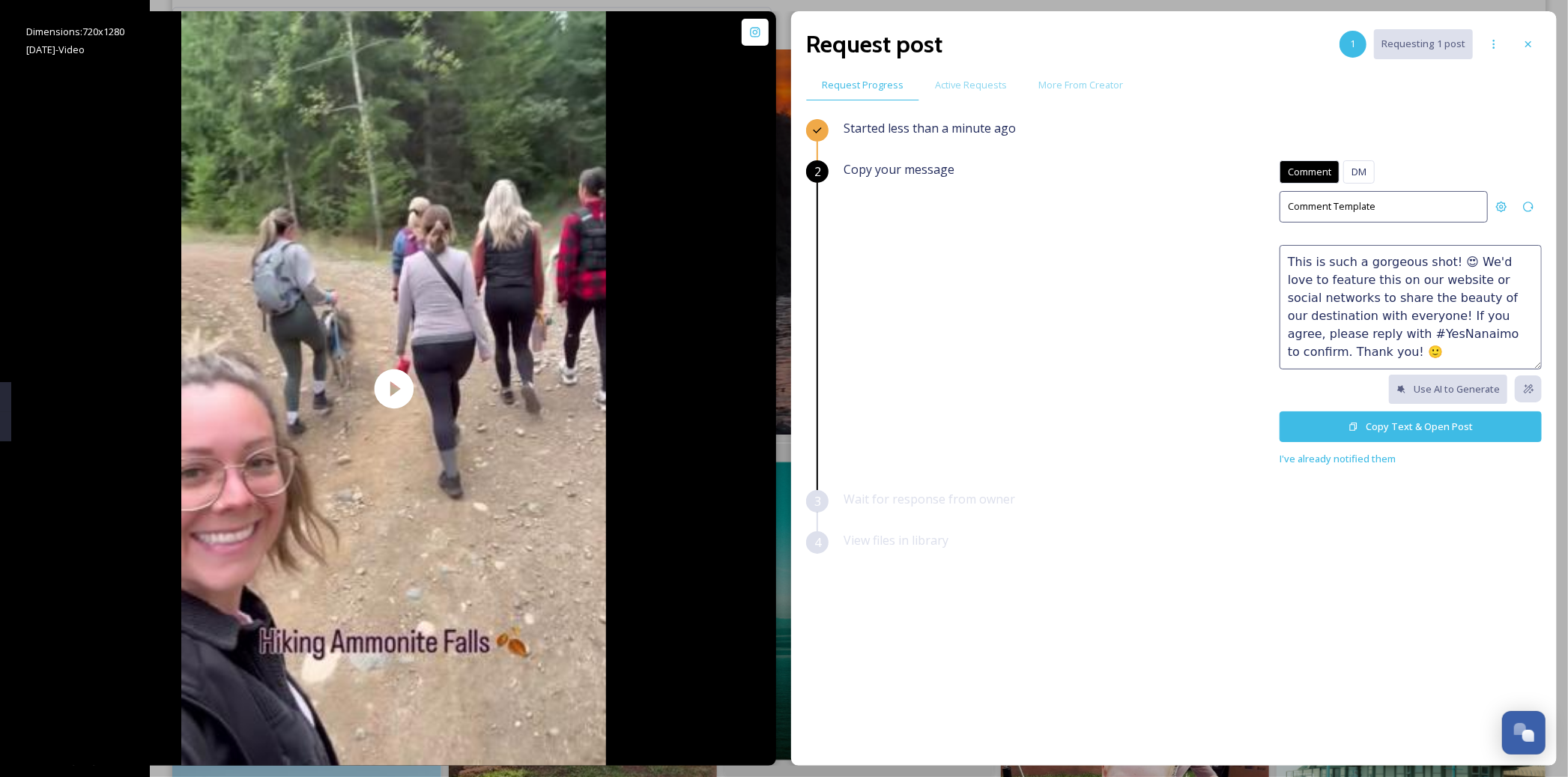
click at [1330, 314] on textarea "This is such a gorgeous shot! 😍 We'd love to feature this on our website or soc…" at bounding box center [1410, 307] width 262 height 125
paste textarea "👍 We LOVE this and would be honoured to feature it on our website or social cha…"
drag, startPoint x: 1308, startPoint y: 256, endPoint x: 1283, endPoint y: 256, distance: 25.0
click at [1283, 256] on textarea "👍 We LOVE this and would be honoured to feature it on our website or social cha…" at bounding box center [1410, 307] width 262 height 125
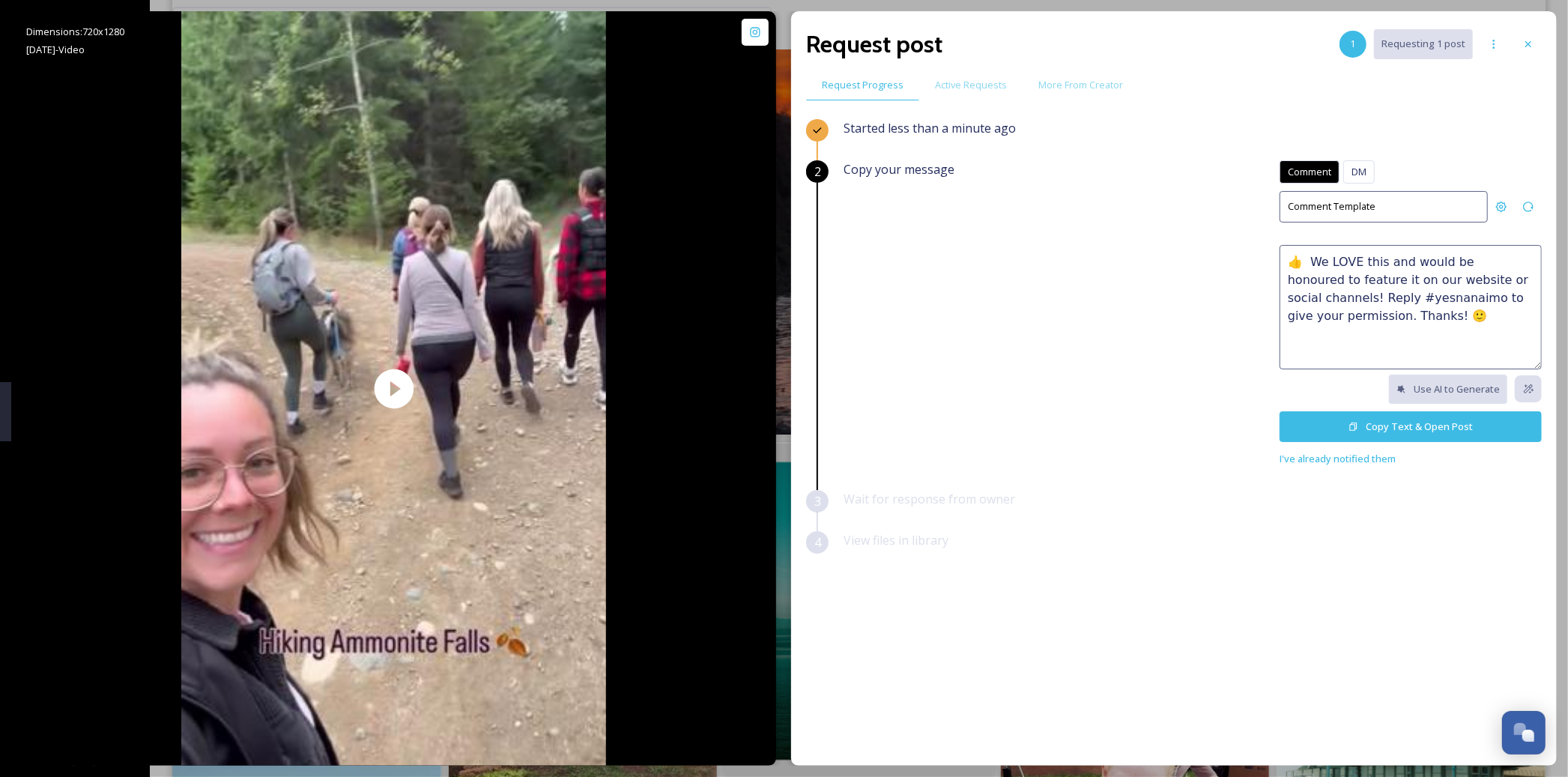
paste textarea
paste textarea "🥾"
click at [1369, 277] on textarea "🤩🥾 We LOVE this and would be honoured to feature it on our website or social ch…" at bounding box center [1410, 307] width 262 height 125
click at [1442, 305] on textarea "🤩🥾 We LOVE this and would be honoured to feature it on our website or social ch…" at bounding box center [1410, 307] width 262 height 125
click at [1446, 328] on textarea "🤩🥾 We LOVE this and would be honoured to feature it on our website or social ch…" at bounding box center [1410, 307] width 262 height 125
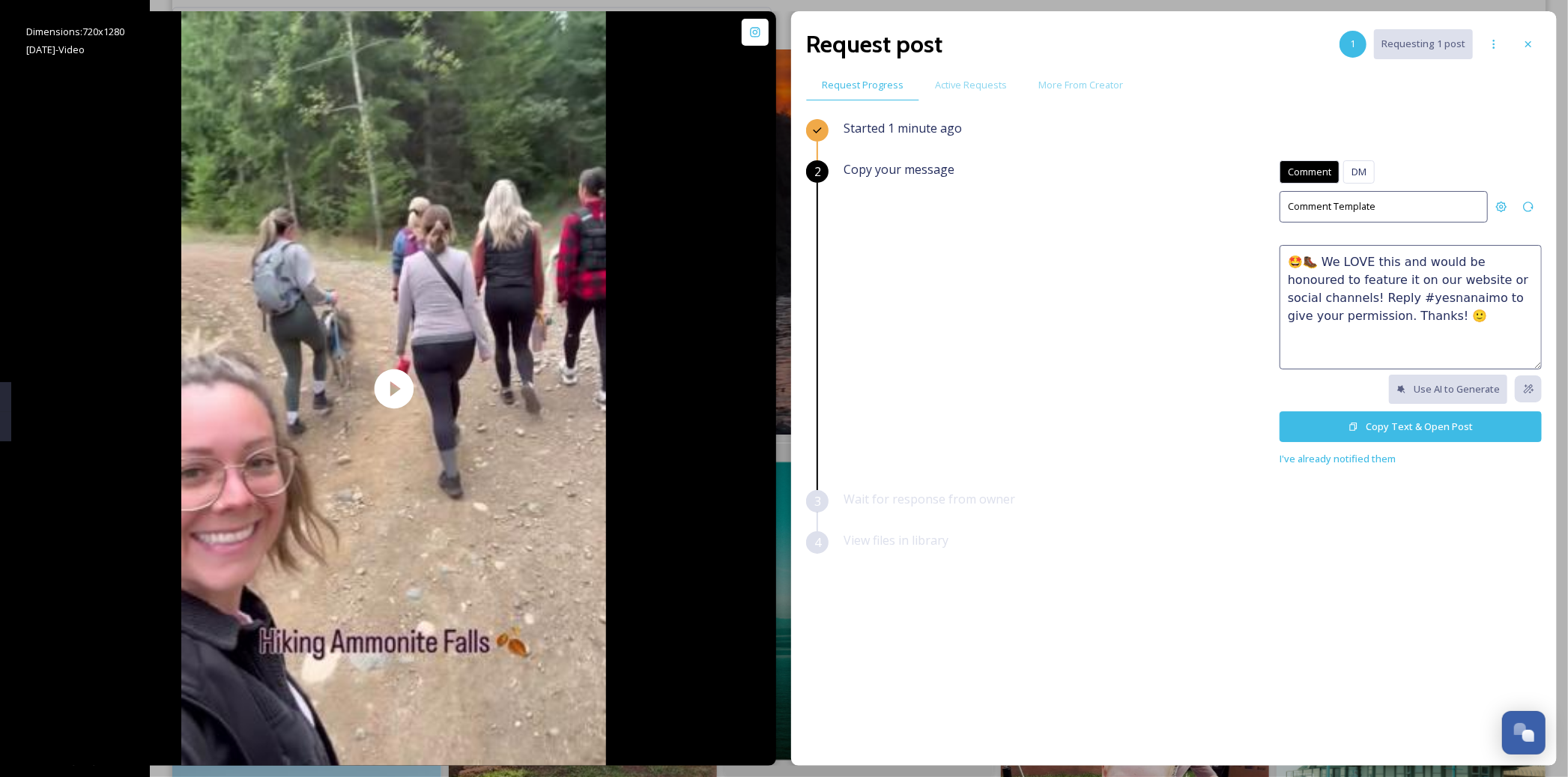
paste textarea "🌿"
click at [1319, 263] on textarea "🤩🥾 We LOVE this and would be honoured to feature it on our website or social ch…" at bounding box center [1410, 307] width 262 height 125
paste textarea "🌿"
click at [1457, 306] on textarea "🤩🥾🌿 We LOVE this and would be honoured to feature it on our website or social c…" at bounding box center [1410, 307] width 262 height 125
click at [1385, 300] on textarea "🤩🥾🌿 We LOVE this and would be honoured to feature it on our website or social c…" at bounding box center [1410, 307] width 262 height 125
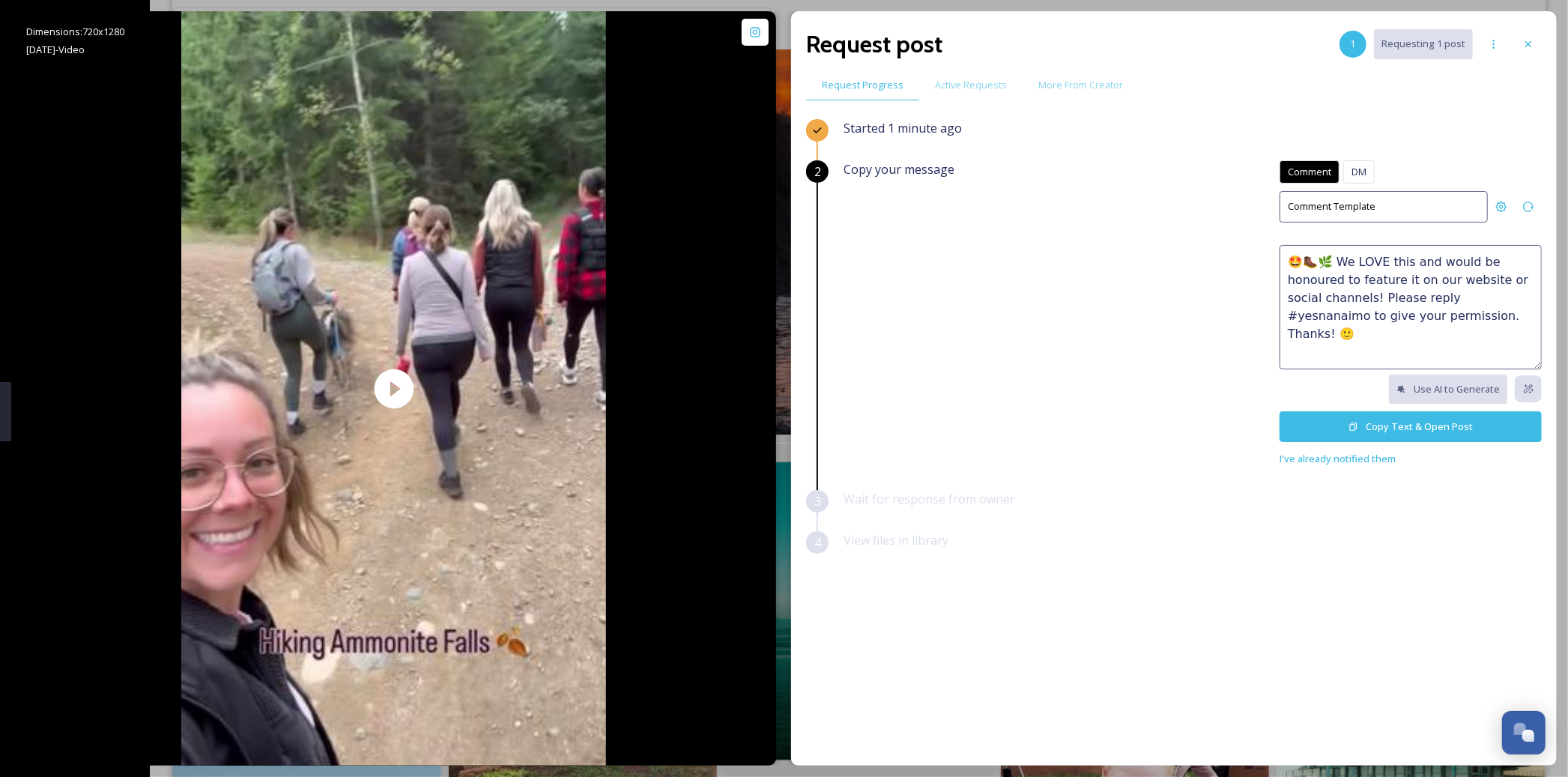
click at [1443, 303] on textarea "🤩🥾🌿 We LOVE this and would be honoured to feature it on our website or social c…" at bounding box center [1410, 307] width 262 height 125
click at [1502, 318] on textarea "🤩🥾🌿 We LOVE this and would be honoured to feature it on our website or social c…" at bounding box center [1410, 307] width 262 height 125
click at [1414, 340] on textarea "🤩🥾🌿 We LOVE this and would be honoured to feature it on our website or social c…" at bounding box center [1410, 307] width 262 height 125
type textarea "🤩🥾🌿 We LOVE this and would be honoured to feature it on our website or social c…"
click at [1398, 425] on button "Copy Text & Open Post" at bounding box center [1410, 427] width 262 height 31
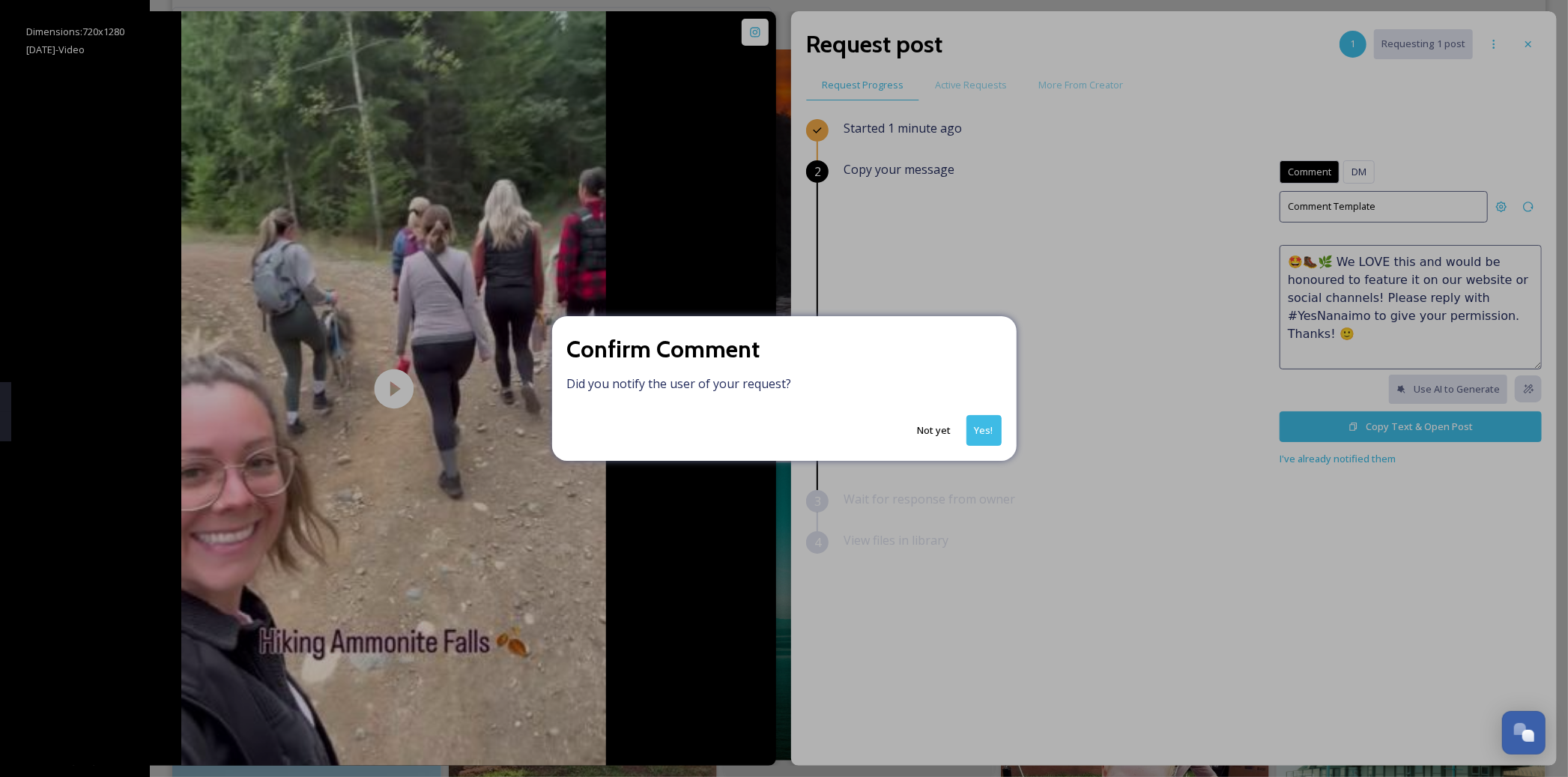
click at [993, 429] on button "Yes!" at bounding box center [983, 430] width 35 height 31
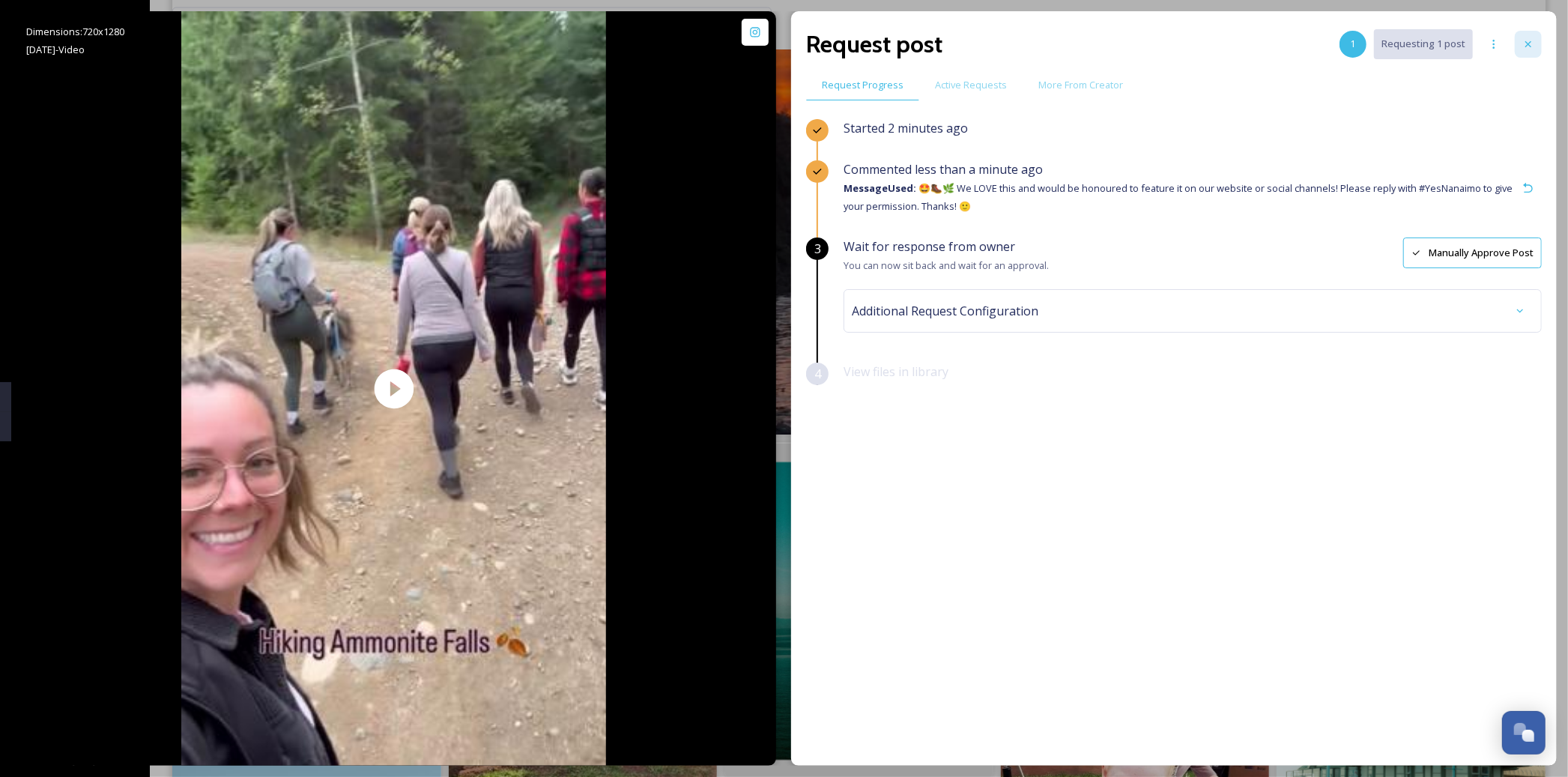
click at [1527, 45] on icon at bounding box center [1528, 45] width 6 height 6
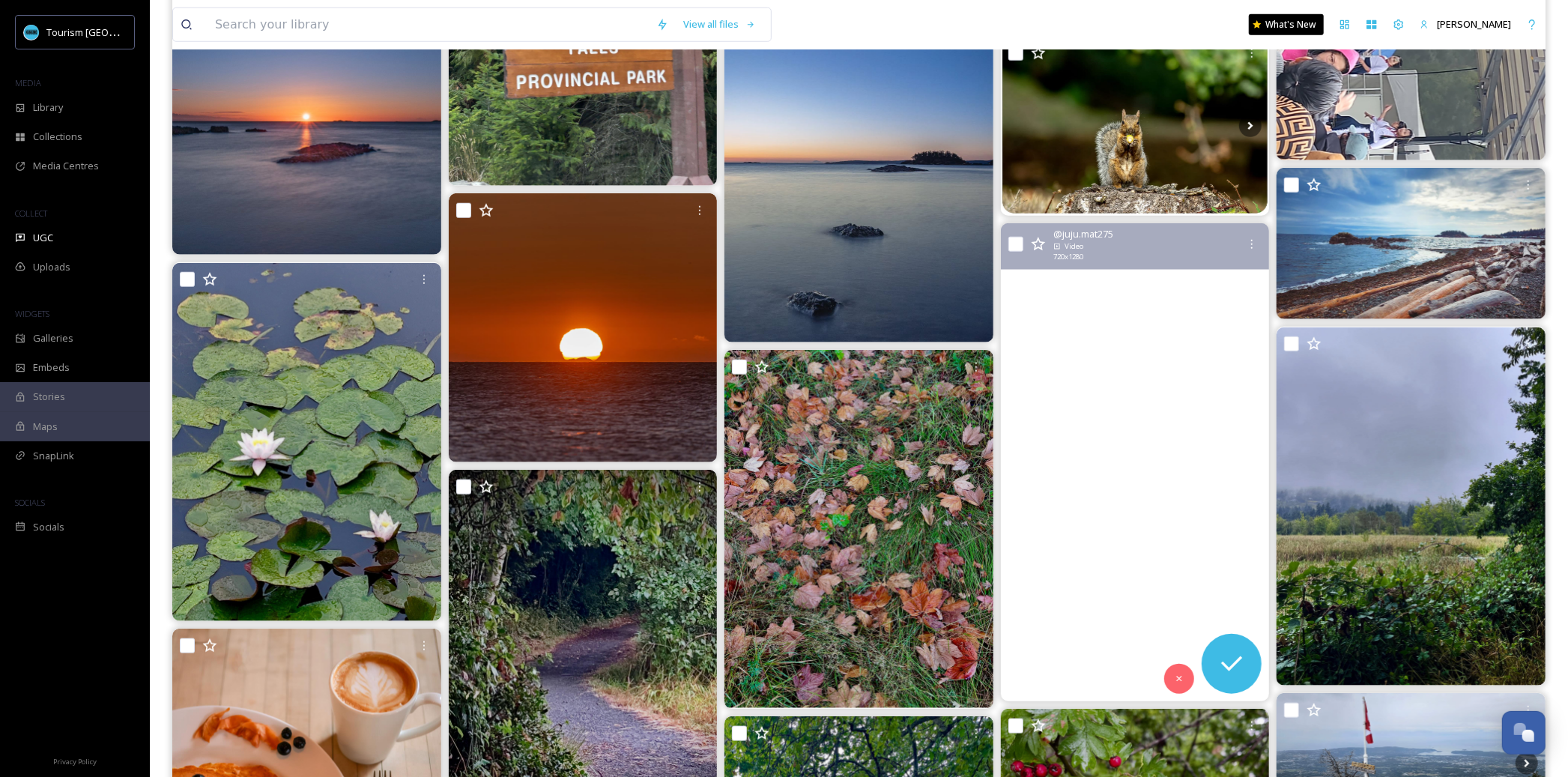
scroll to position [1162, 0]
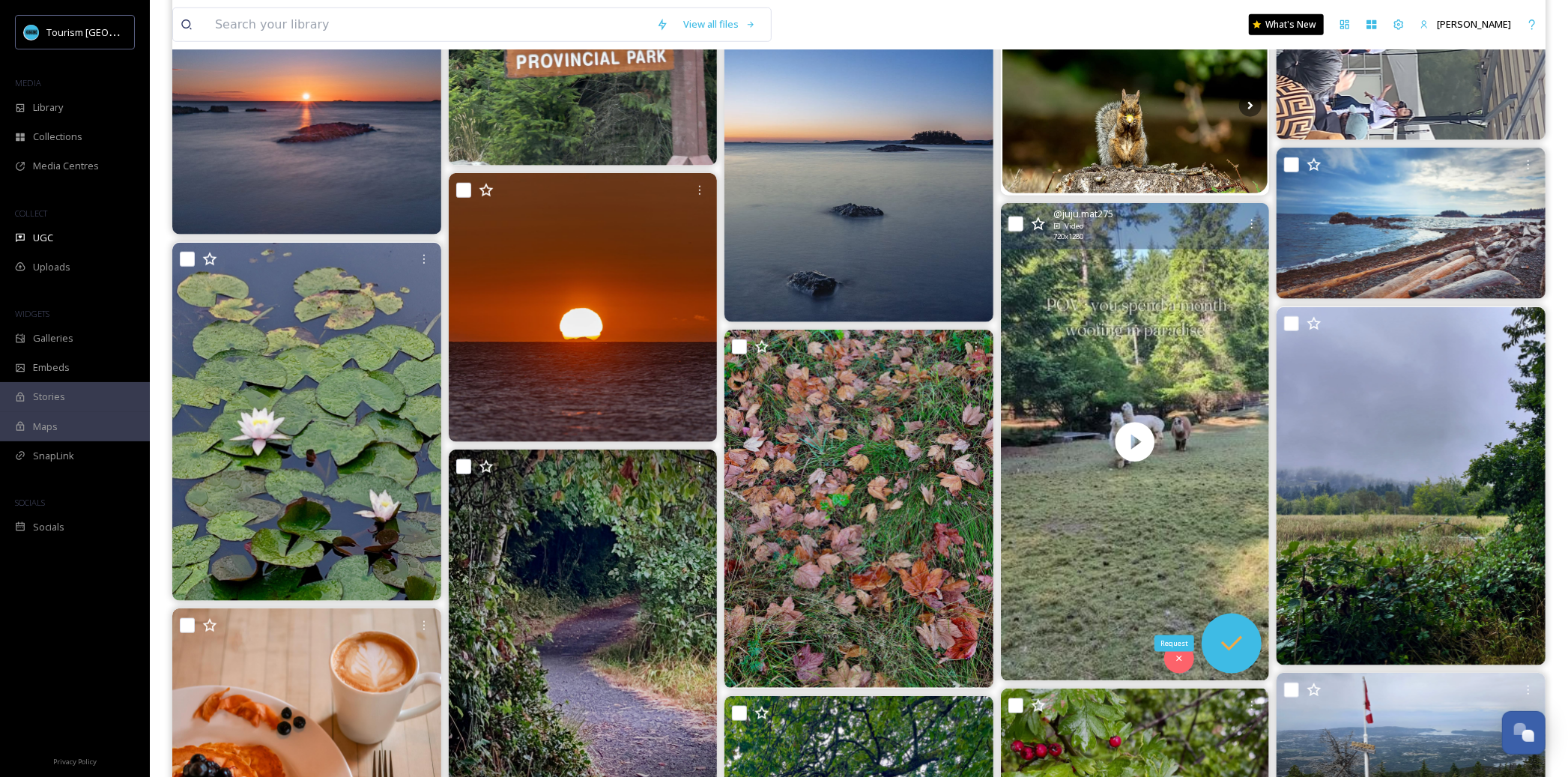
click at [1239, 646] on icon at bounding box center [1232, 644] width 30 height 30
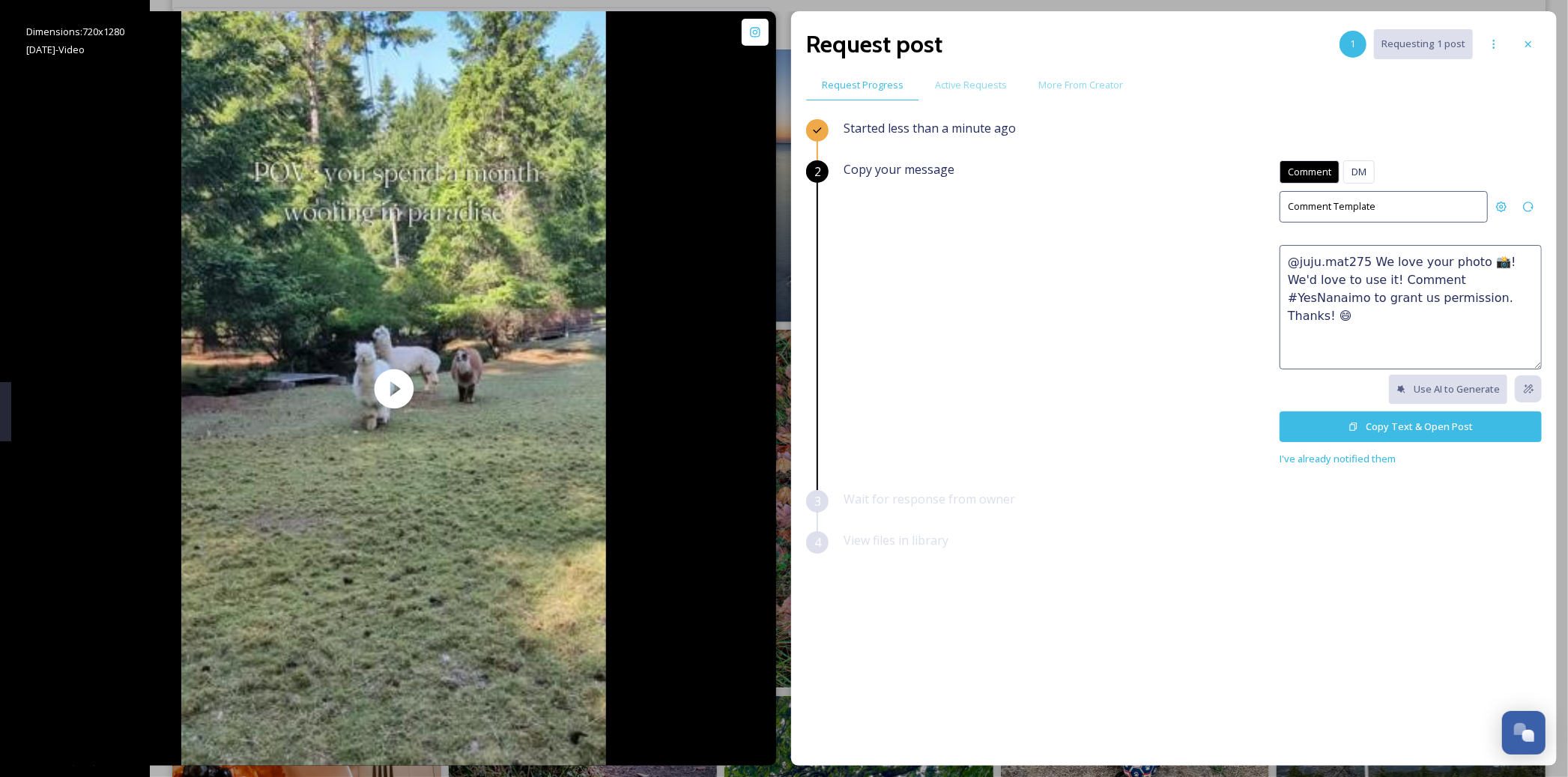
click at [1385, 286] on textarea "@juju.mat275 We love your photo 📸! We'd love to use it! Comment #YesNanaimo to …" at bounding box center [1410, 307] width 262 height 125
paste textarea "🤩 This would make a great feature on our social channels or website. Please rep…"
click at [1453, 262] on textarea "Gabriola is somethin' special! 🤩 This would make a great feature on our social …" at bounding box center [1410, 307] width 262 height 125
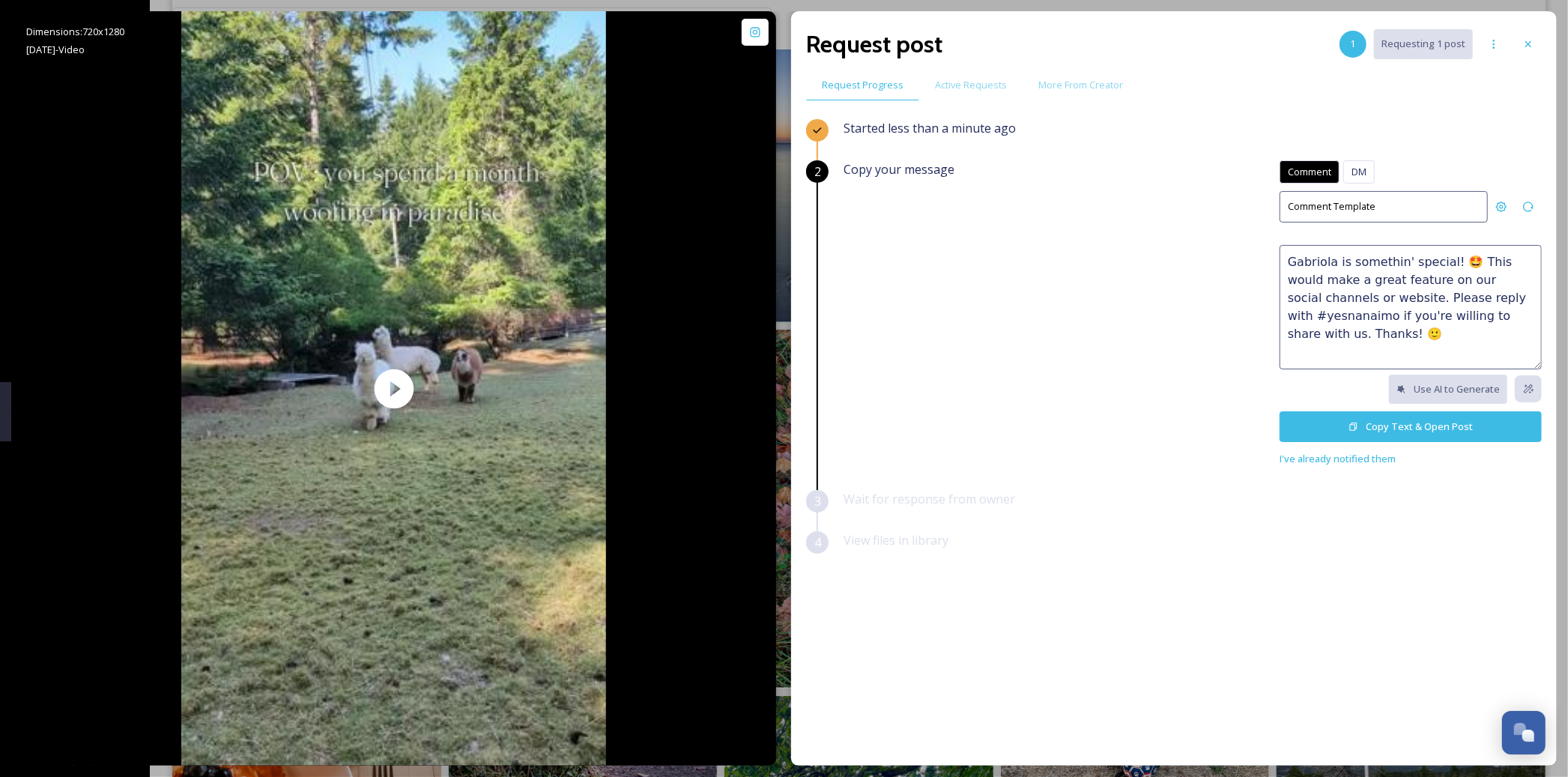
click at [1328, 260] on textarea "Gabriola is somethin' special! 🤩 This would make a great feature on our social …" at bounding box center [1410, 307] width 262 height 125
click at [1495, 314] on textarea "Gabriola is somethin' special! 🤩 This would make a great feature on our social …" at bounding box center [1410, 307] width 262 height 125
click at [1457, 298] on textarea "Gabriola is somethin' special! 🤩 This would make a great feature on our social …" at bounding box center [1410, 307] width 262 height 125
click at [1453, 361] on textarea "Gabriola is somethin' special! 🤩 This would make a great feature on our social …" at bounding box center [1410, 307] width 262 height 125
type textarea "Gabriola is somethin' special! 🤩 This would make a great feature on our social …"
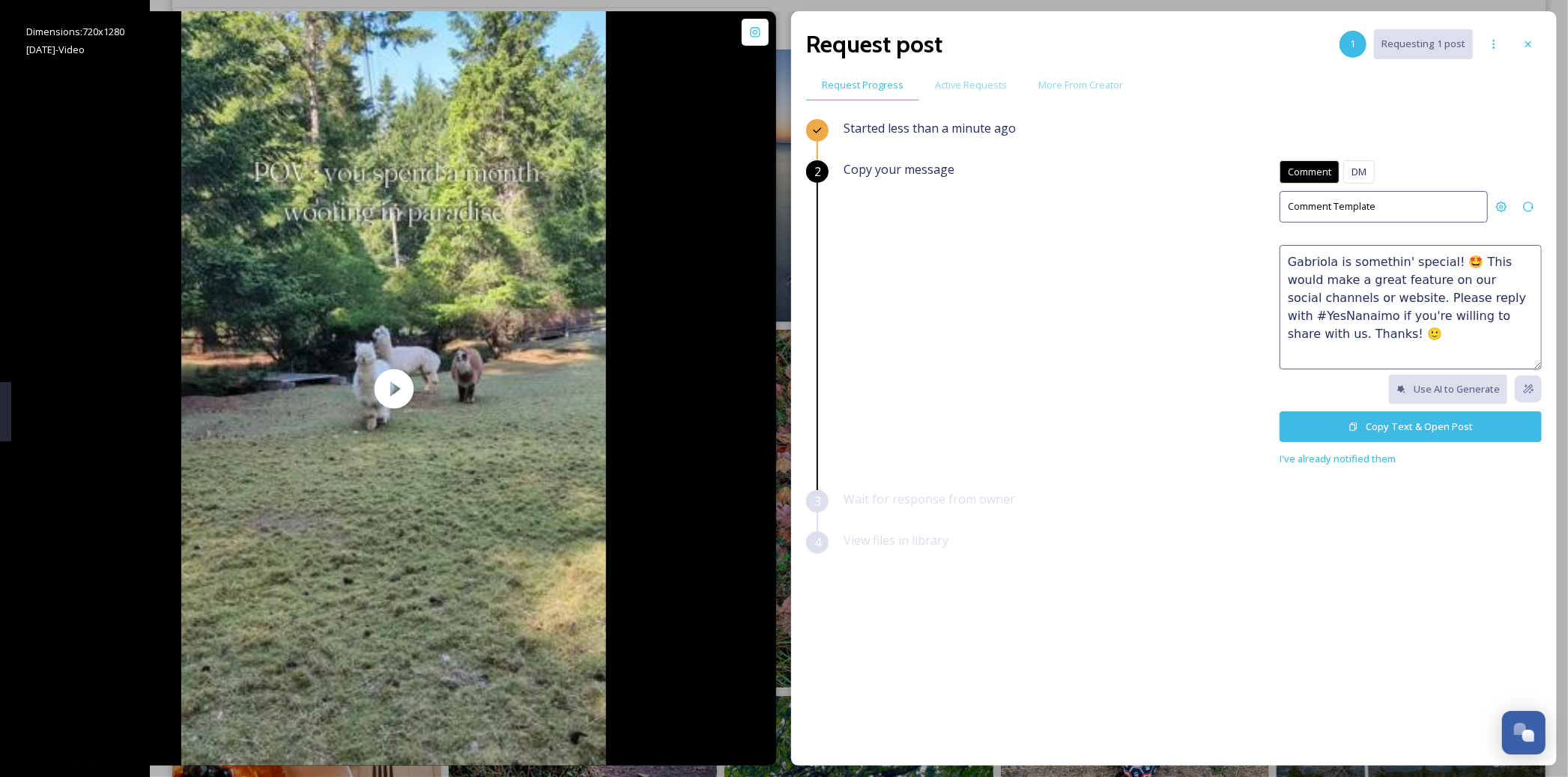
click at [1442, 428] on button "Copy Text & Open Post" at bounding box center [1410, 427] width 262 height 31
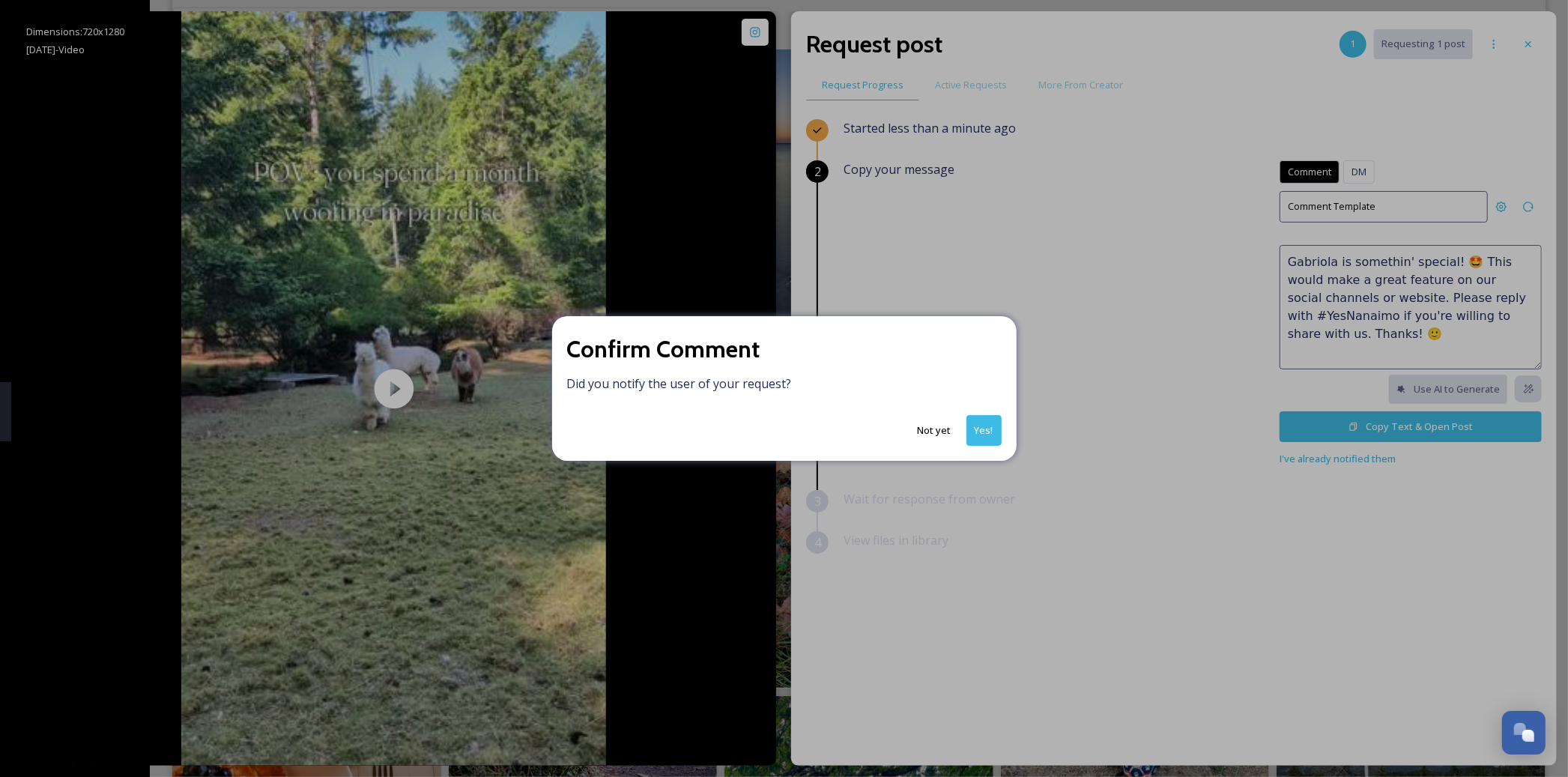
click at [974, 438] on button "Yes!" at bounding box center [983, 430] width 35 height 31
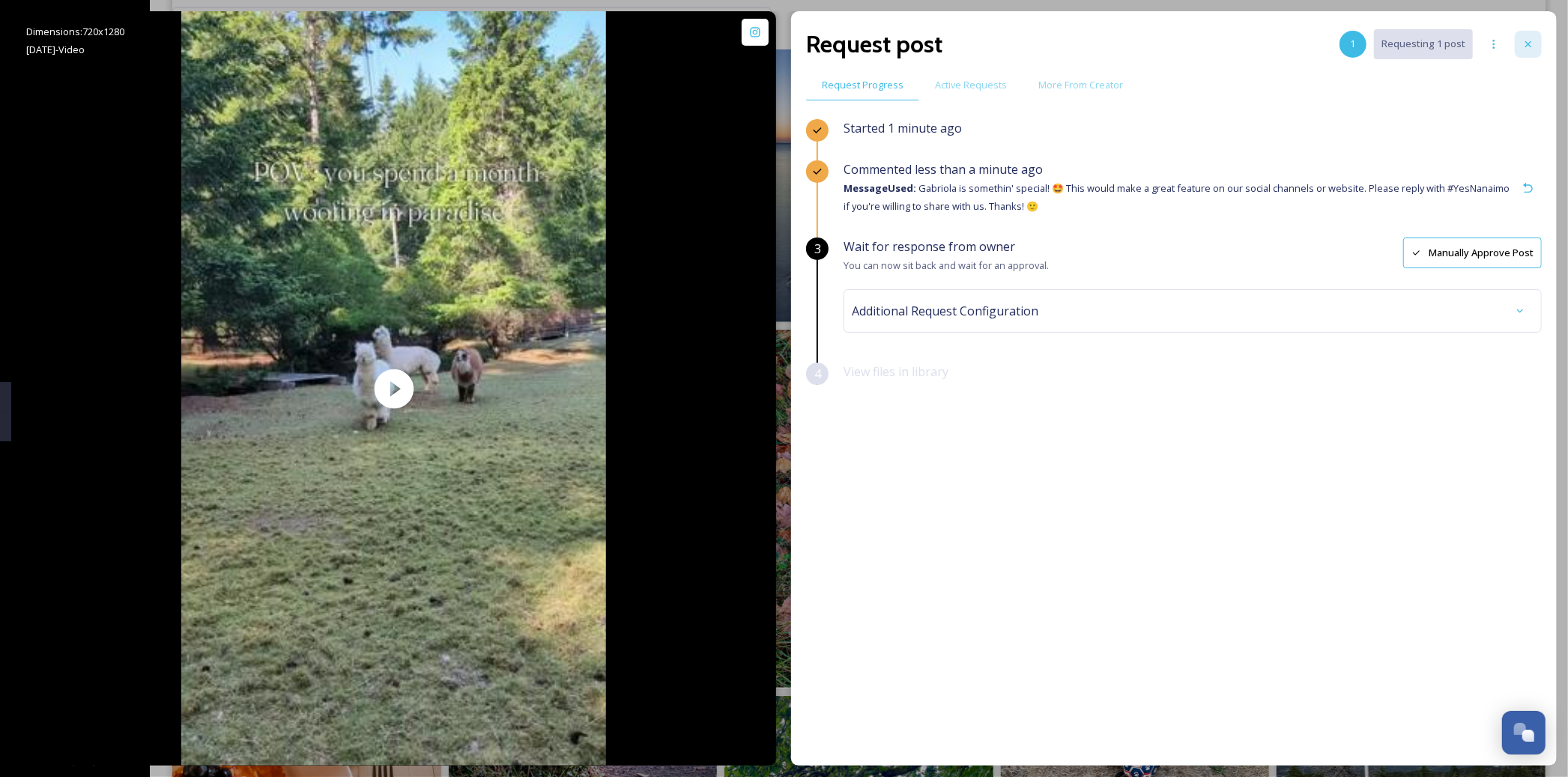
click at [1528, 42] on icon at bounding box center [1527, 44] width 12 height 12
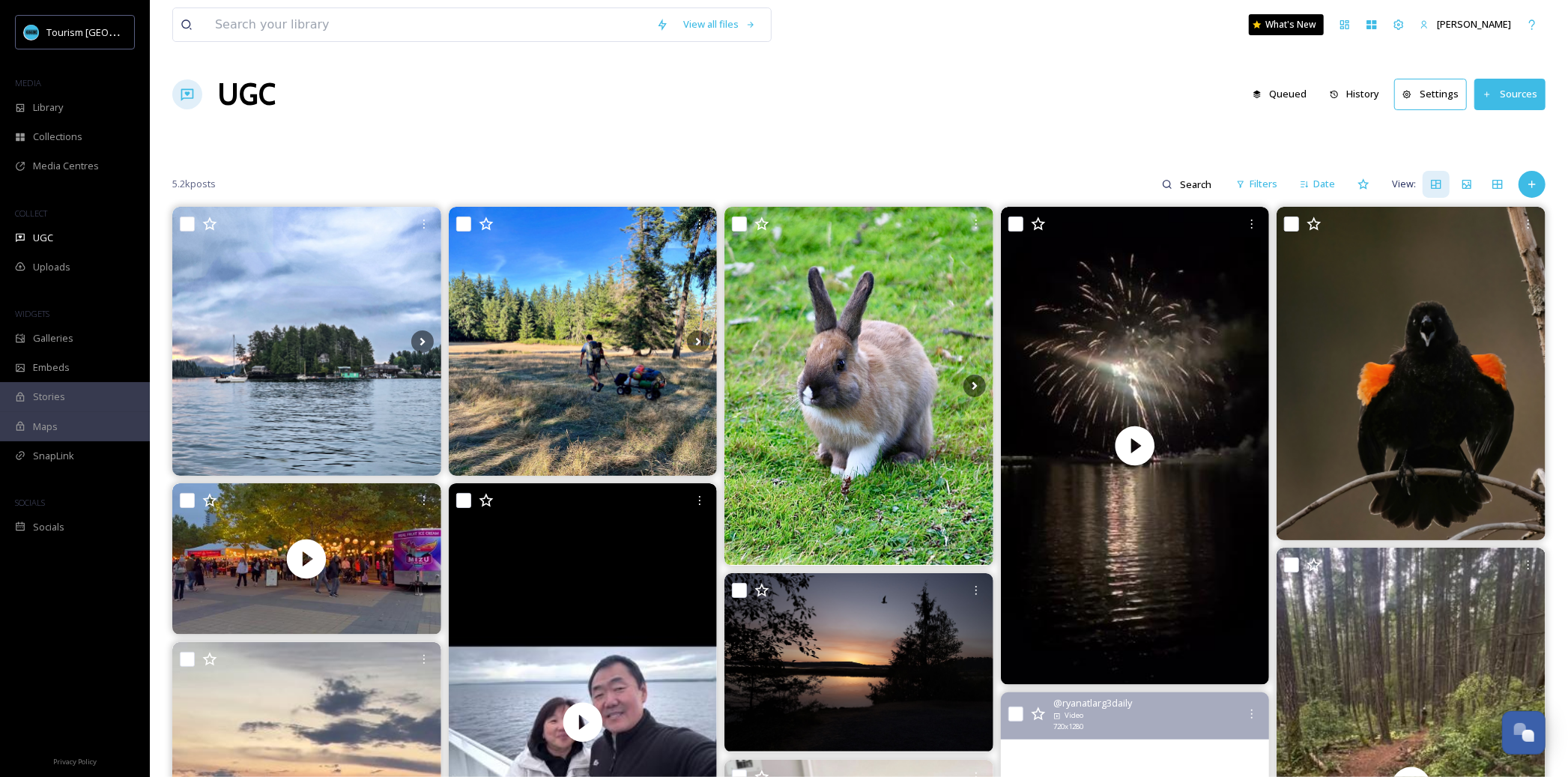
click at [819, 107] on div "UGC Queued History Settings Sources" at bounding box center [858, 94] width 1373 height 45
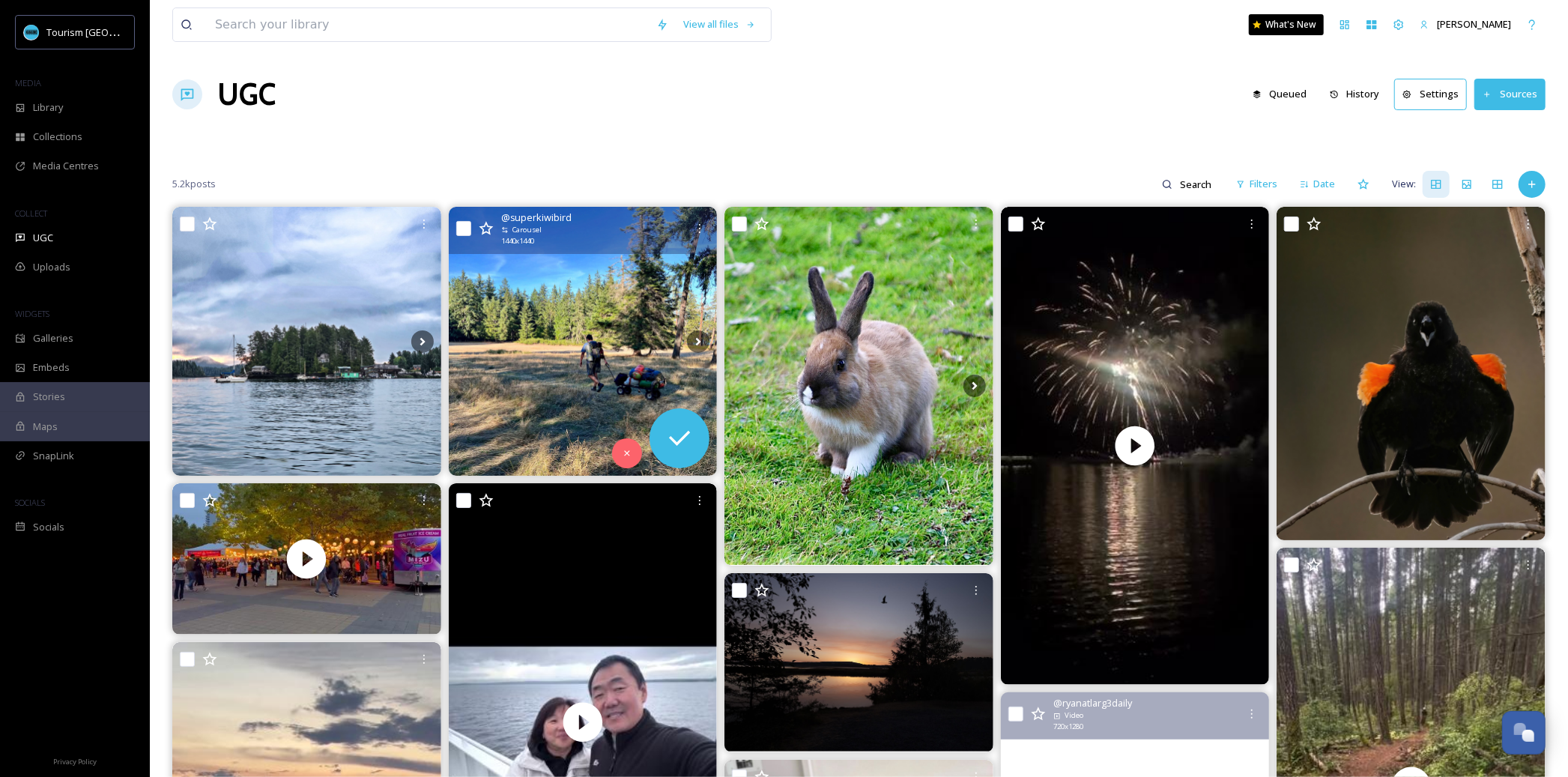
click at [566, 354] on img at bounding box center [583, 341] width 269 height 269
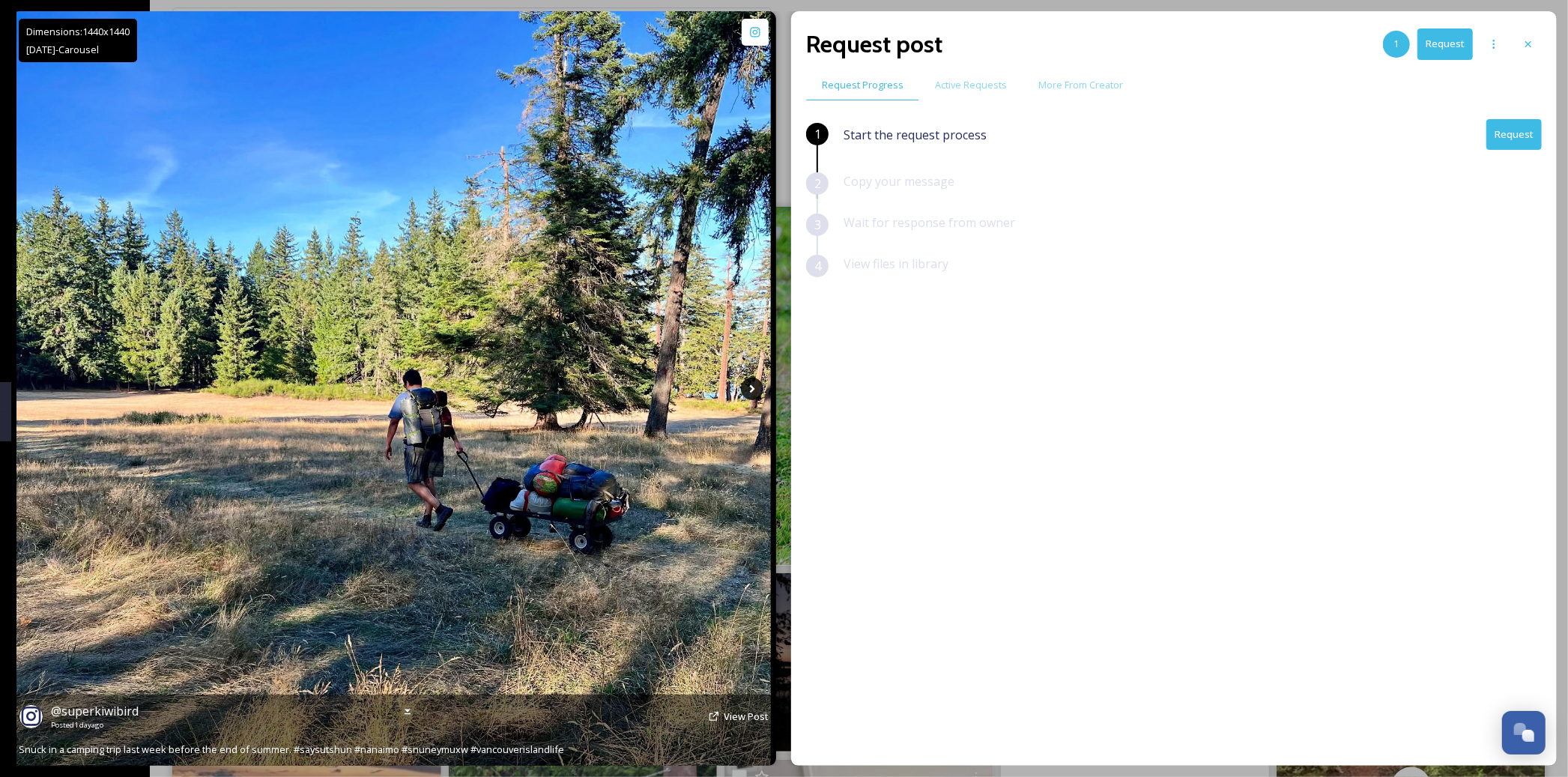
click at [752, 390] on icon at bounding box center [752, 388] width 5 height 9
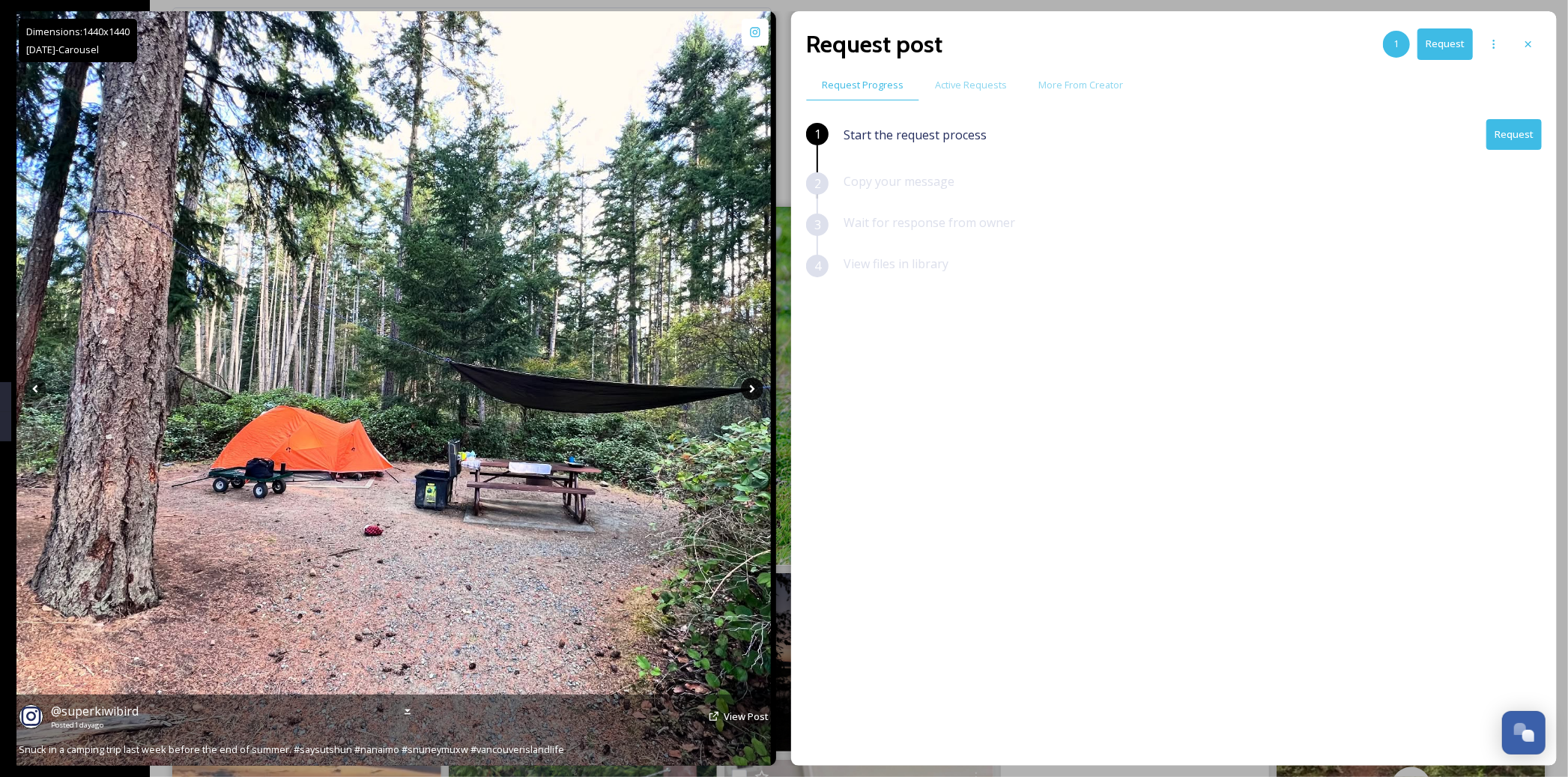
click at [752, 390] on icon at bounding box center [752, 388] width 5 height 9
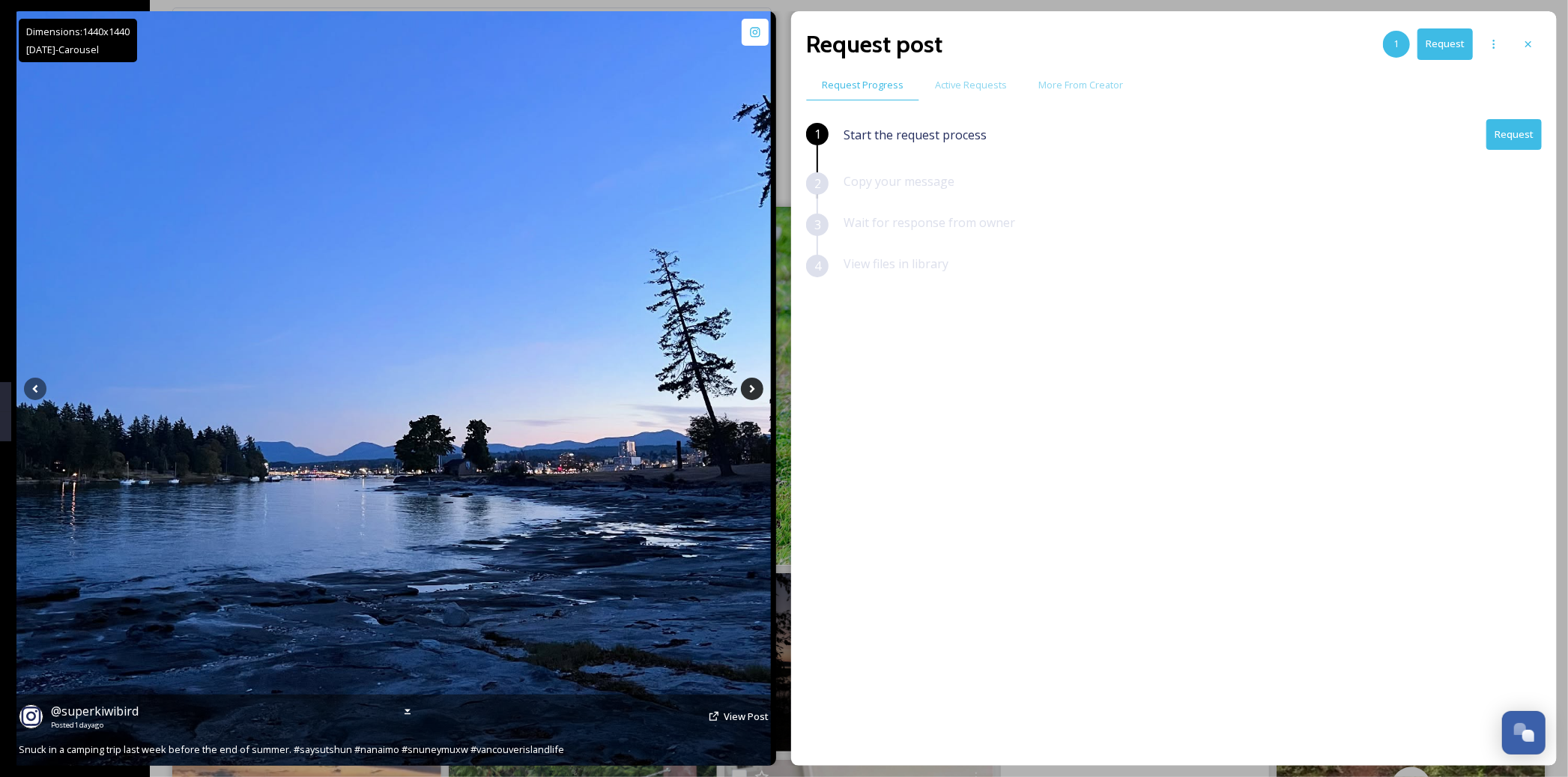
click at [752, 390] on icon at bounding box center [752, 388] width 5 height 9
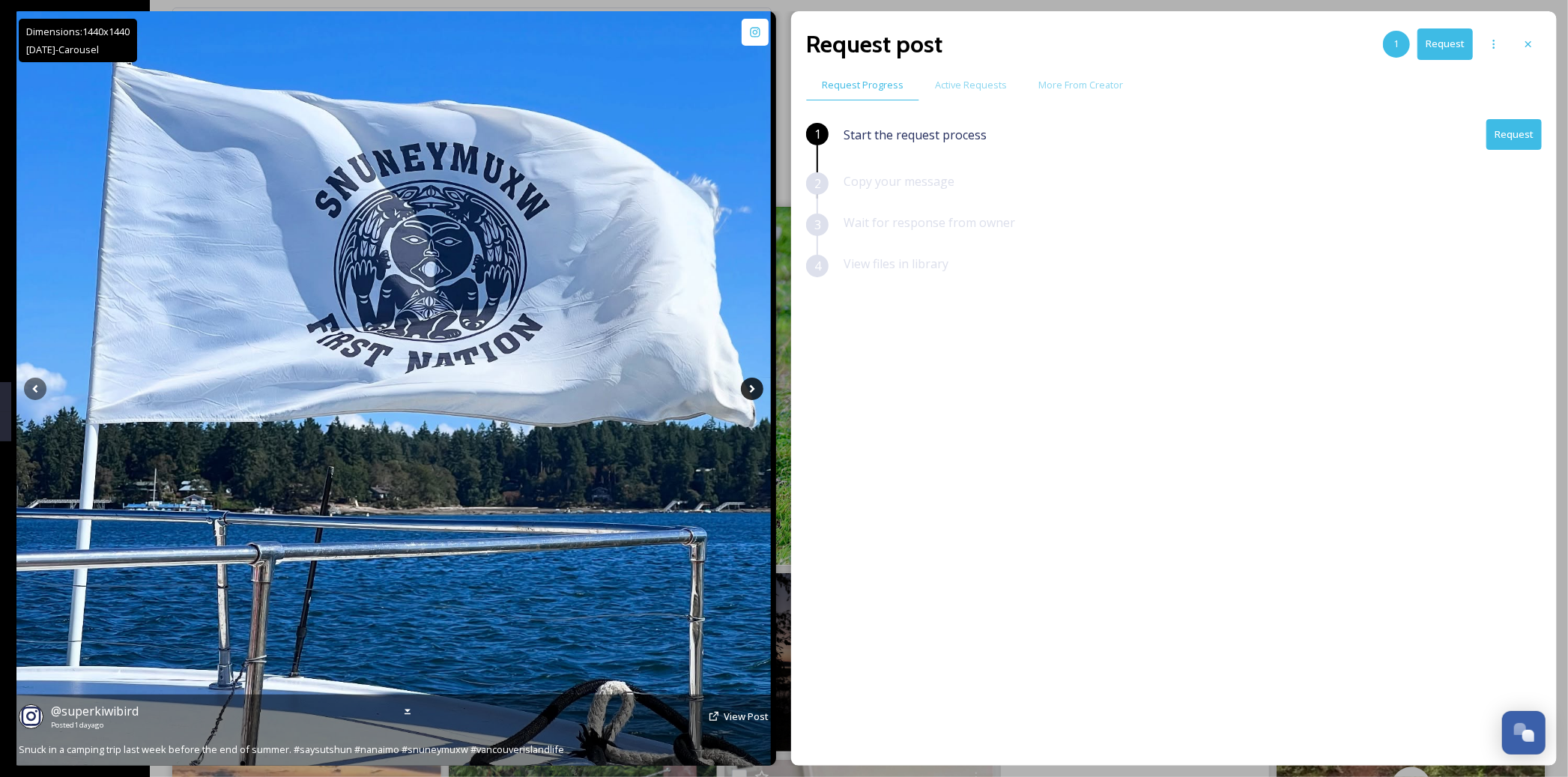
click at [752, 390] on icon at bounding box center [752, 388] width 5 height 9
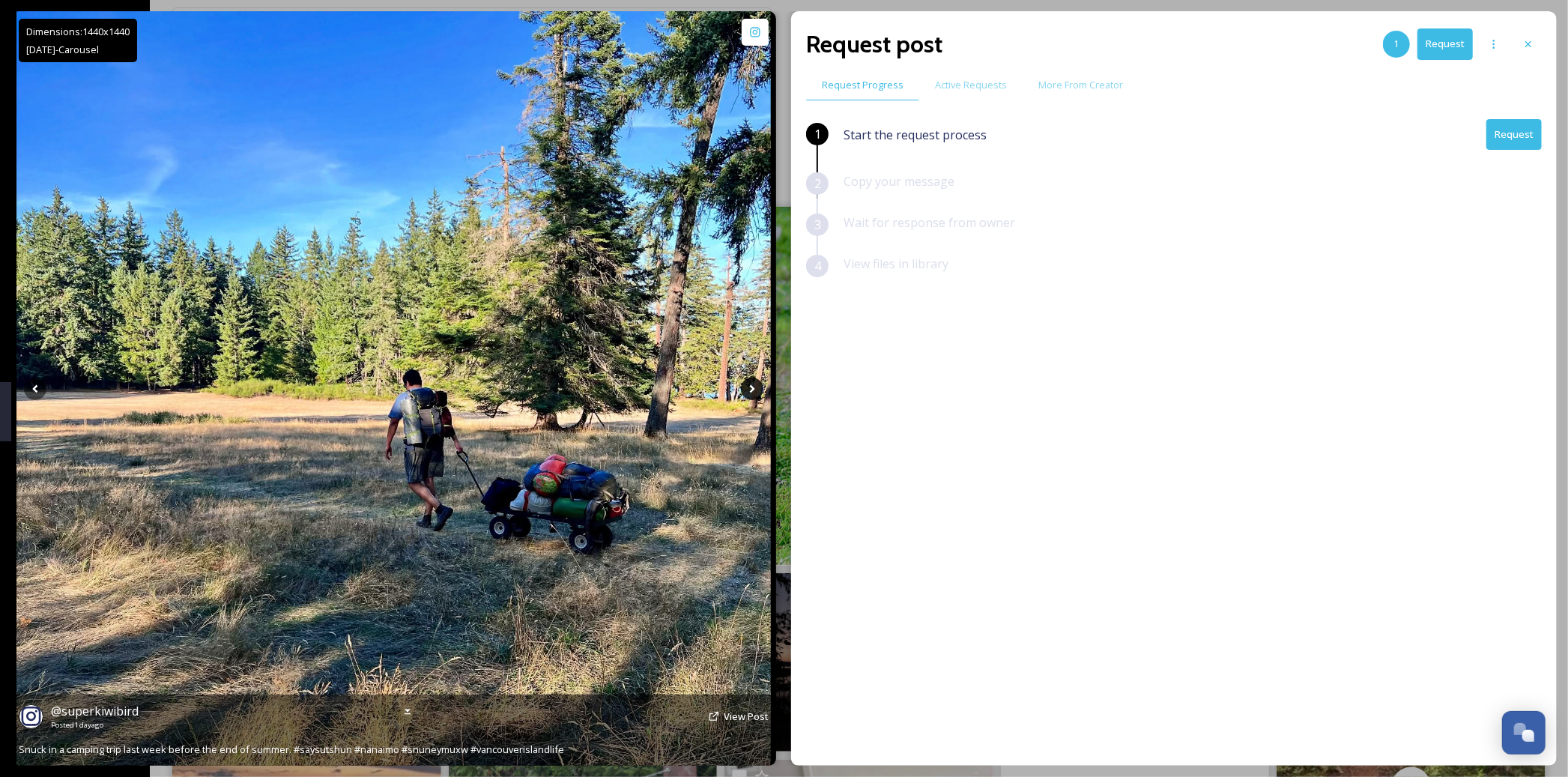
click at [752, 390] on icon at bounding box center [752, 388] width 5 height 9
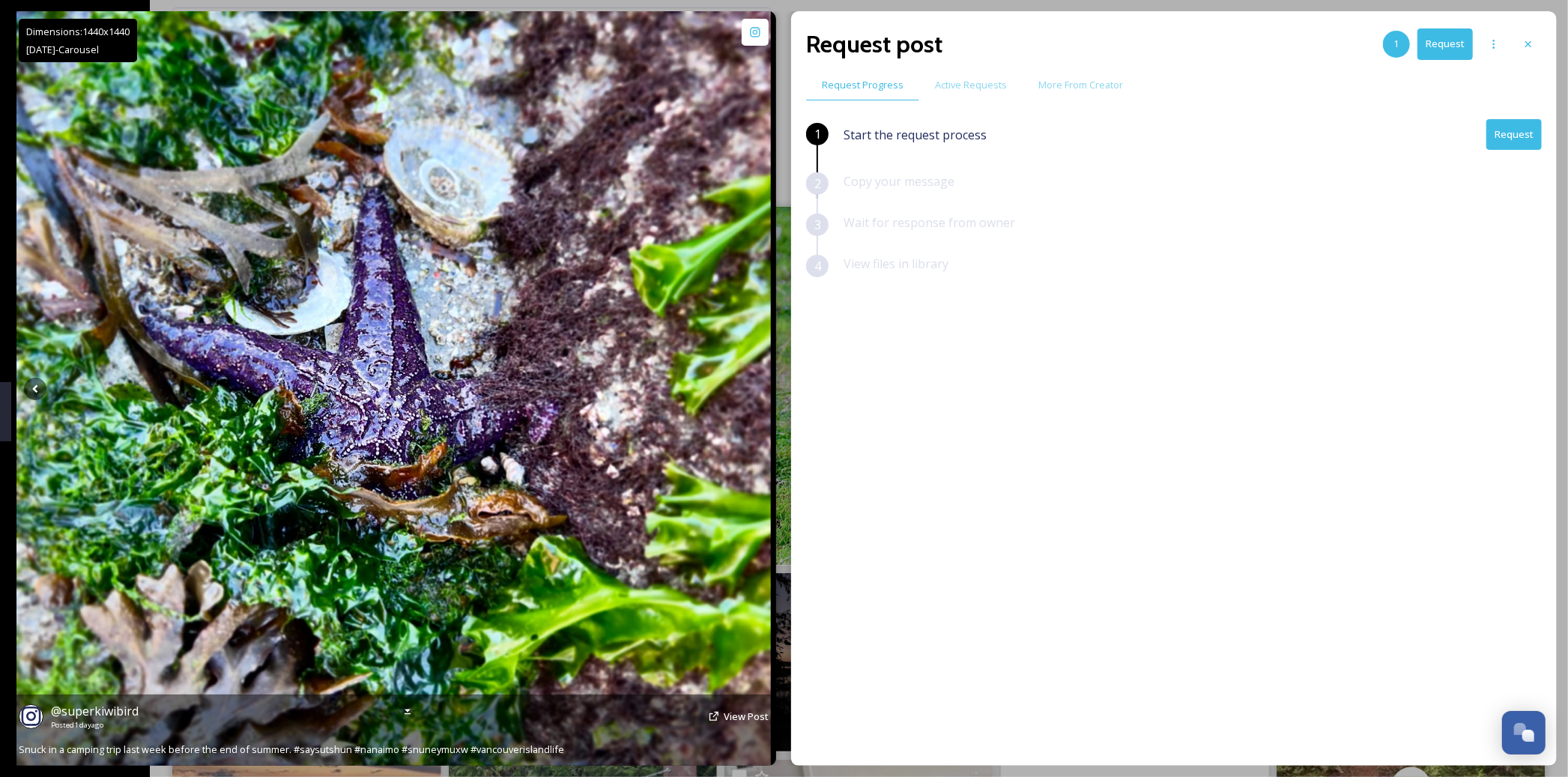
click at [752, 390] on icon at bounding box center [752, 388] width 5 height 9
click at [757, 714] on span "View Post" at bounding box center [746, 716] width 45 height 13
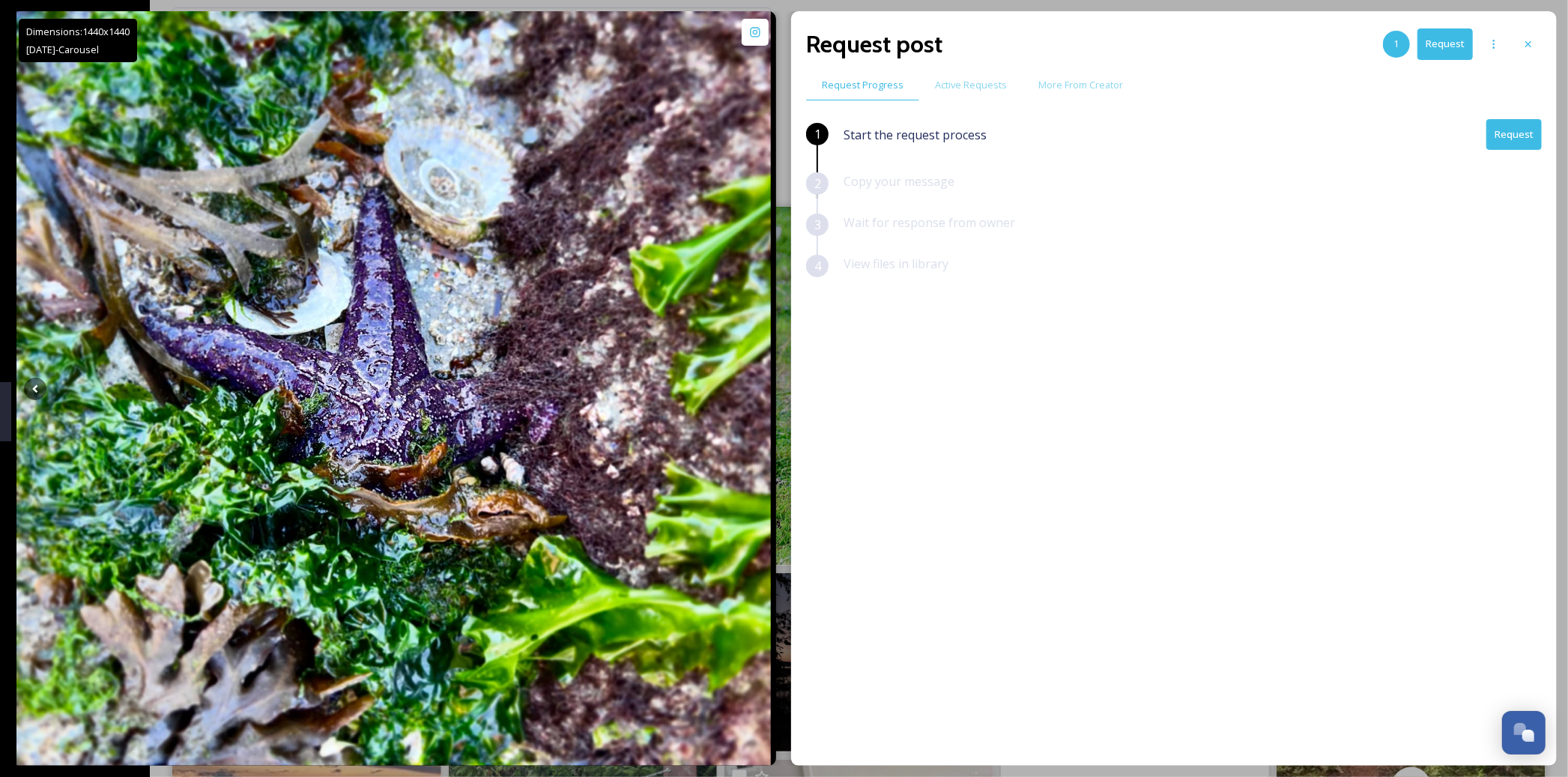
click at [1516, 122] on button "Request" at bounding box center [1514, 134] width 56 height 31
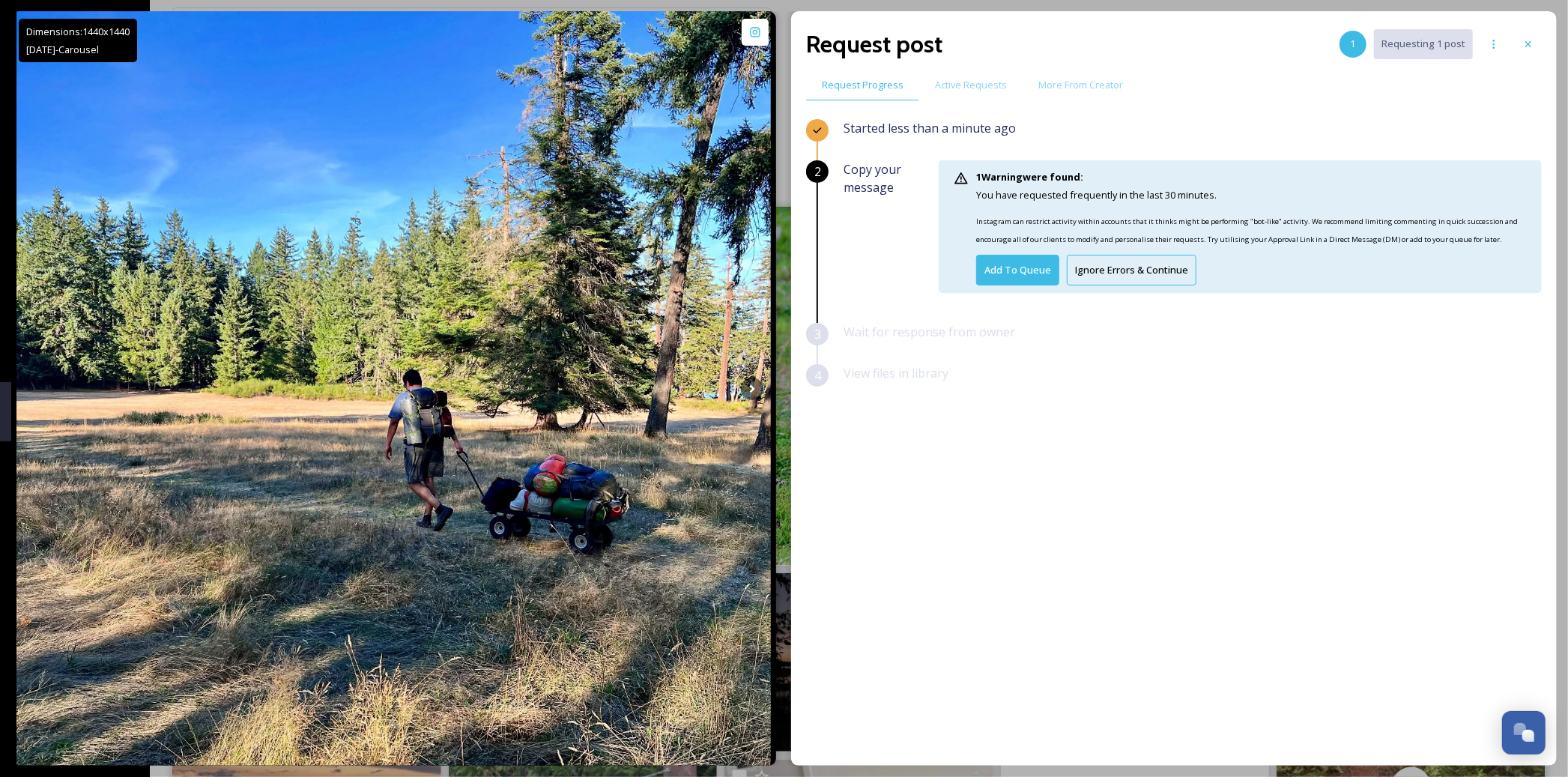
click at [1121, 273] on button "Ignore Errors & Continue" at bounding box center [1131, 270] width 129 height 31
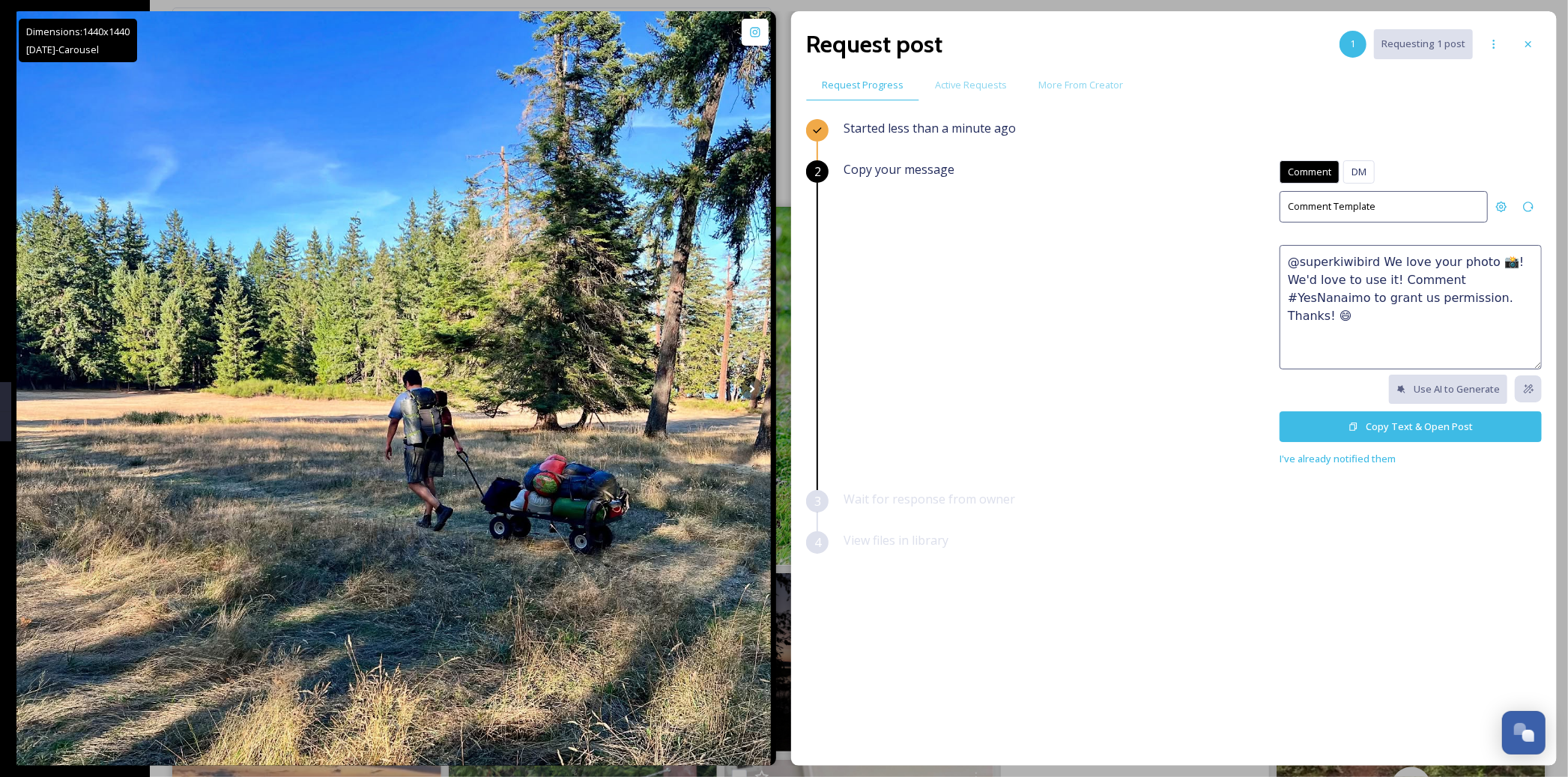
click at [1370, 275] on textarea "@superkiwibird We love your photo 📸! We'd love to use it! Comment #YesNanaimo t…" at bounding box center [1410, 307] width 262 height 125
paste textarea "😍 We'd love to feature this on our website or social networks to share the beau…"
click at [1390, 334] on textarea "Saysutshun is perfect for a quick little camping trip! 😍 We'd love to feature t…" at bounding box center [1410, 307] width 262 height 125
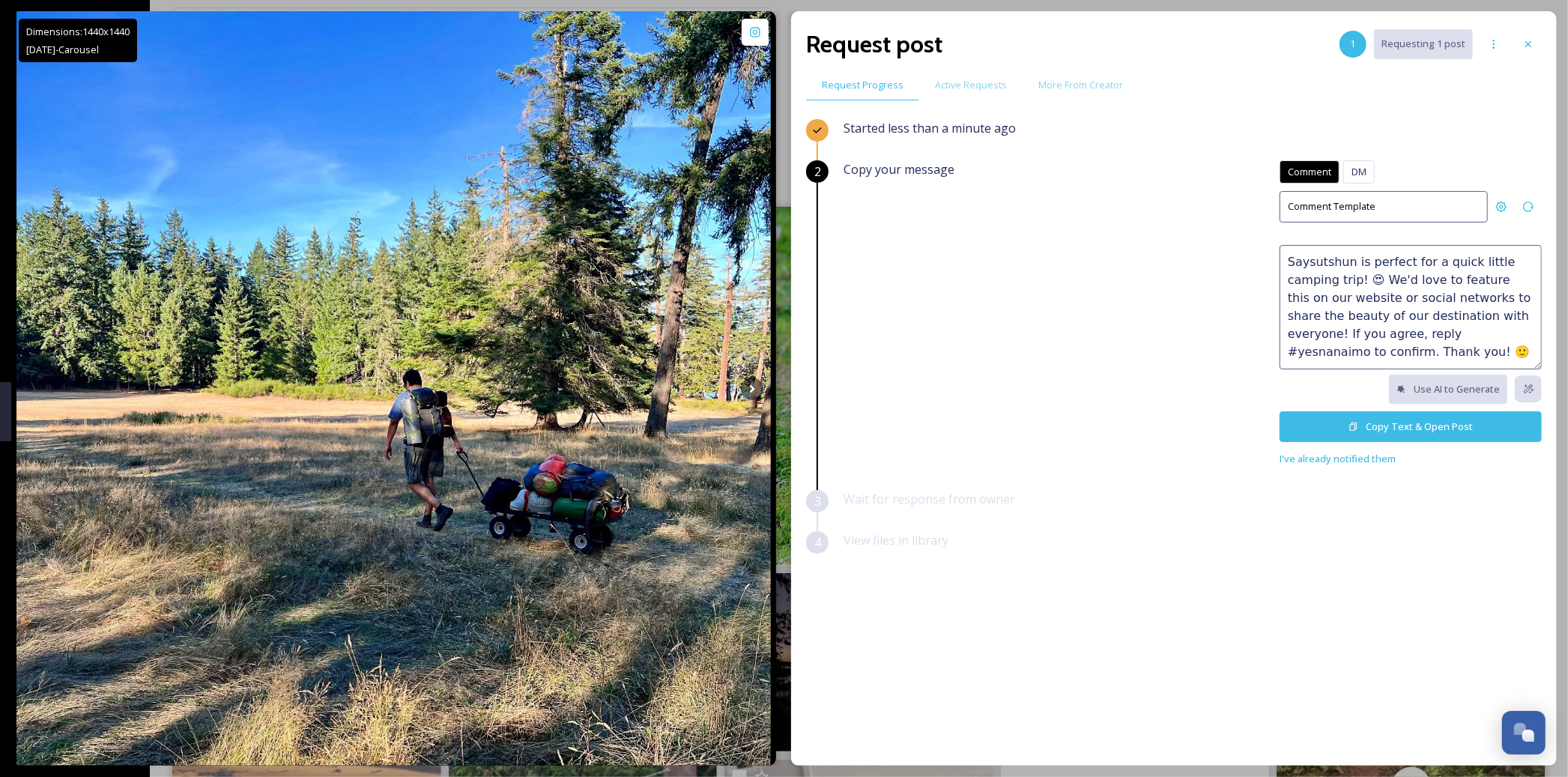
click at [1353, 332] on textarea "Saysutshun is perfect for a quick little camping trip! 😍 We'd love to feature t…" at bounding box center [1410, 307] width 262 height 125
click at [1410, 332] on textarea "Saysutshun is perfect for a quick little camping trip! 😍 We'd love to feature t…" at bounding box center [1410, 307] width 262 height 125
click at [1457, 336] on textarea "Saysutshun is perfect for a quick little camping trip! 😍 We'd love to feature t…" at bounding box center [1410, 307] width 262 height 125
click at [1443, 349] on textarea "Saysutshun is perfect for a quick little camping trip! 😍 We'd love to feature t…" at bounding box center [1410, 307] width 262 height 125
drag, startPoint x: 1435, startPoint y: 351, endPoint x: 1514, endPoint y: 351, distance: 79.0
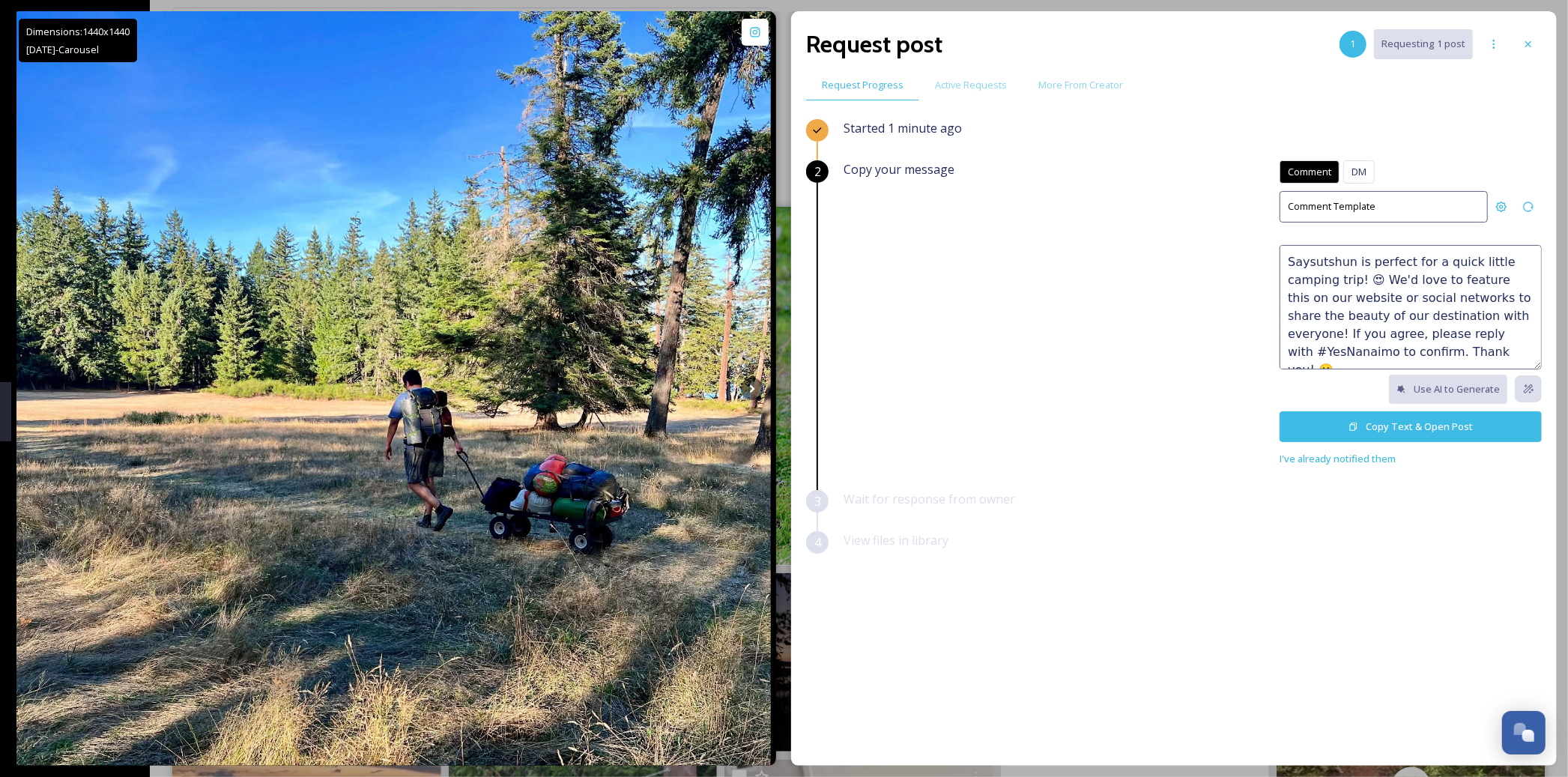
click at [1514, 351] on textarea "Saysutshun is perfect for a quick little camping trip! 😍 We'd love to feature t…" at bounding box center [1410, 307] width 262 height 125
type textarea "Saysutshun is perfect for a quick little camping trip! 😍 We'd love to feature t…"
click at [1423, 427] on button "Copy Text & Open Post" at bounding box center [1410, 427] width 262 height 31
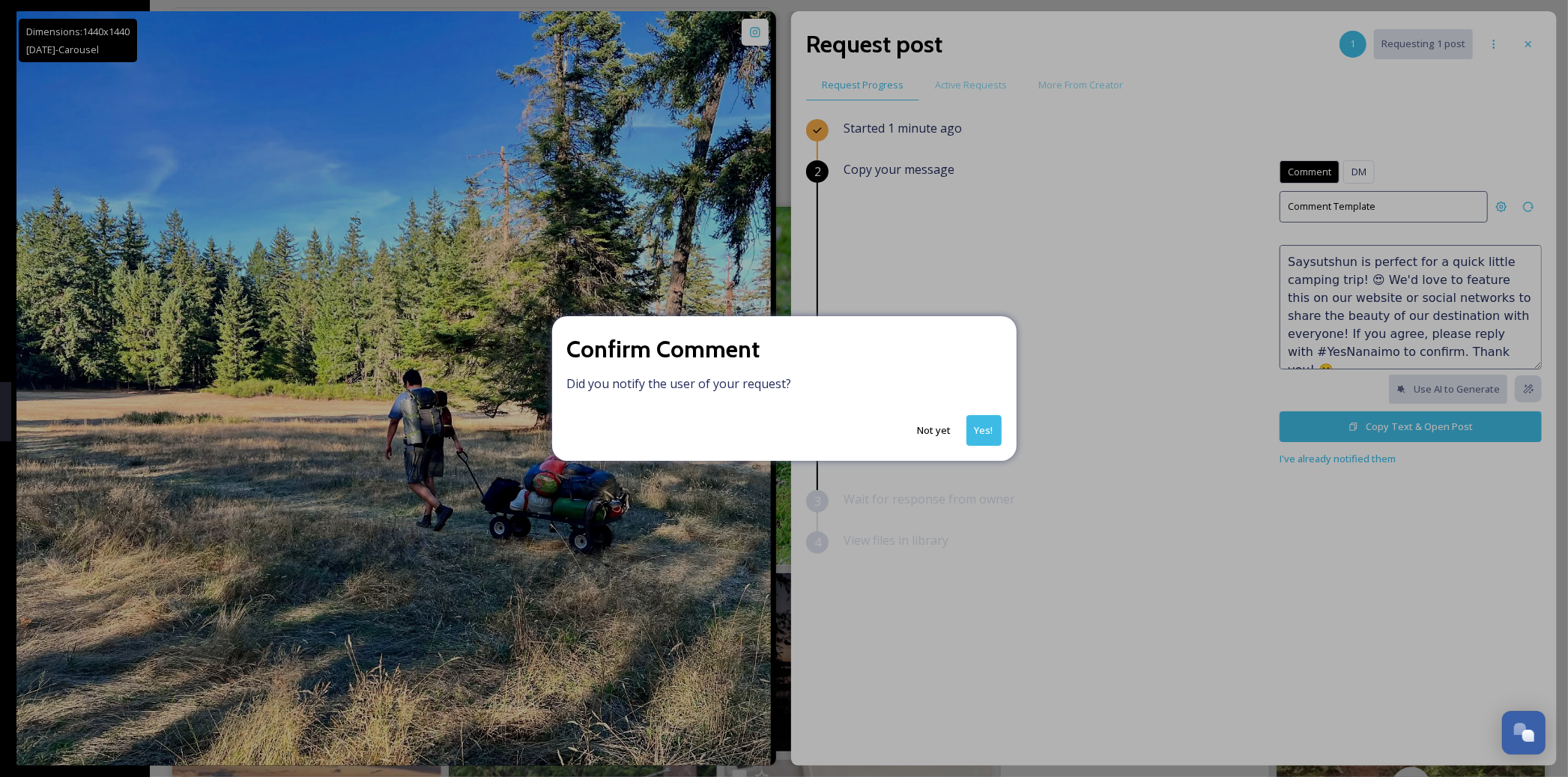
click at [993, 430] on button "Yes!" at bounding box center [983, 430] width 35 height 31
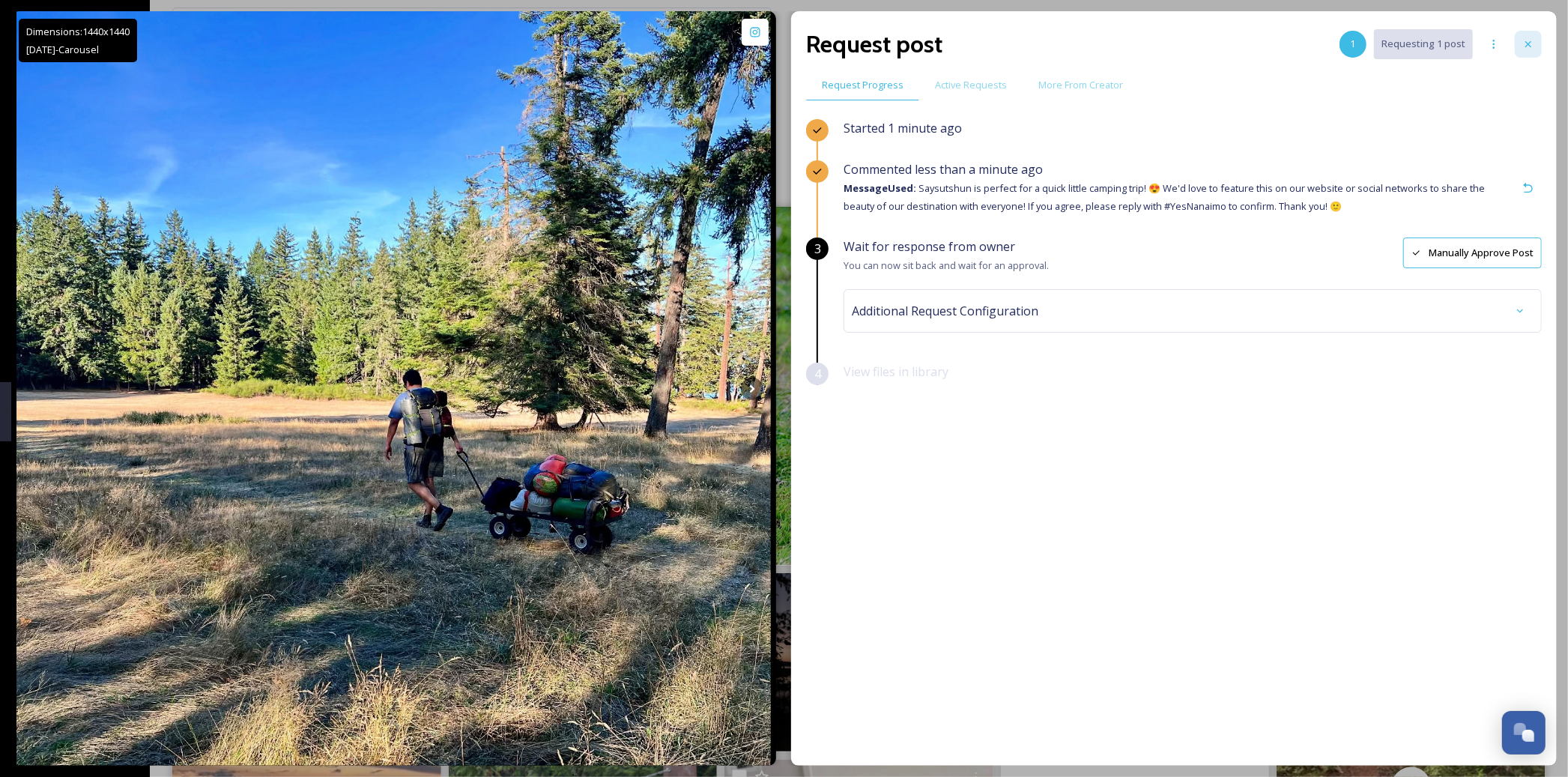
click at [1519, 45] on div at bounding box center [1528, 44] width 27 height 27
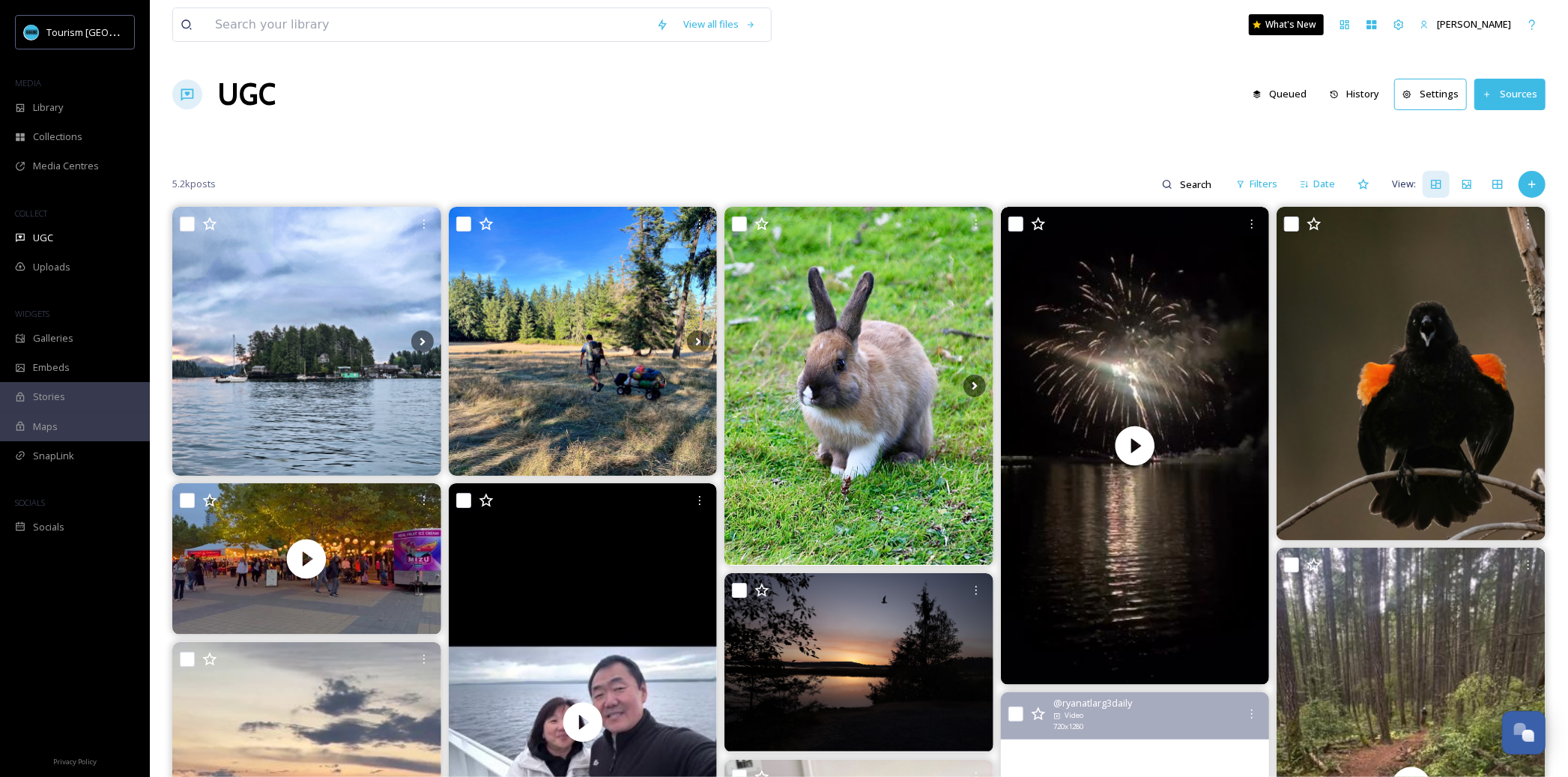
click at [480, 176] on div "5.2k posts Filters Date View:" at bounding box center [858, 184] width 1373 height 30
click at [107, 231] on div "UGC" at bounding box center [74, 238] width 150 height 29
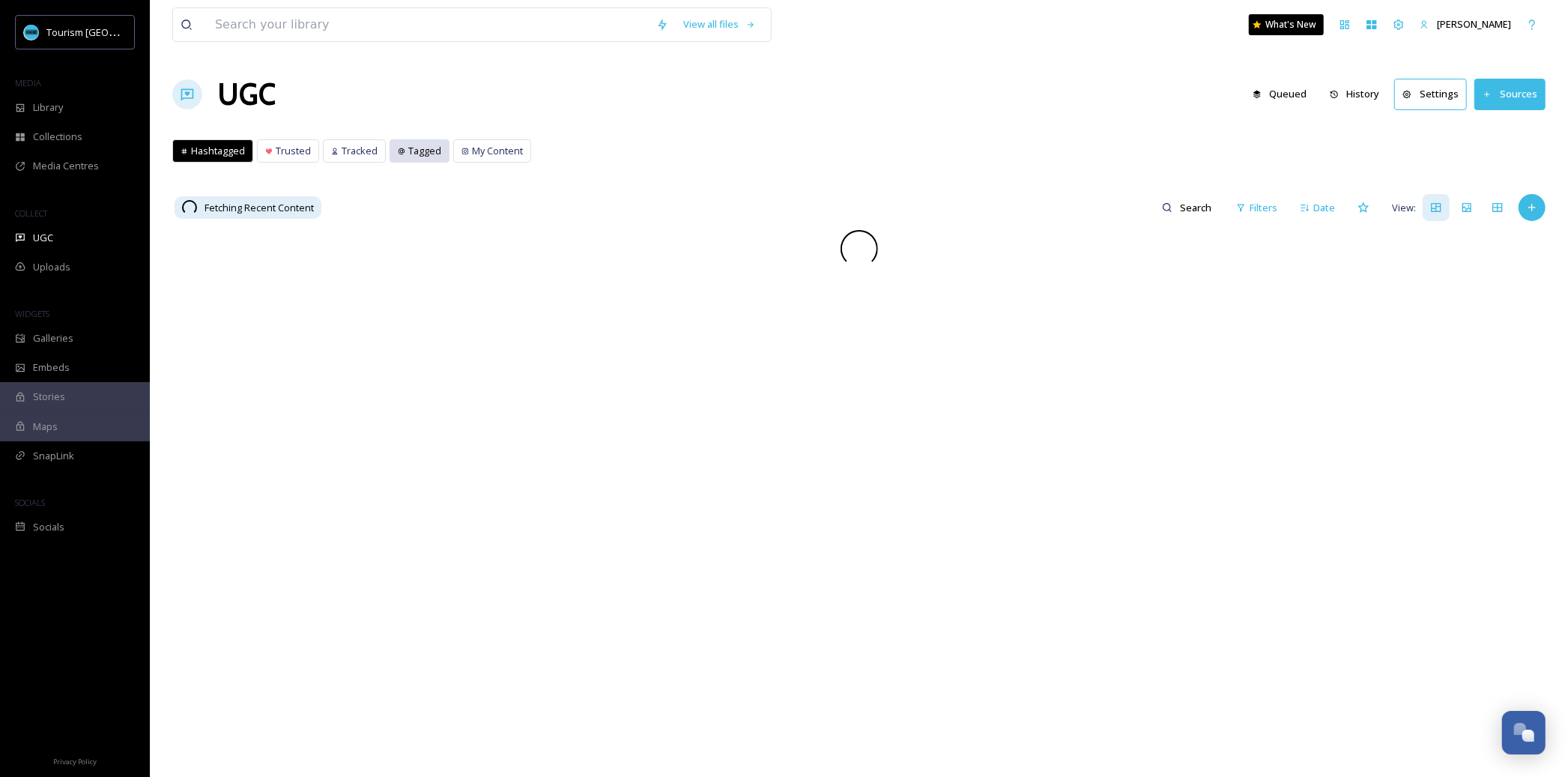
click at [418, 155] on span "Tagged" at bounding box center [425, 151] width 33 height 14
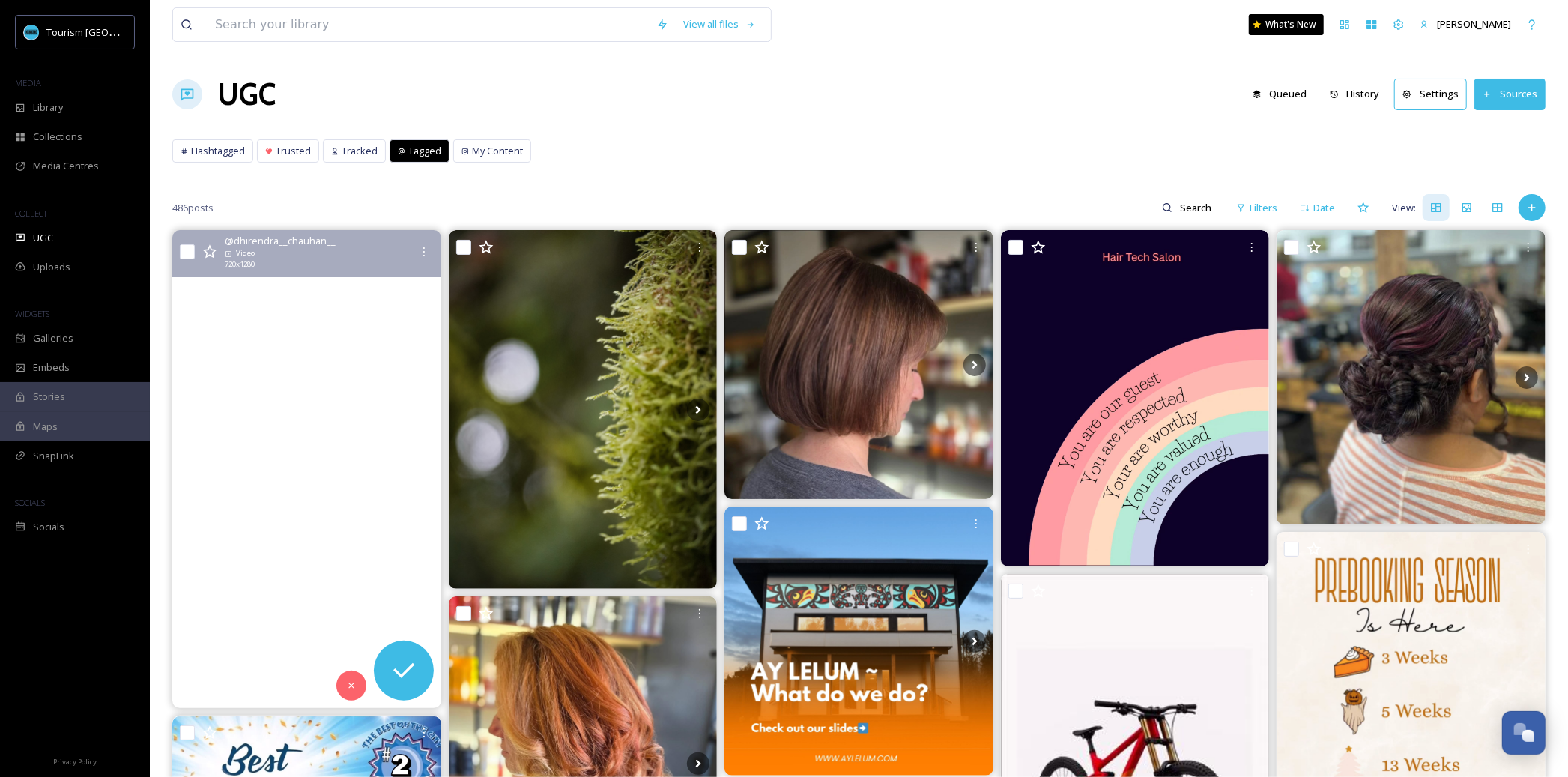
click at [414, 510] on video "From sea to sky Nanaimo’s beauty from above \a\a#instagram #viral #picoftheday …" at bounding box center [307, 469] width 269 height 478
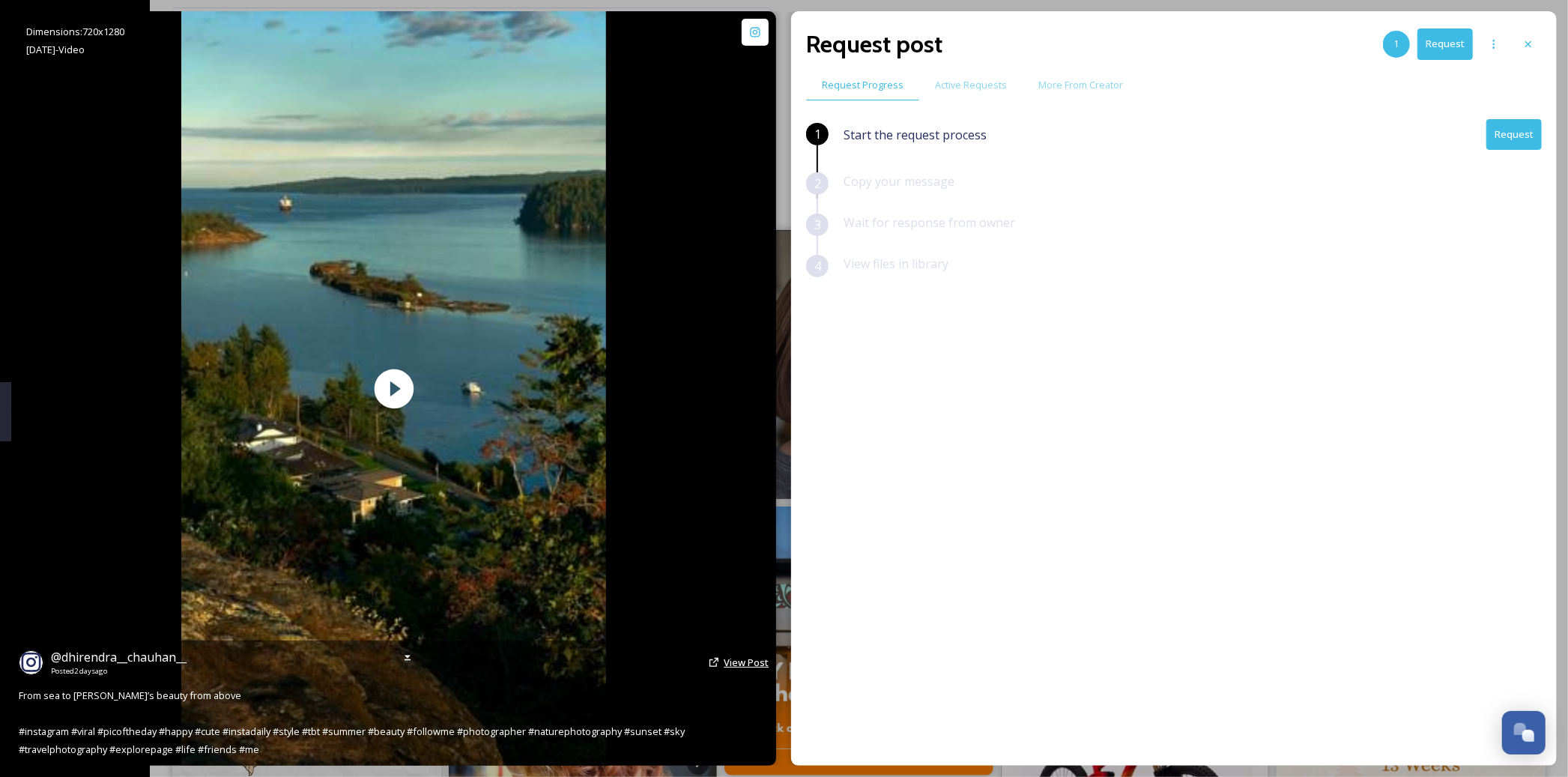
click at [747, 664] on span "View Post" at bounding box center [746, 662] width 45 height 13
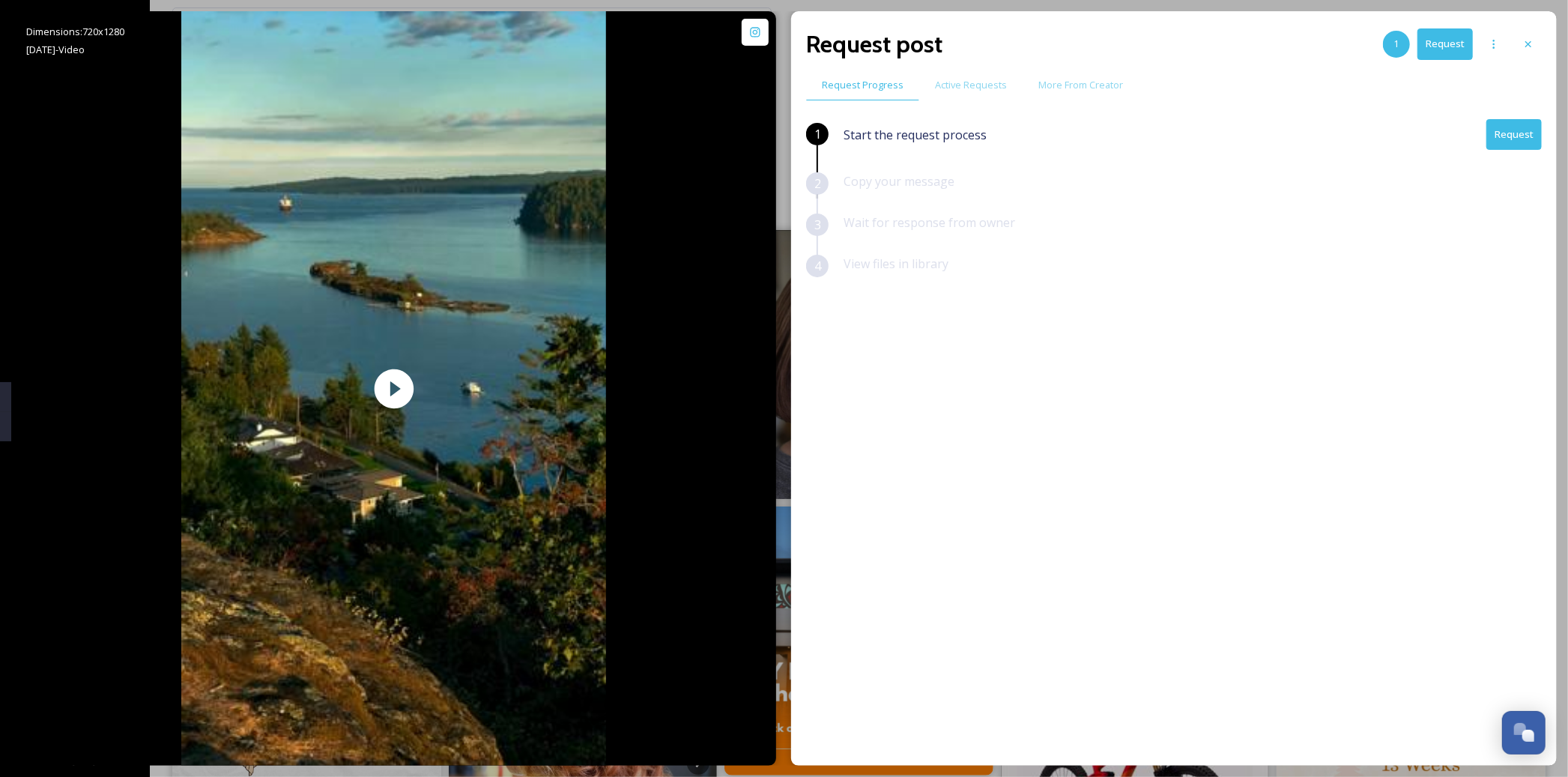
click at [1523, 142] on button "Request" at bounding box center [1514, 134] width 56 height 31
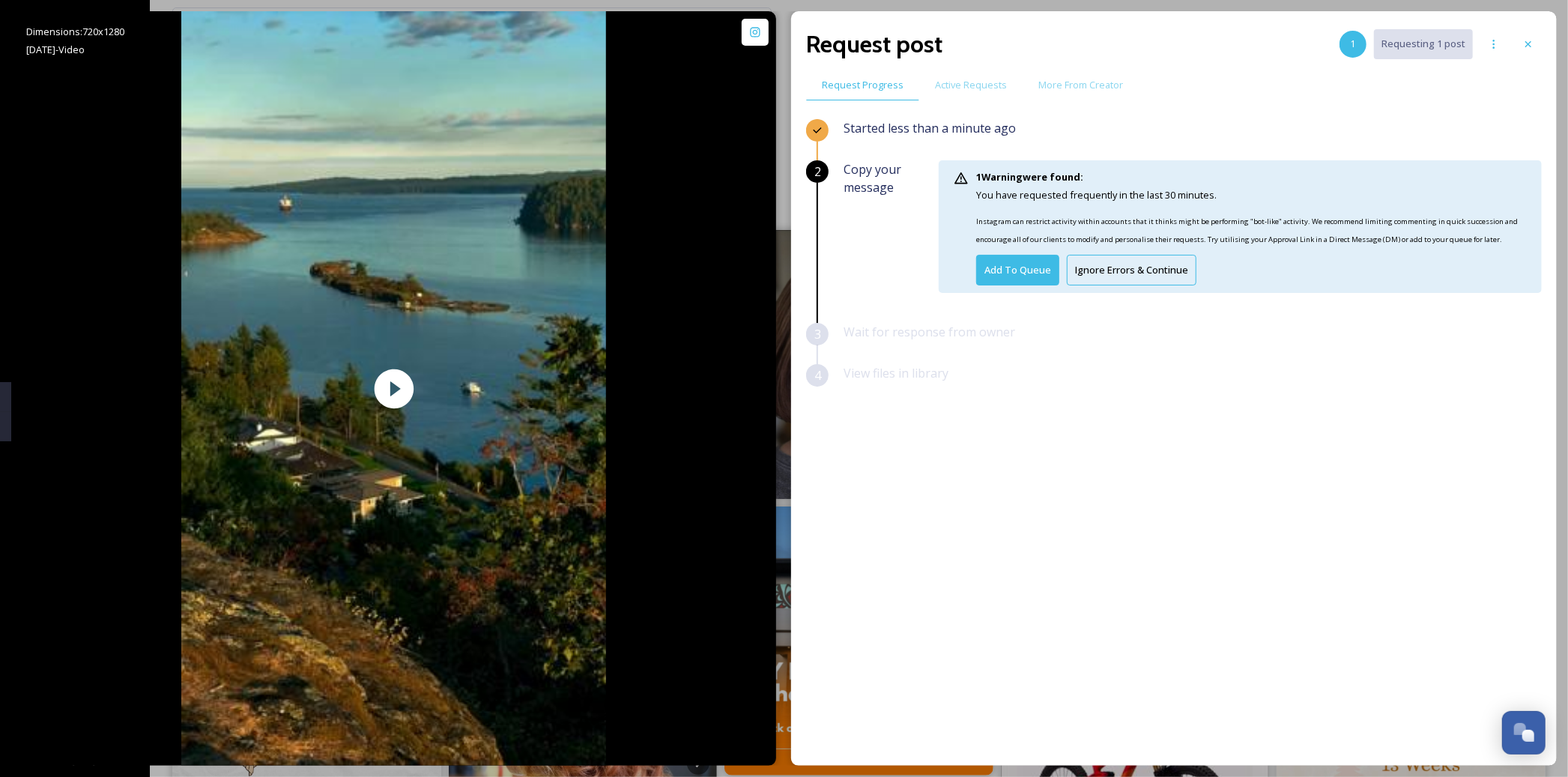
click at [1178, 272] on button "Ignore Errors & Continue" at bounding box center [1131, 270] width 129 height 31
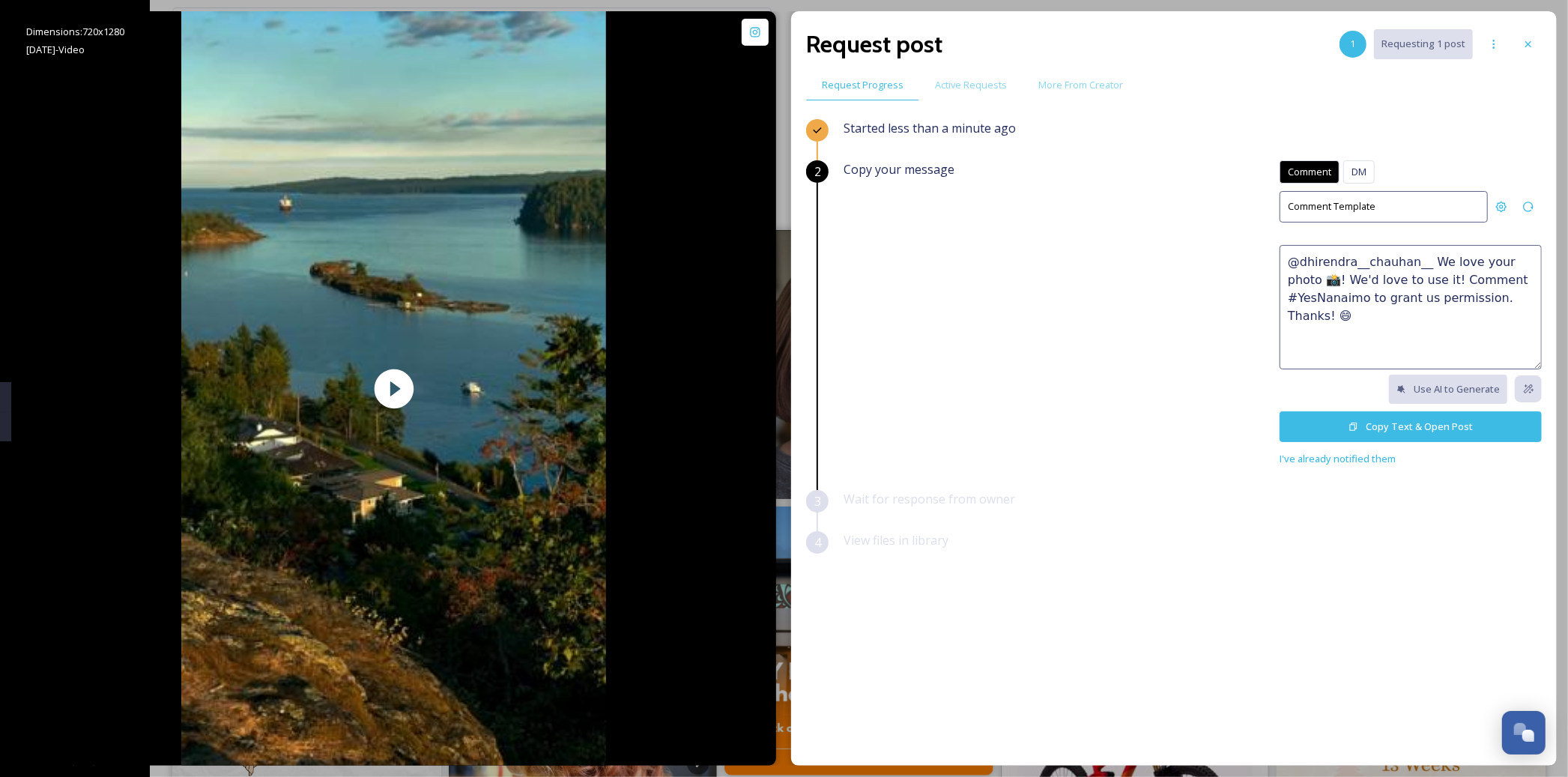
click at [1359, 277] on textarea "@dhirendra__chauhan__ We love your photo 📸! We'd love to use it! Comment #YesNa…" at bounding box center [1410, 307] width 262 height 125
paste textarea "😍 We'd love to feature this on our website or social networks to share the beau…"
click at [1410, 314] on textarea "Absolutely stunning 😍 We'd love to feature this on our website or social networ…" at bounding box center [1410, 307] width 262 height 125
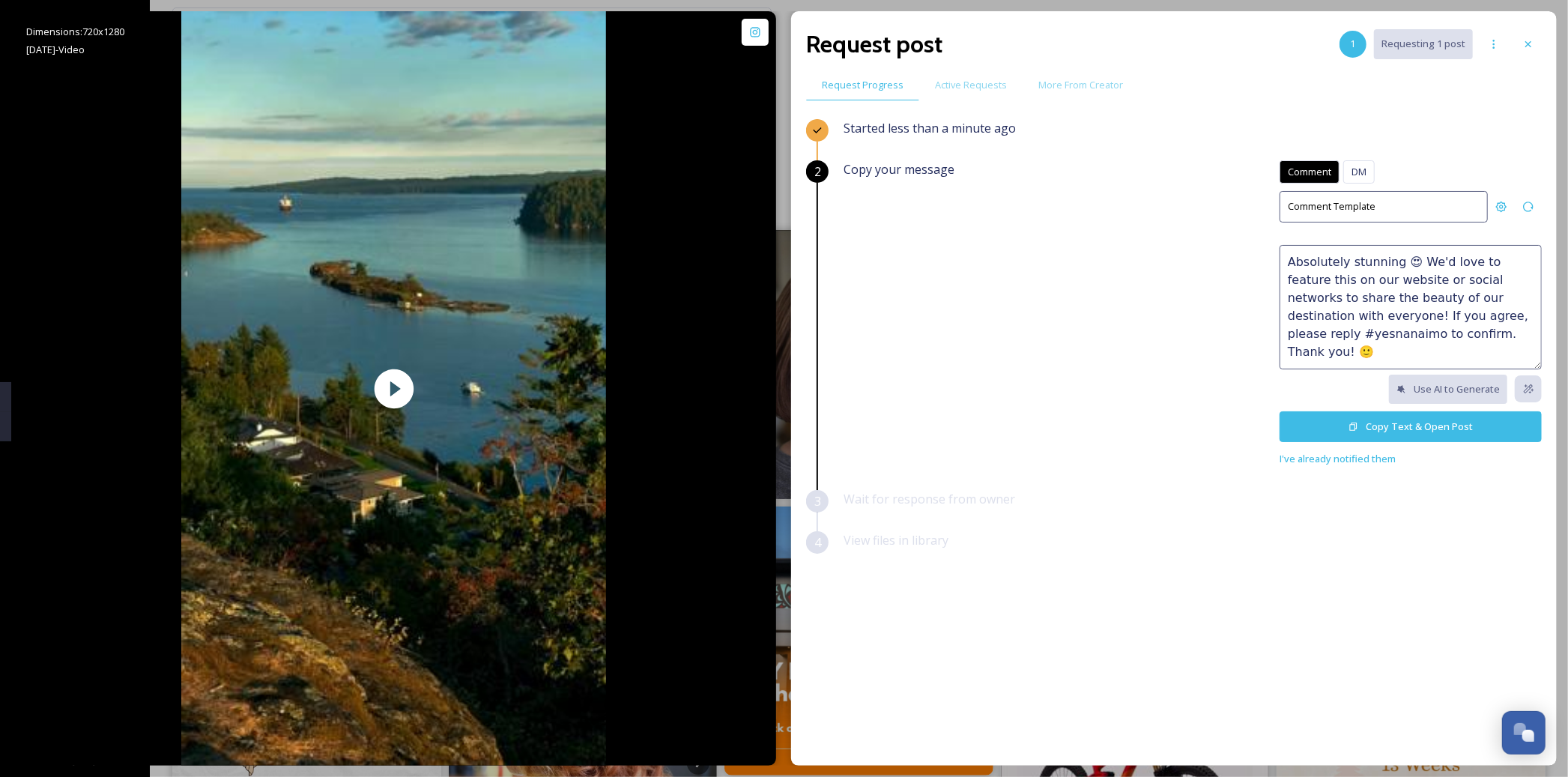
click at [1490, 318] on textarea "Absolutely stunning 😍 We'd love to feature this on our website or social networ…" at bounding box center [1410, 307] width 262 height 125
click at [1528, 352] on textarea "Absolutely stunning 😍 We'd love to feature this on our website or social networ…" at bounding box center [1410, 307] width 262 height 125
type textarea "Absolutely stunning 😍 We'd love to feature this on our website or social networ…"
click at [1451, 430] on button "Copy Text & Open Post" at bounding box center [1410, 427] width 262 height 31
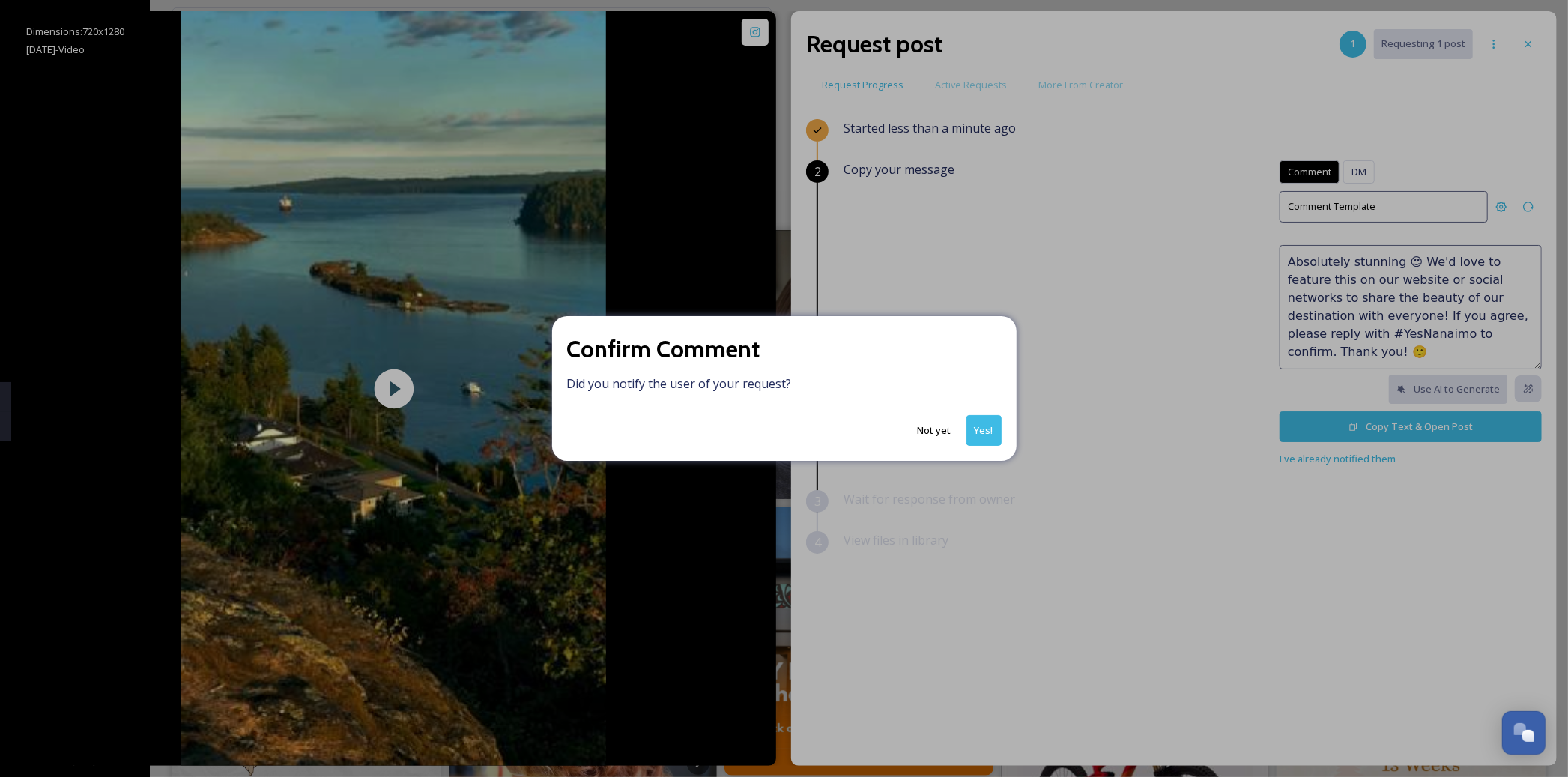
click at [976, 434] on button "Yes!" at bounding box center [983, 430] width 35 height 31
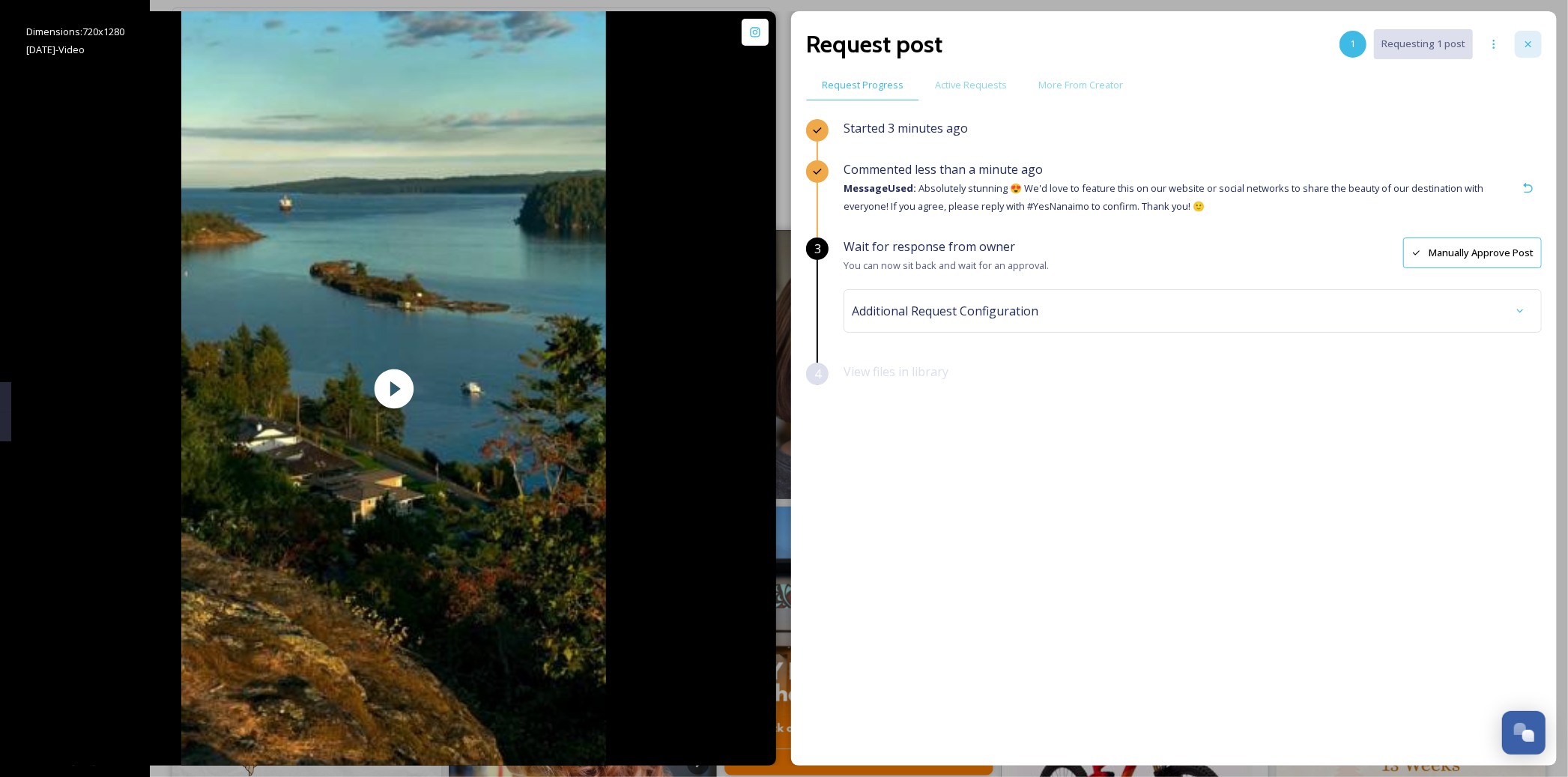
click at [1522, 45] on icon at bounding box center [1527, 44] width 12 height 12
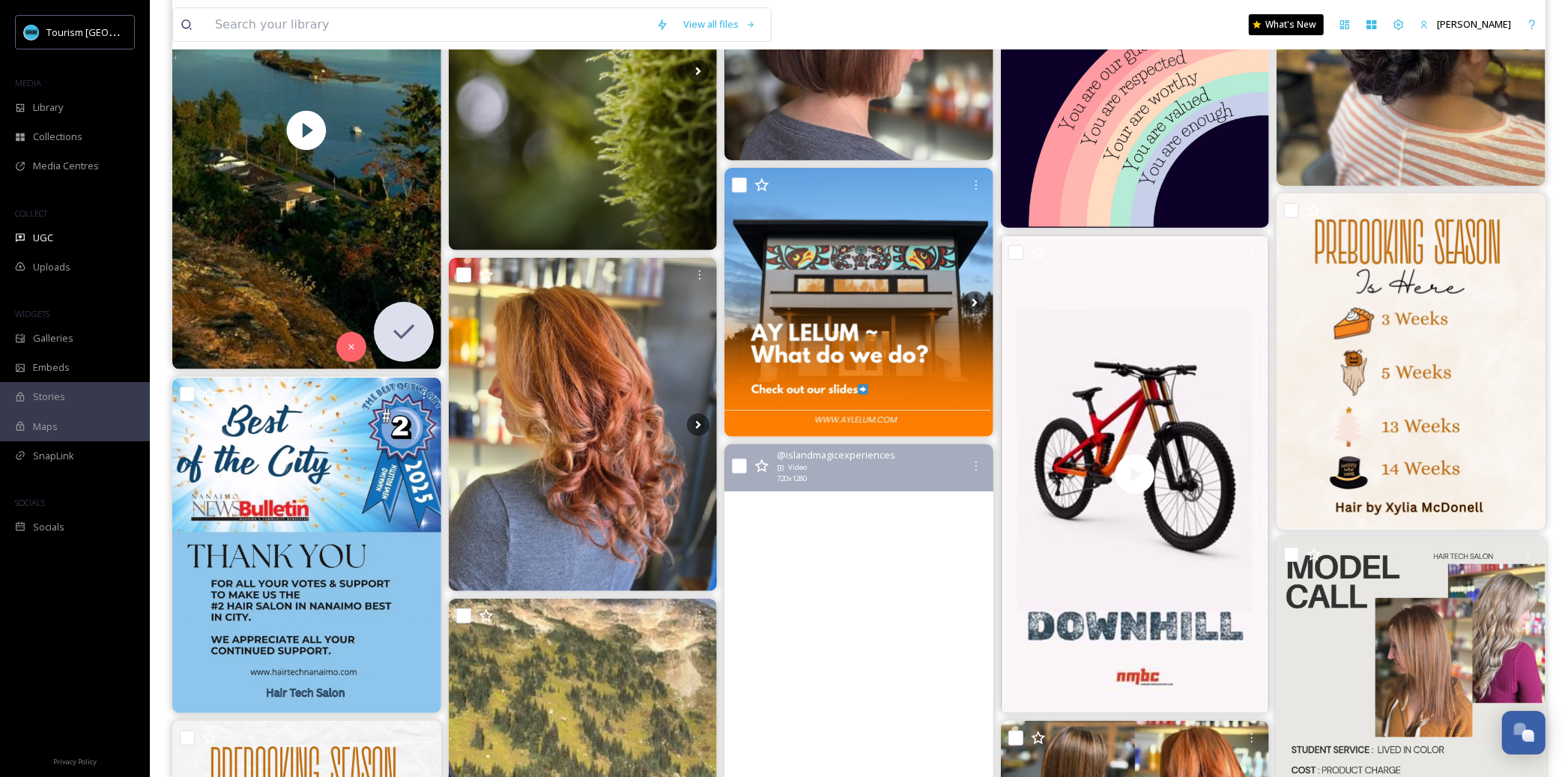
scroll to position [249, 0]
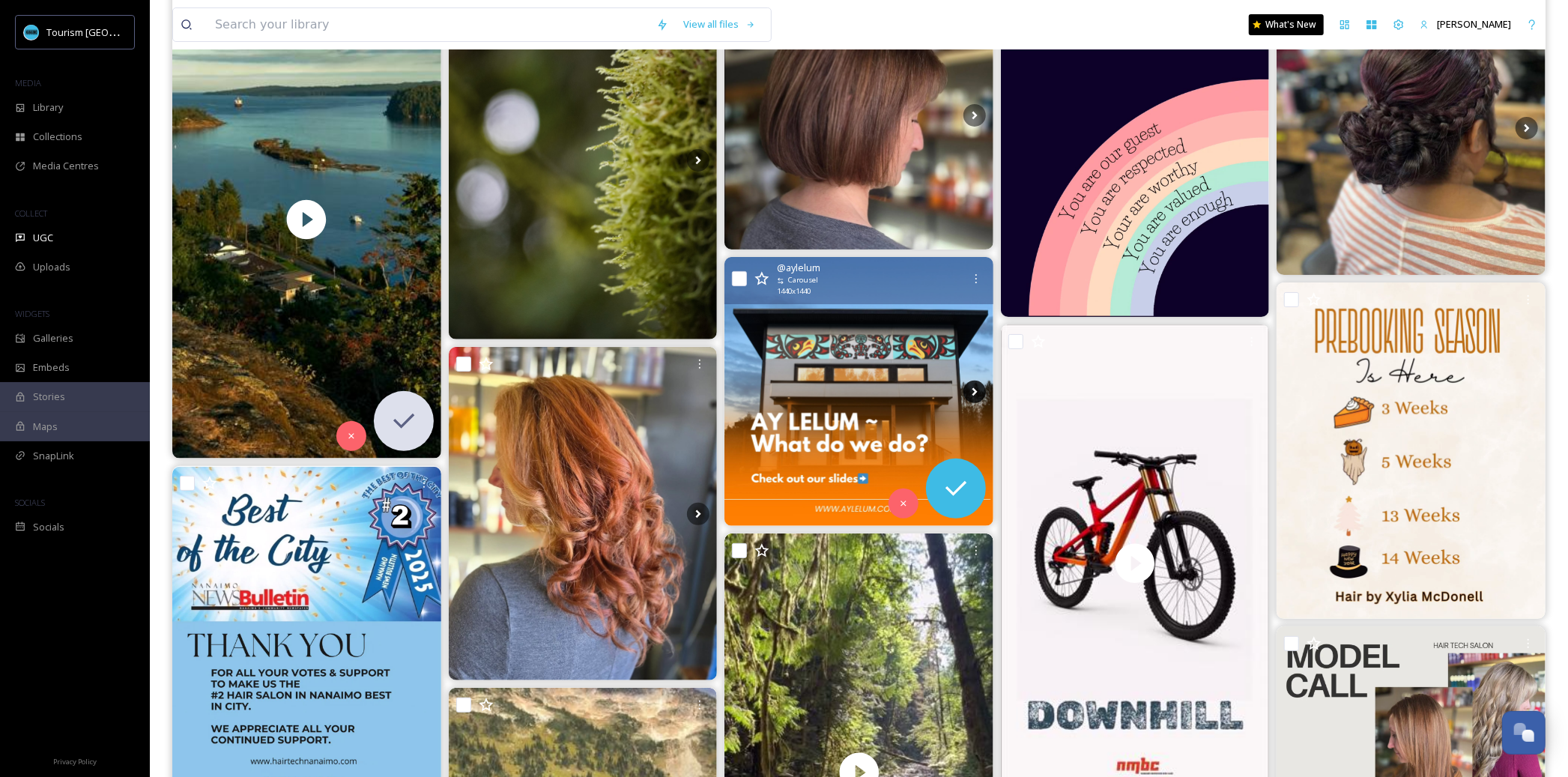
click at [975, 389] on icon at bounding box center [975, 391] width 23 height 23
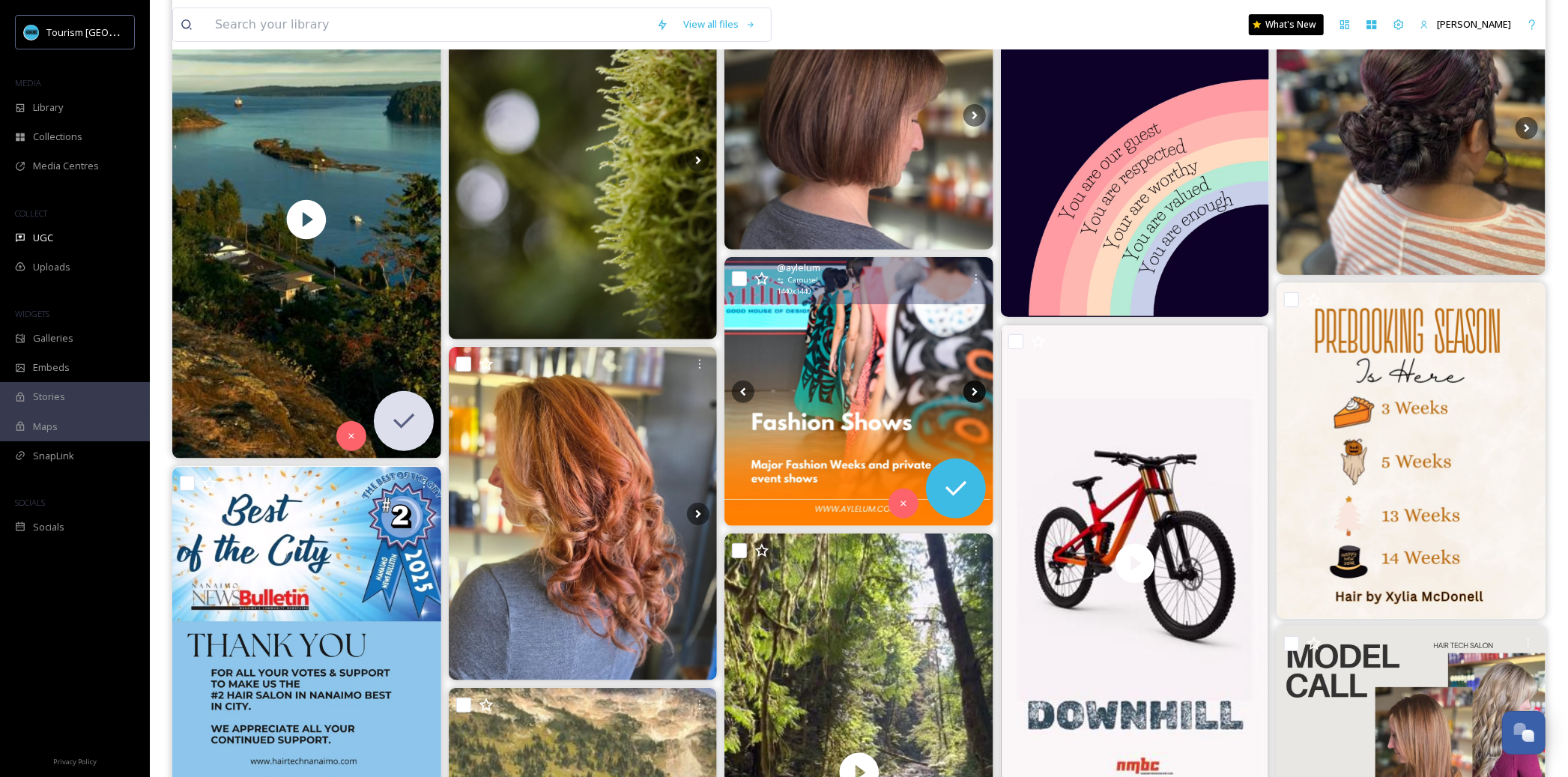
click at [975, 389] on icon at bounding box center [975, 391] width 23 height 23
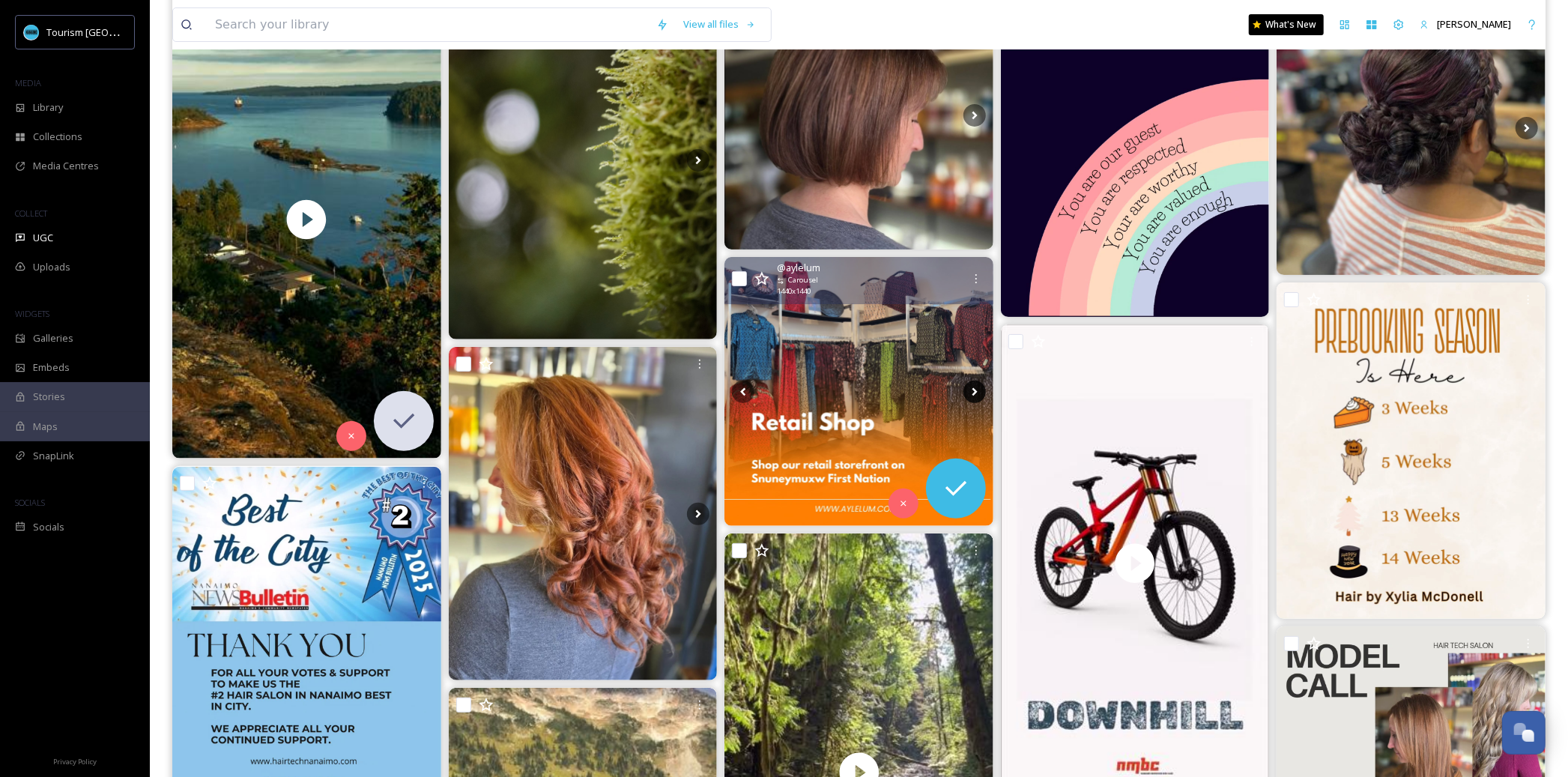
click at [975, 389] on icon at bounding box center [975, 391] width 23 height 23
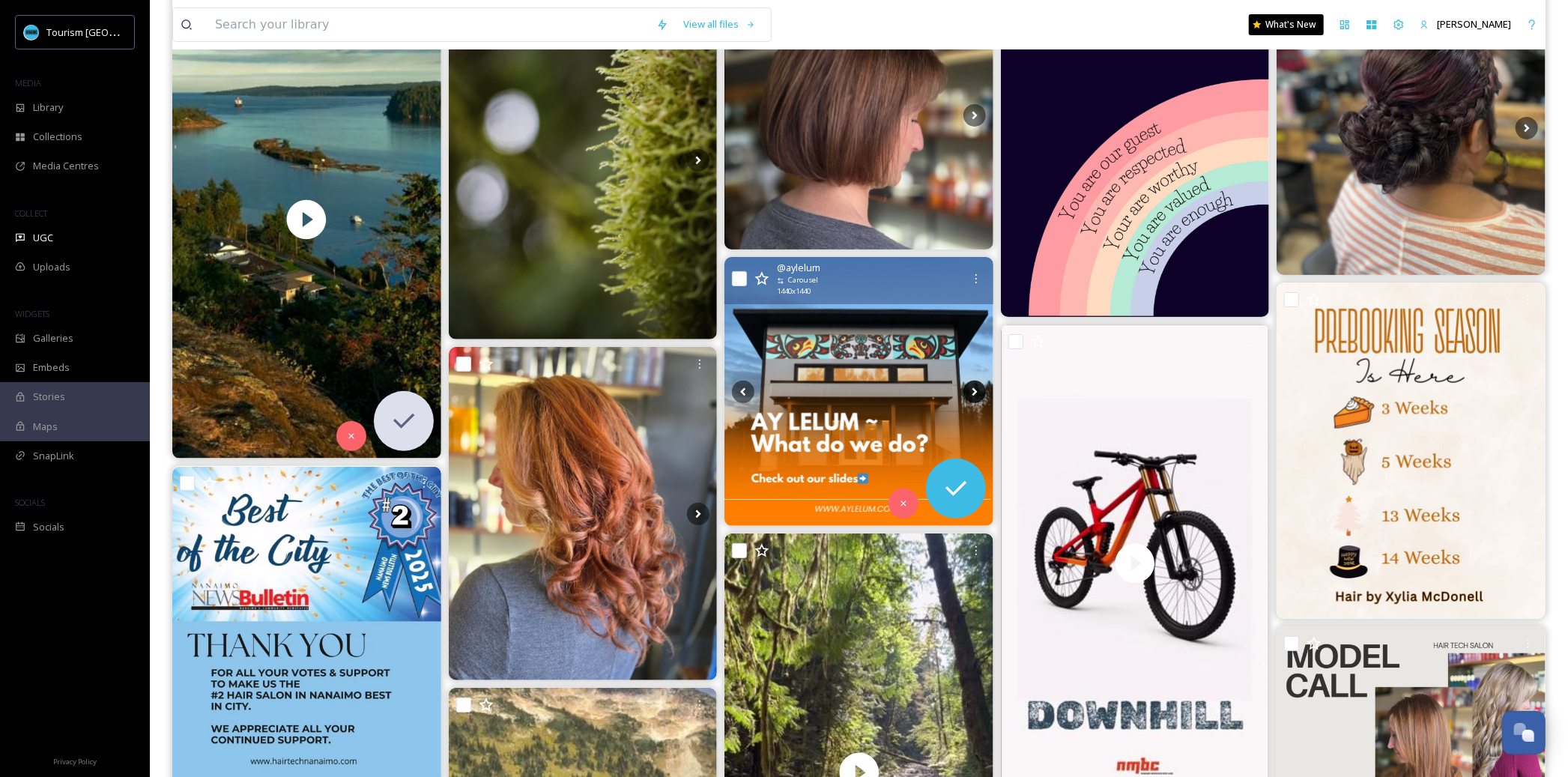
click at [975, 389] on icon at bounding box center [975, 391] width 23 height 23
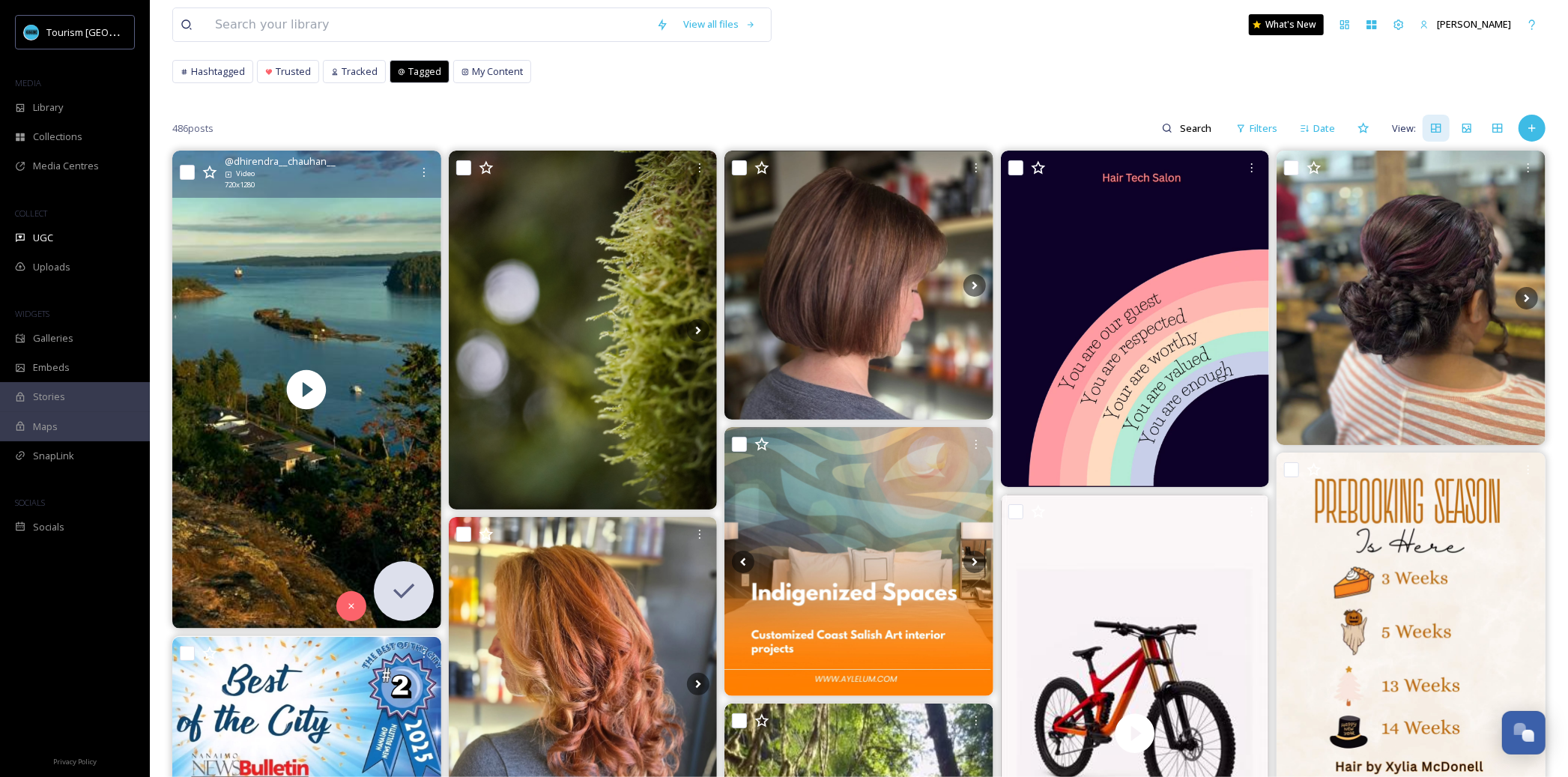
scroll to position [0, 0]
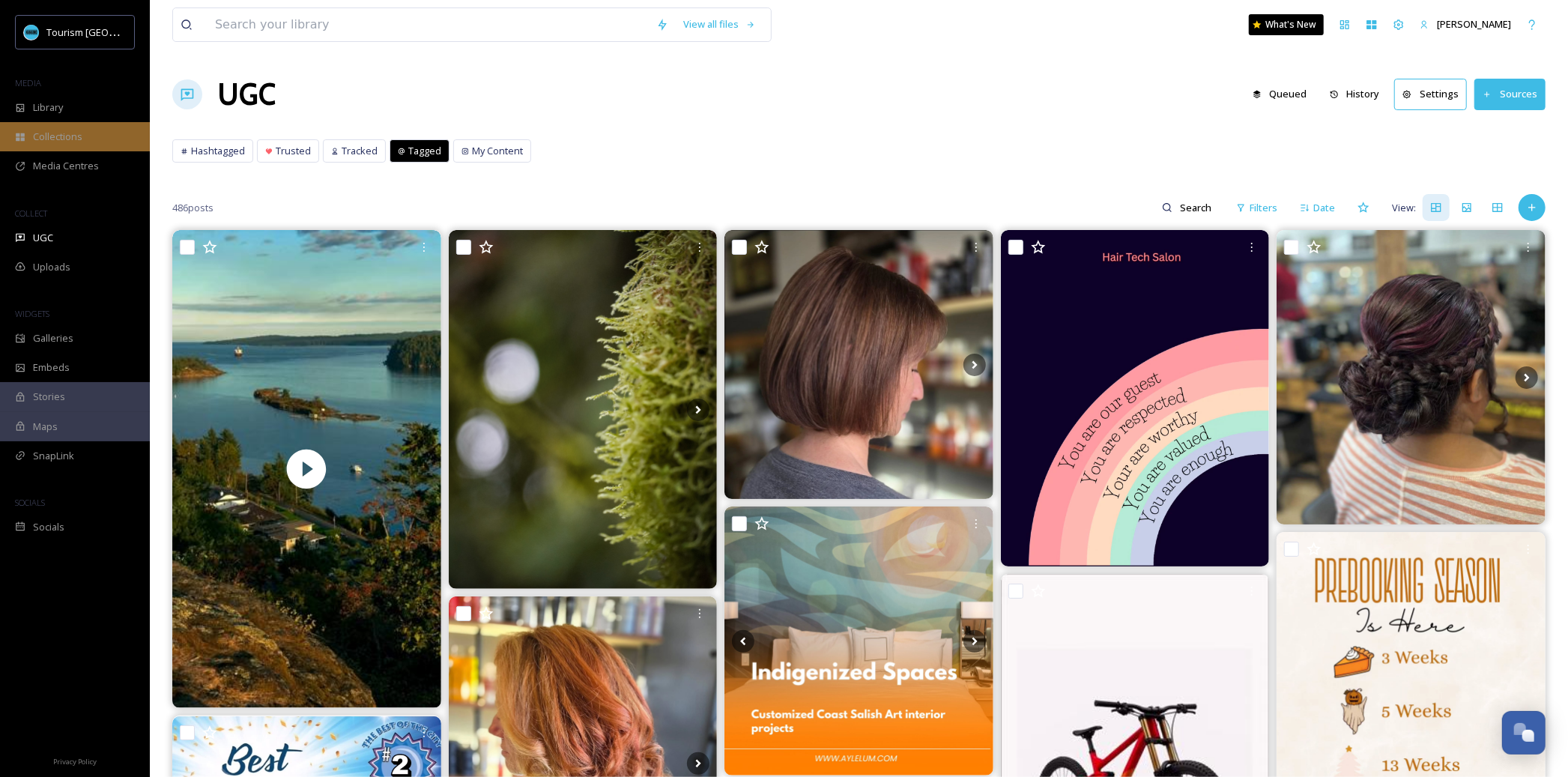
click at [81, 124] on div "Collections" at bounding box center [74, 136] width 150 height 29
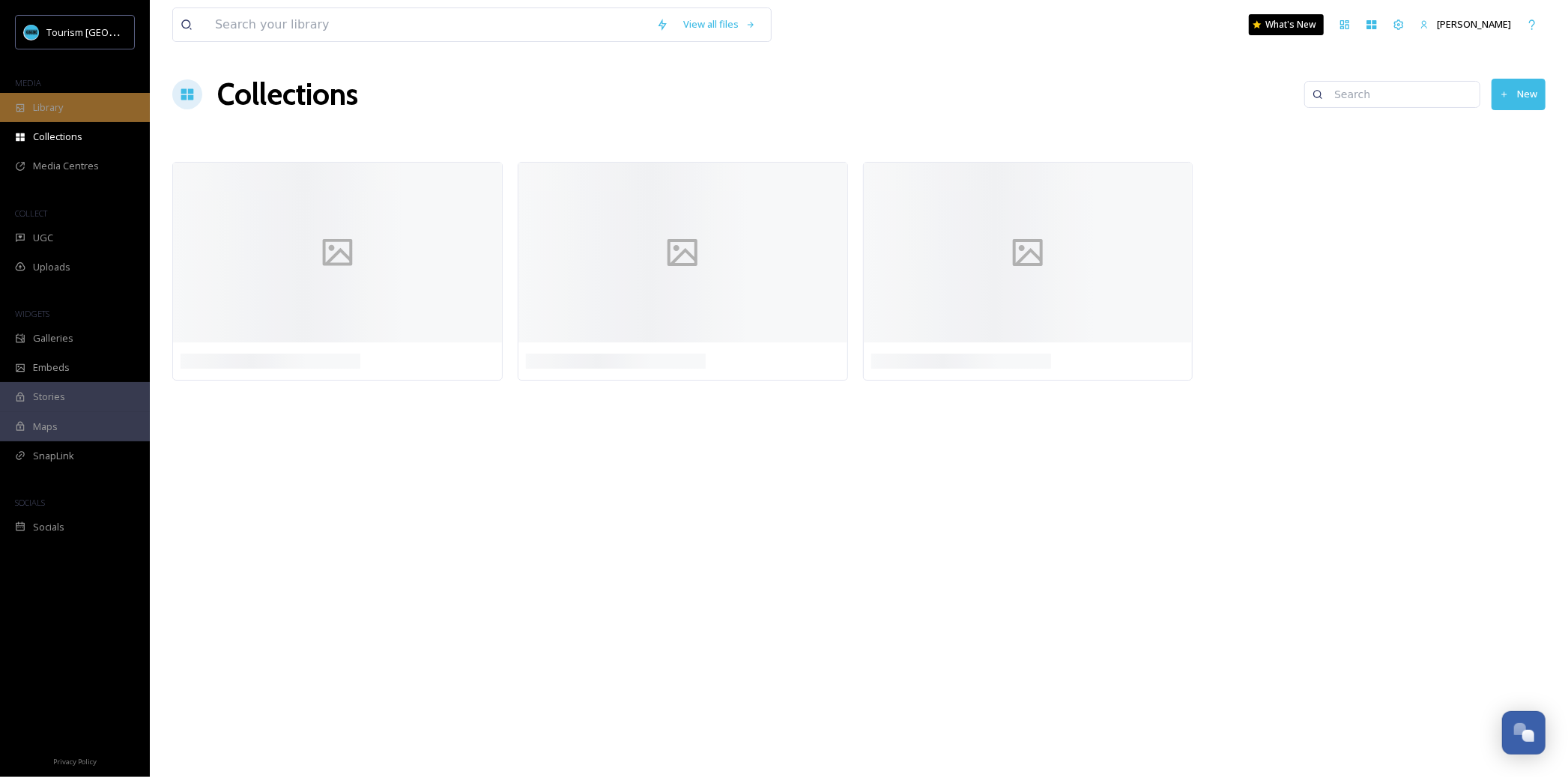
click at [81, 107] on div "Library" at bounding box center [74, 107] width 150 height 29
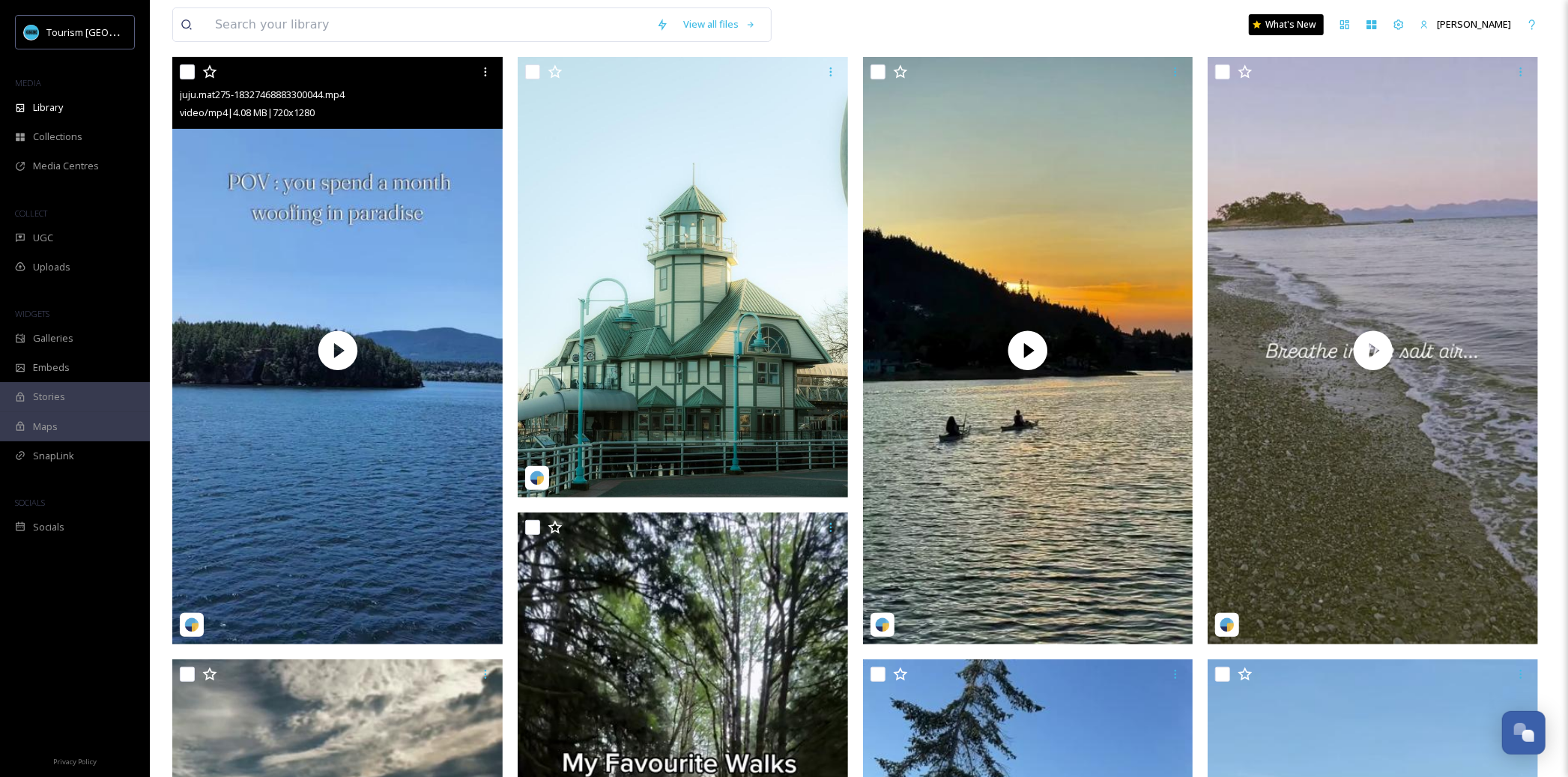
scroll to position [390, 0]
